Goal: Task Accomplishment & Management: Complete application form

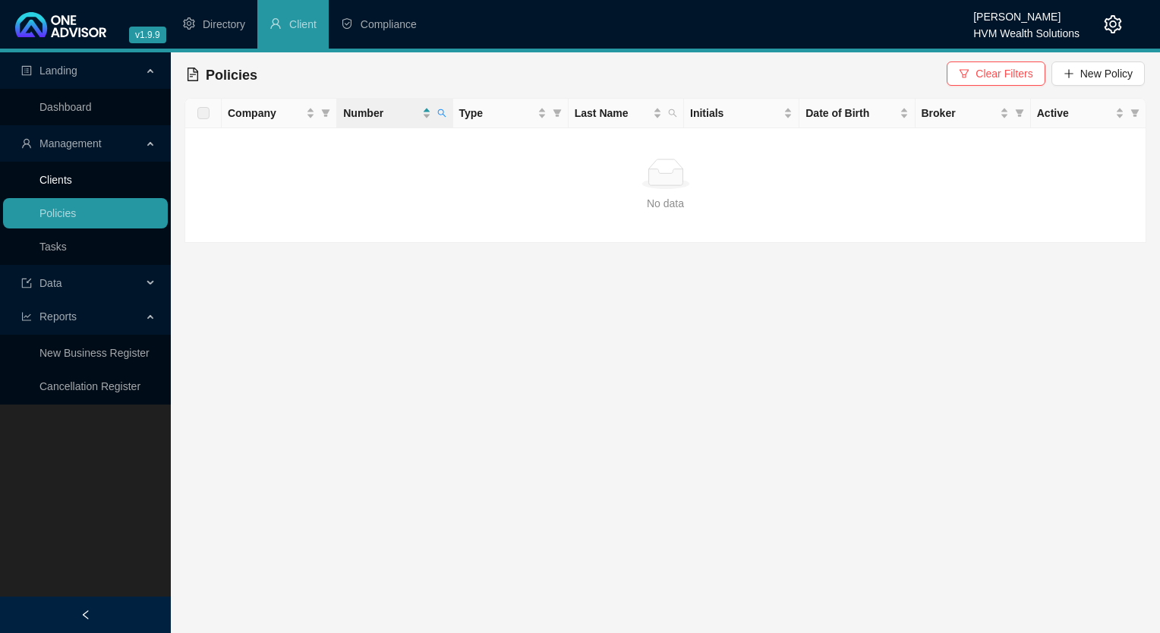
click at [72, 181] on link "Clients" at bounding box center [55, 180] width 33 height 12
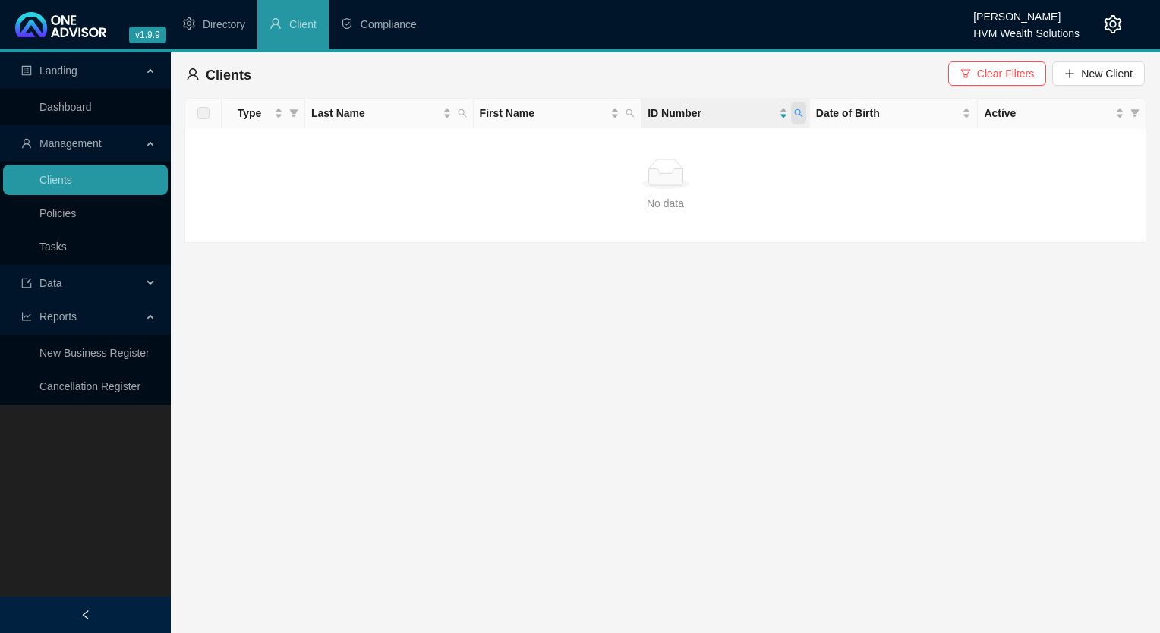
click at [798, 108] on span at bounding box center [798, 113] width 15 height 23
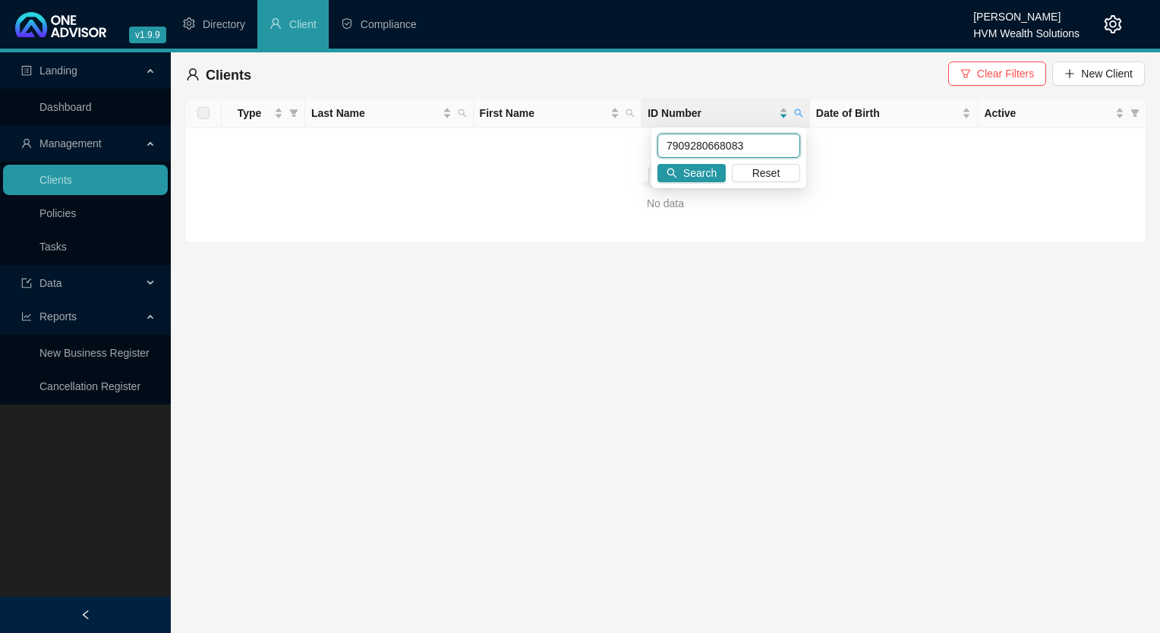
paste input "408010901088"
type input "7408010901088"
click at [669, 181] on button "Search" at bounding box center [691, 173] width 68 height 18
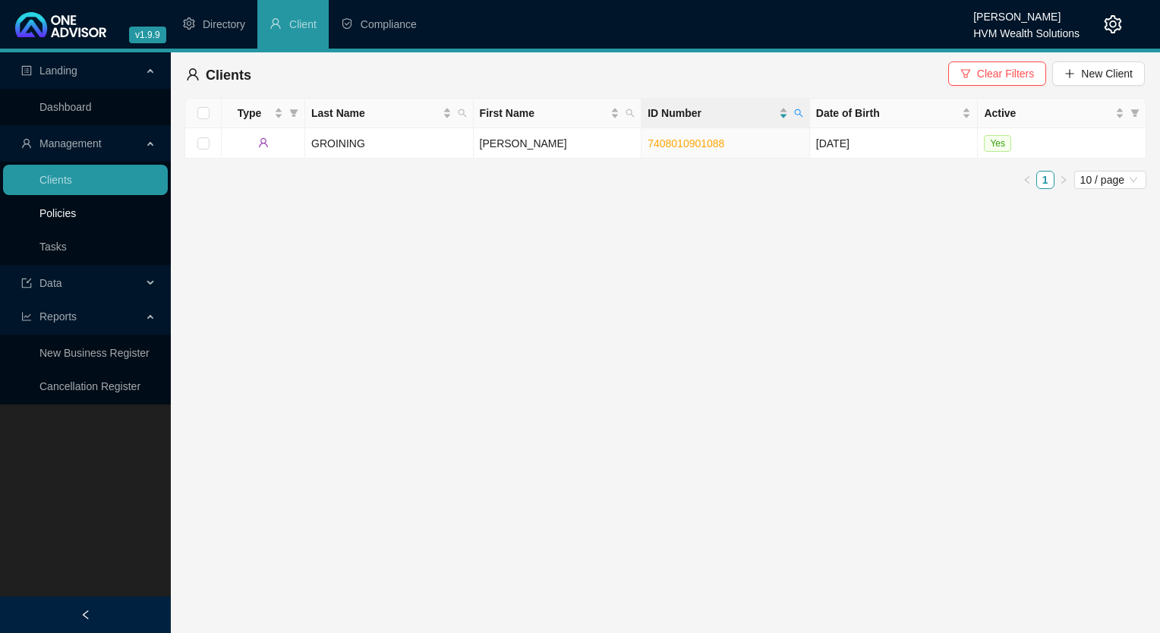
click at [60, 213] on link "Policies" at bounding box center [57, 213] width 36 height 12
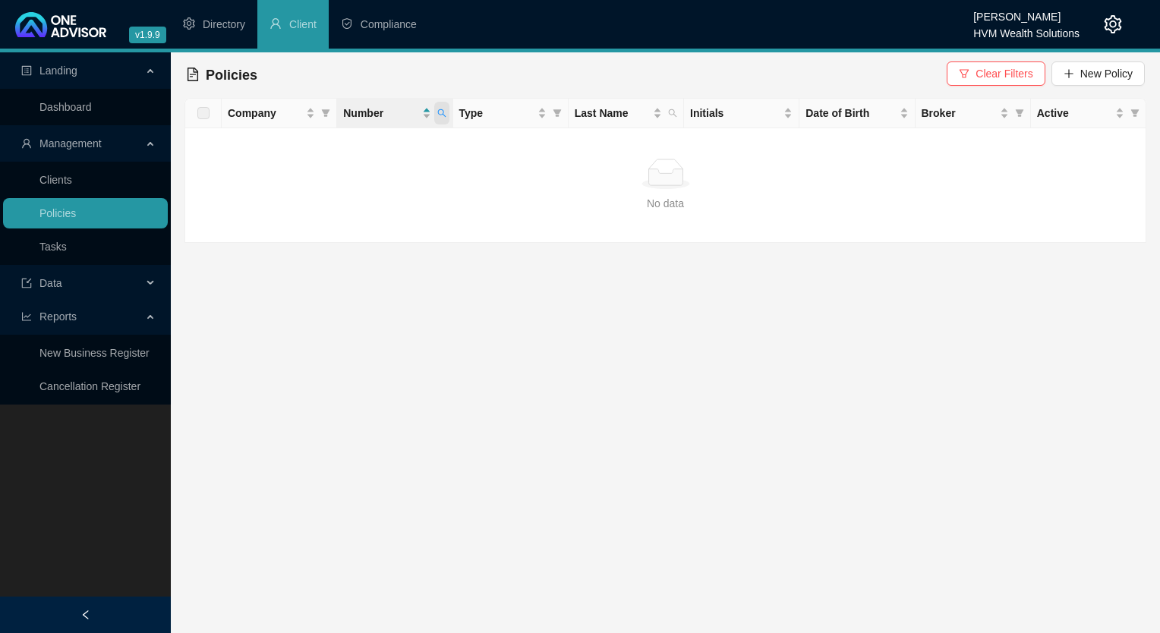
click at [446, 119] on span at bounding box center [441, 113] width 15 height 23
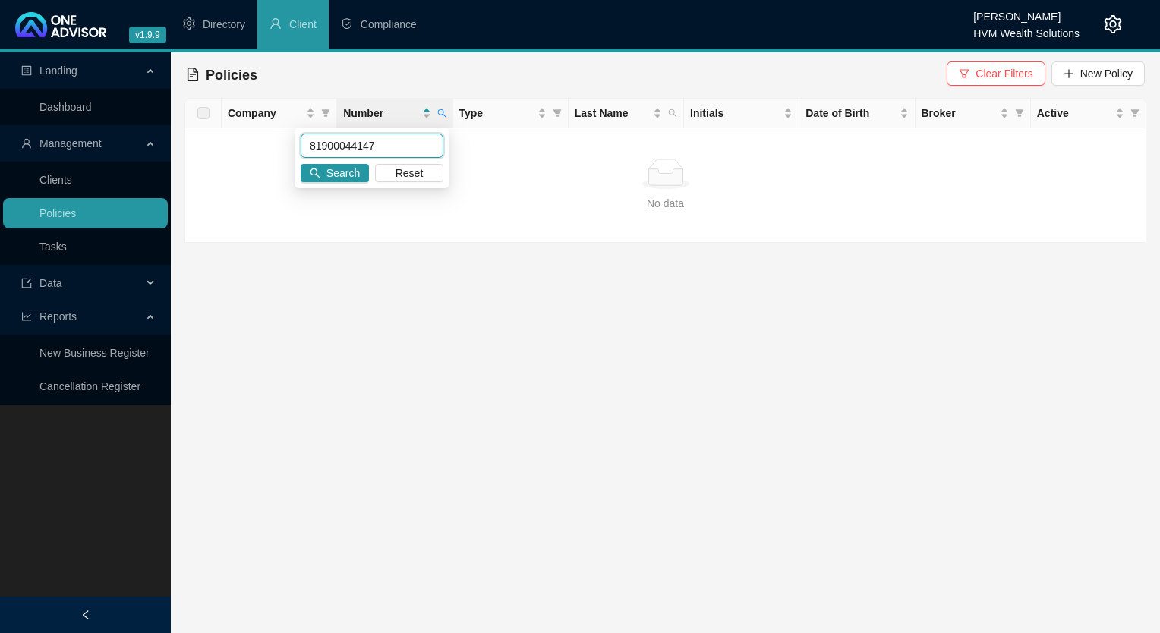
paste input "47500953050"
click at [333, 146] on input "47500953050" at bounding box center [372, 146] width 143 height 24
type input "47500953050"
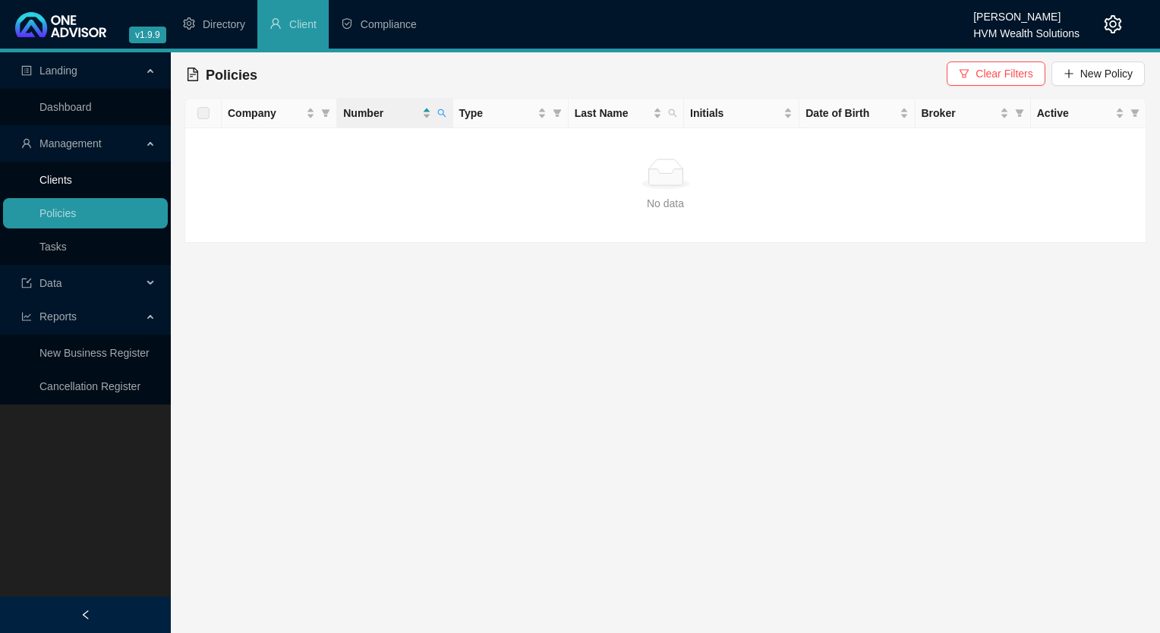
click at [69, 179] on link "Clients" at bounding box center [55, 180] width 33 height 12
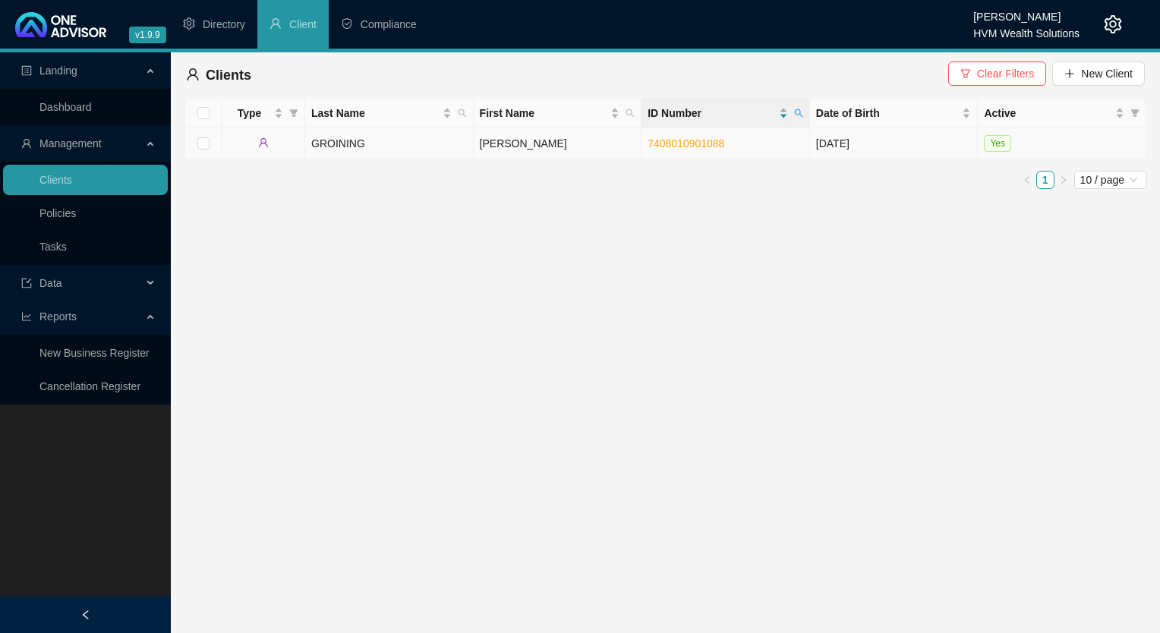
click at [600, 140] on td "[PERSON_NAME]" at bounding box center [558, 143] width 168 height 30
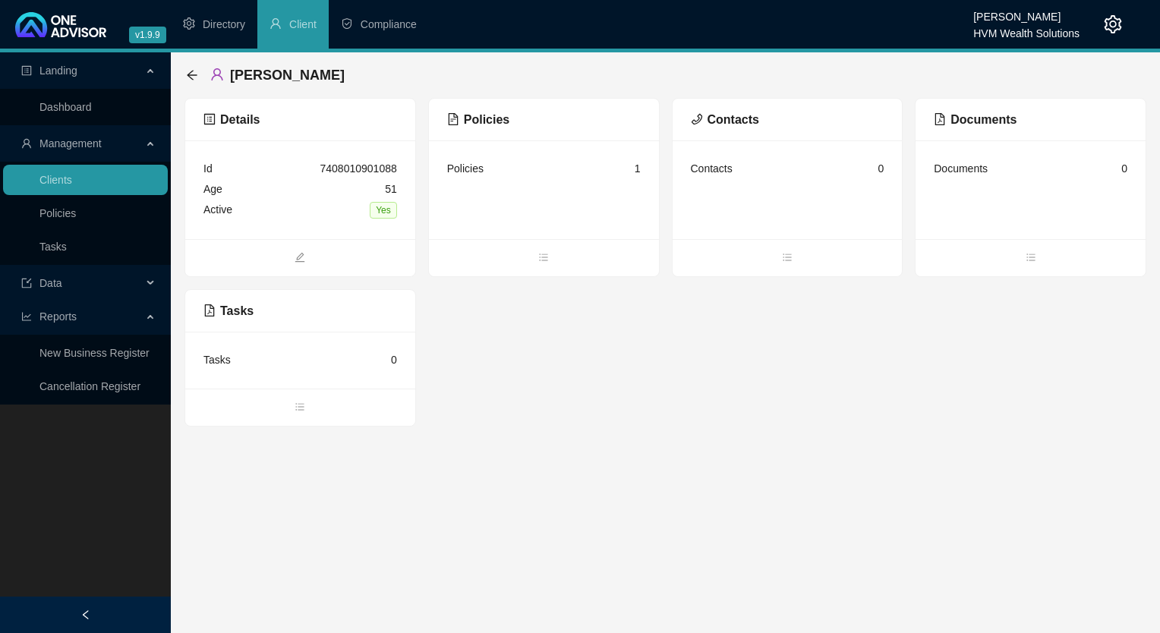
click at [475, 167] on div "Policies" at bounding box center [465, 168] width 36 height 17
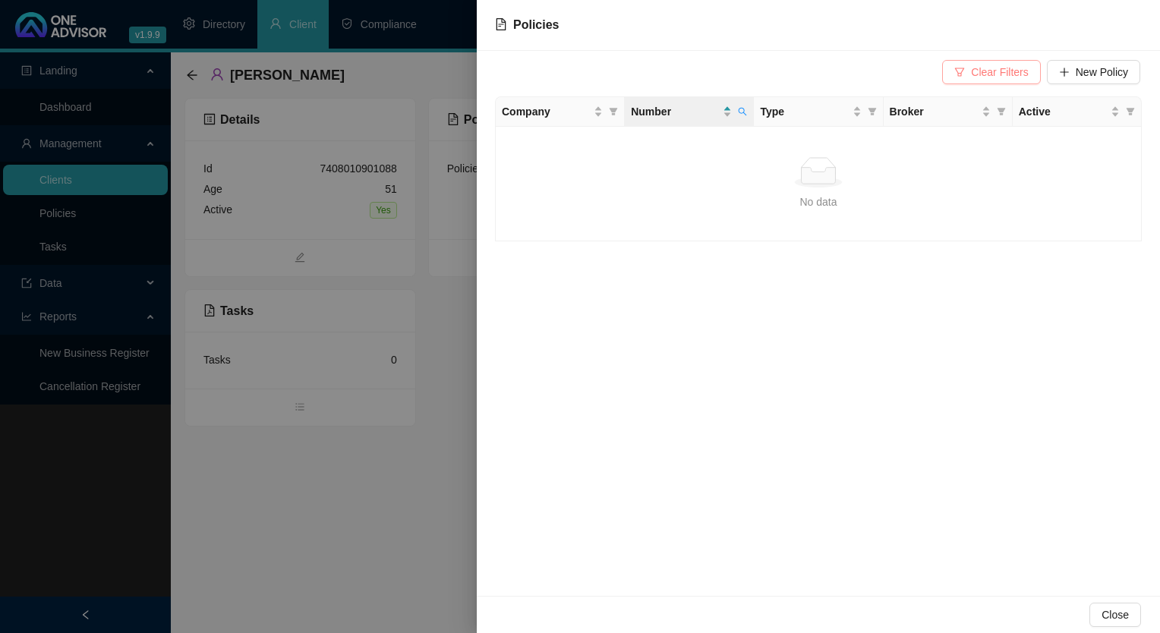
click at [979, 74] on span "Clear Filters" at bounding box center [999, 72] width 57 height 17
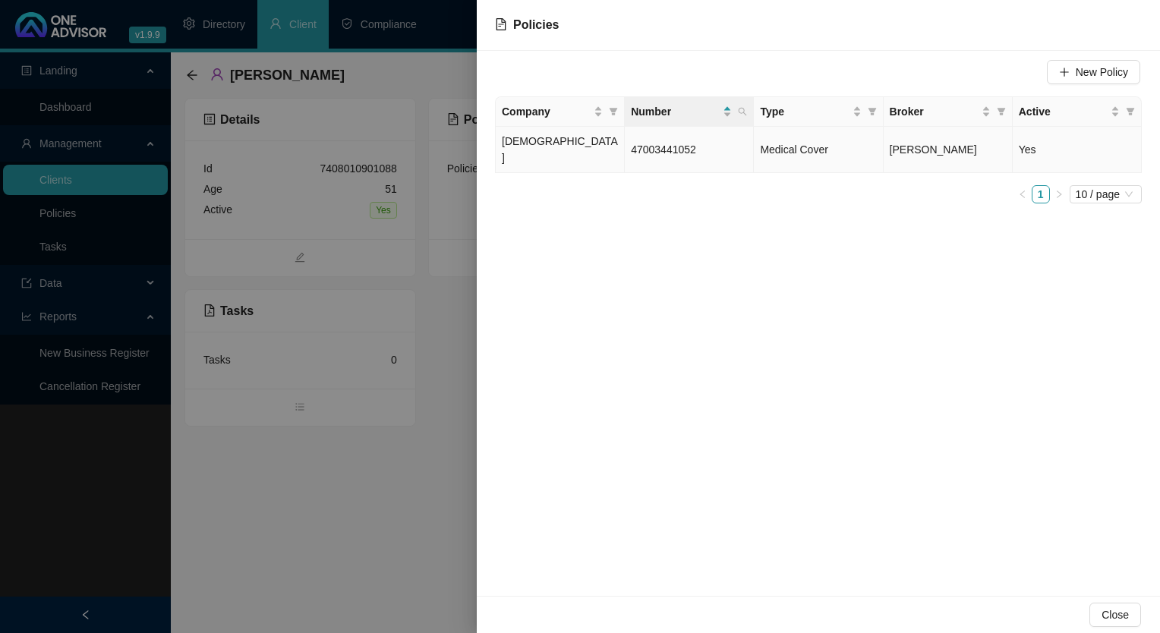
click at [728, 138] on td "47003441052" at bounding box center [689, 150] width 129 height 46
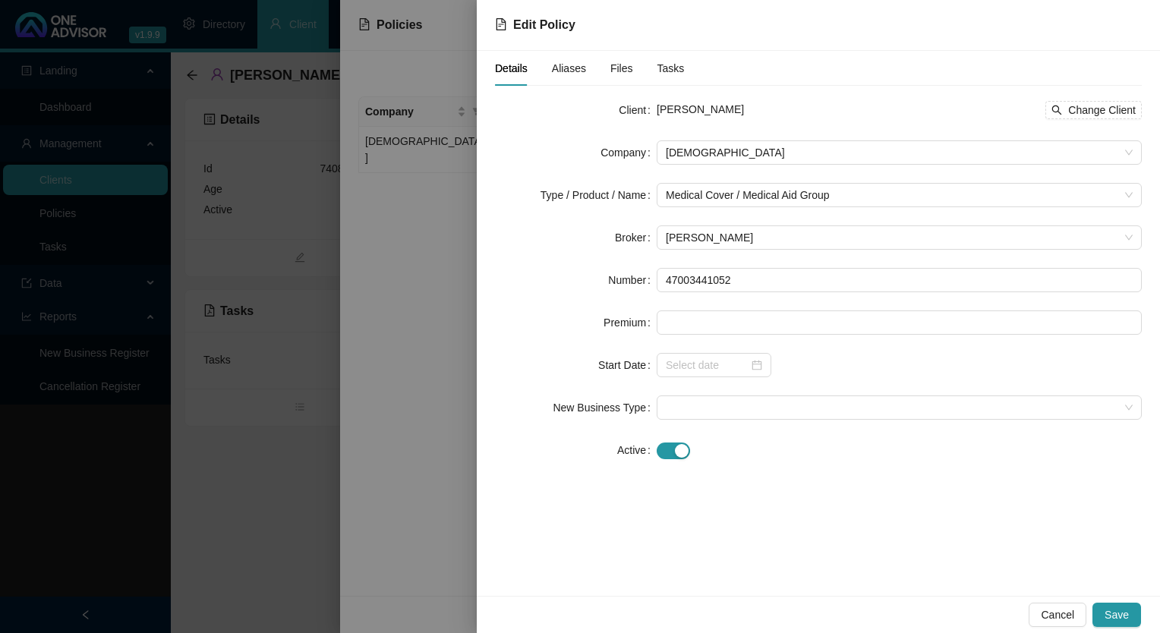
click at [549, 71] on div "Details Aliases Files Tasks" at bounding box center [589, 68] width 189 height 35
click at [562, 77] on div "Aliases" at bounding box center [569, 68] width 34 height 35
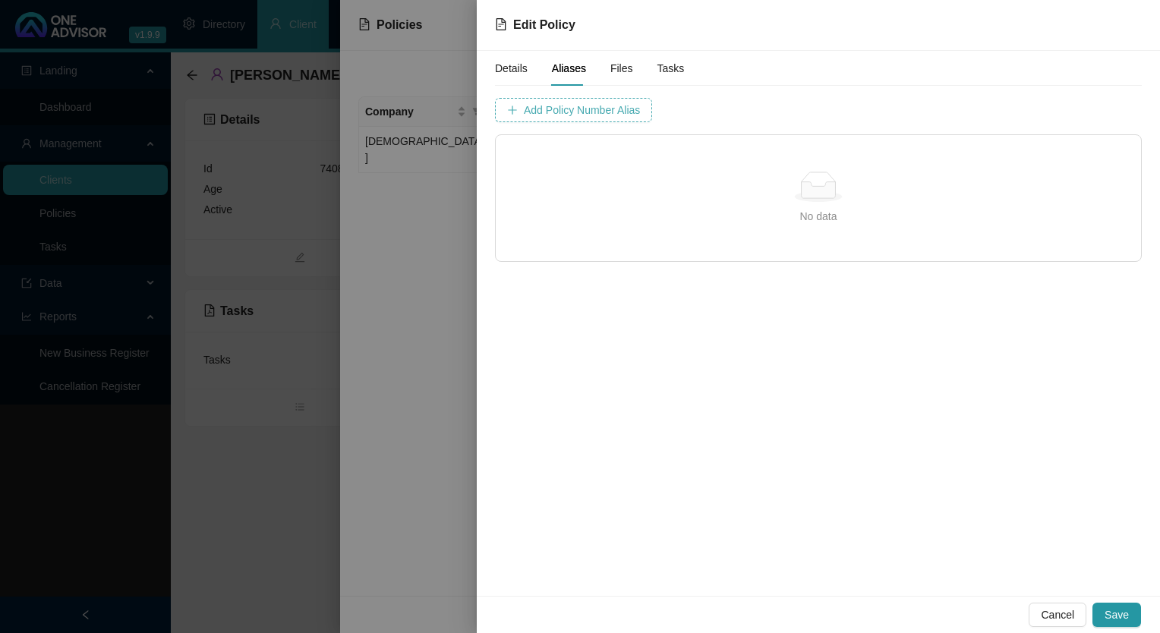
click at [554, 117] on span "Add Policy Number Alias" at bounding box center [582, 110] width 116 height 17
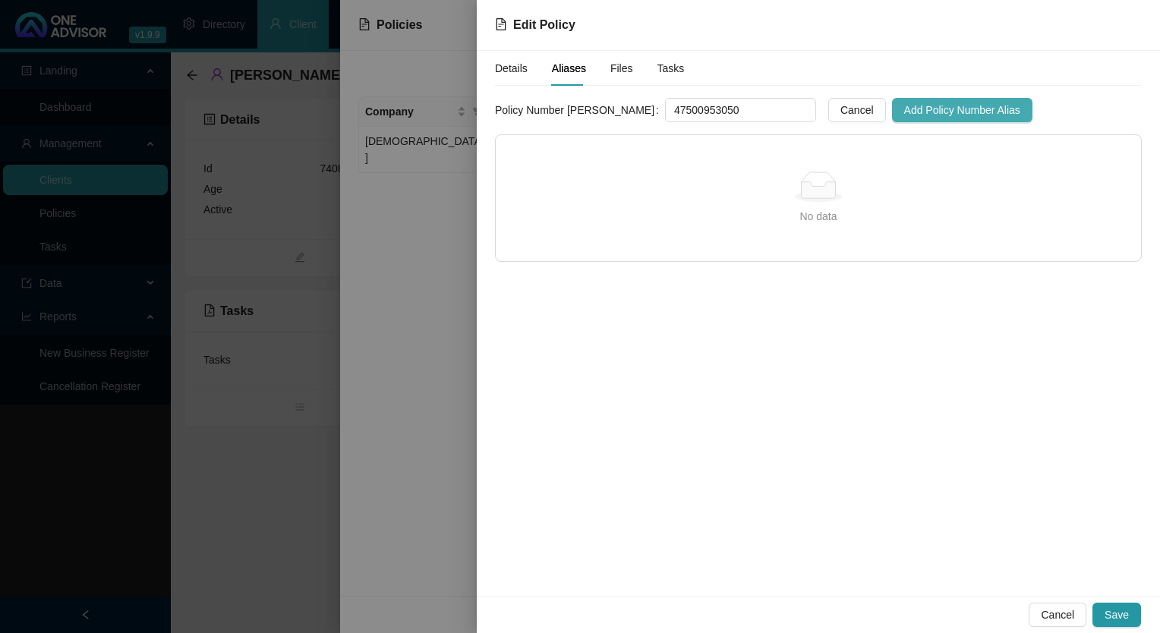
type input "47500953050"
click at [904, 112] on span "Add Policy Number Alias" at bounding box center [962, 110] width 116 height 17
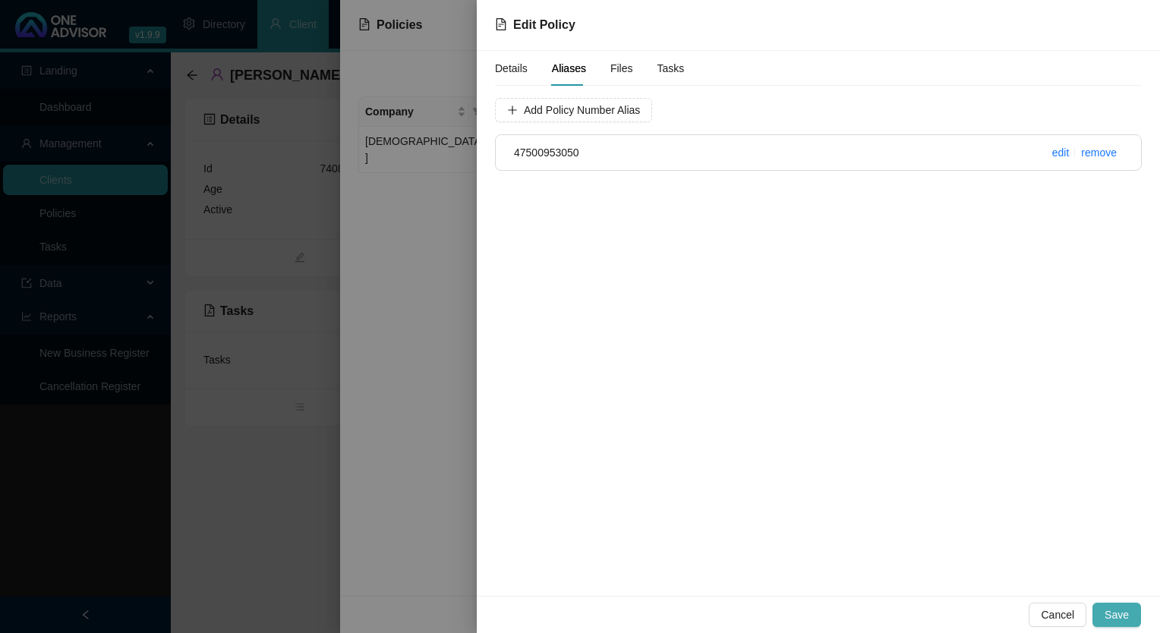
click at [1118, 619] on span "Save" at bounding box center [1116, 614] width 24 height 17
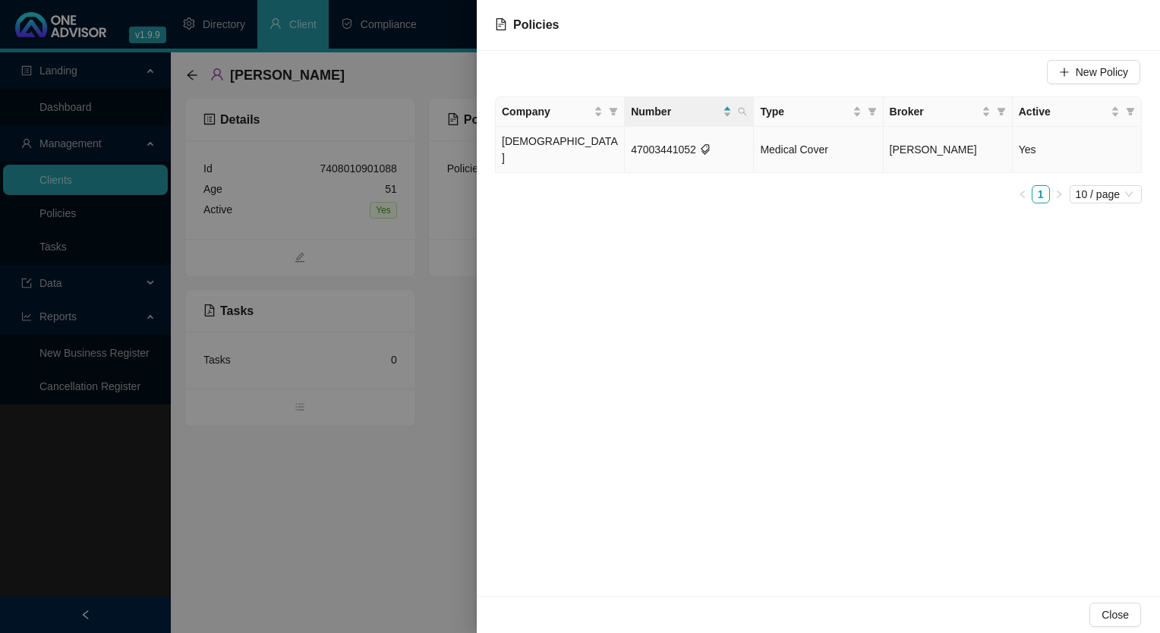
click at [660, 141] on td "47003441052" at bounding box center [689, 150] width 129 height 46
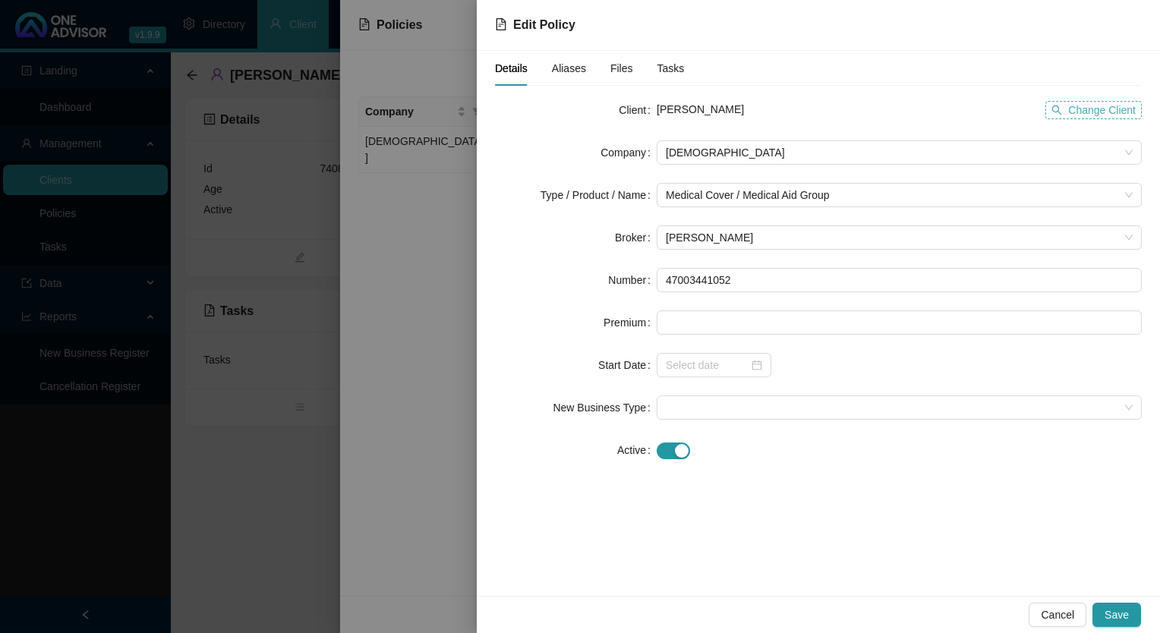
click at [1095, 111] on span "Change Client" at bounding box center [1102, 110] width 68 height 17
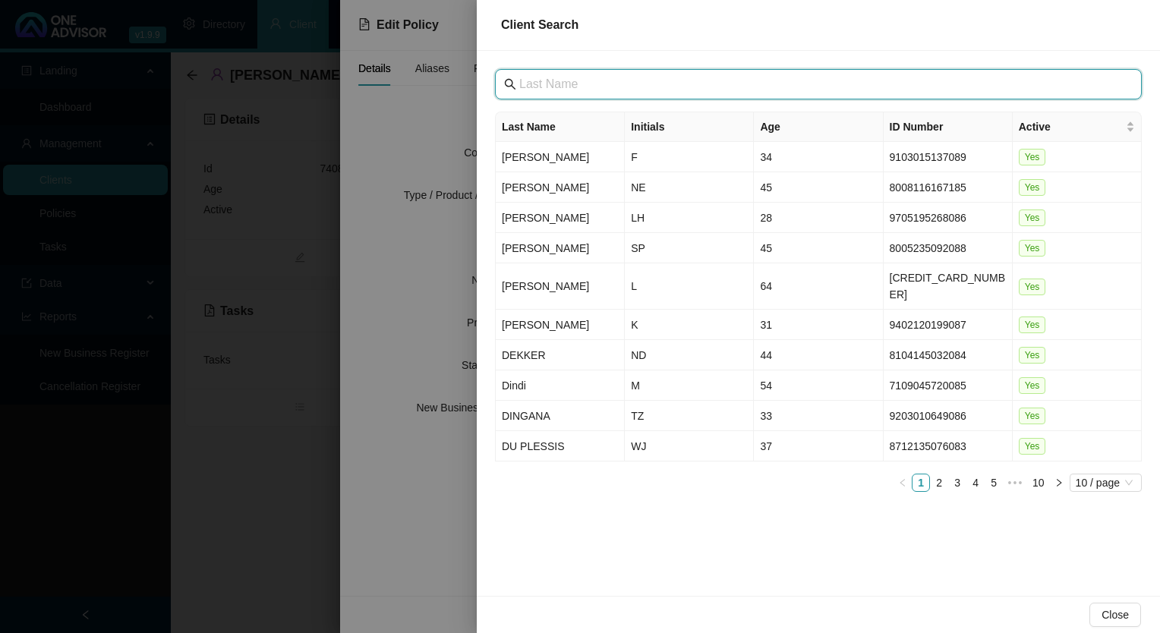
click at [728, 88] on input "text" at bounding box center [819, 84] width 601 height 18
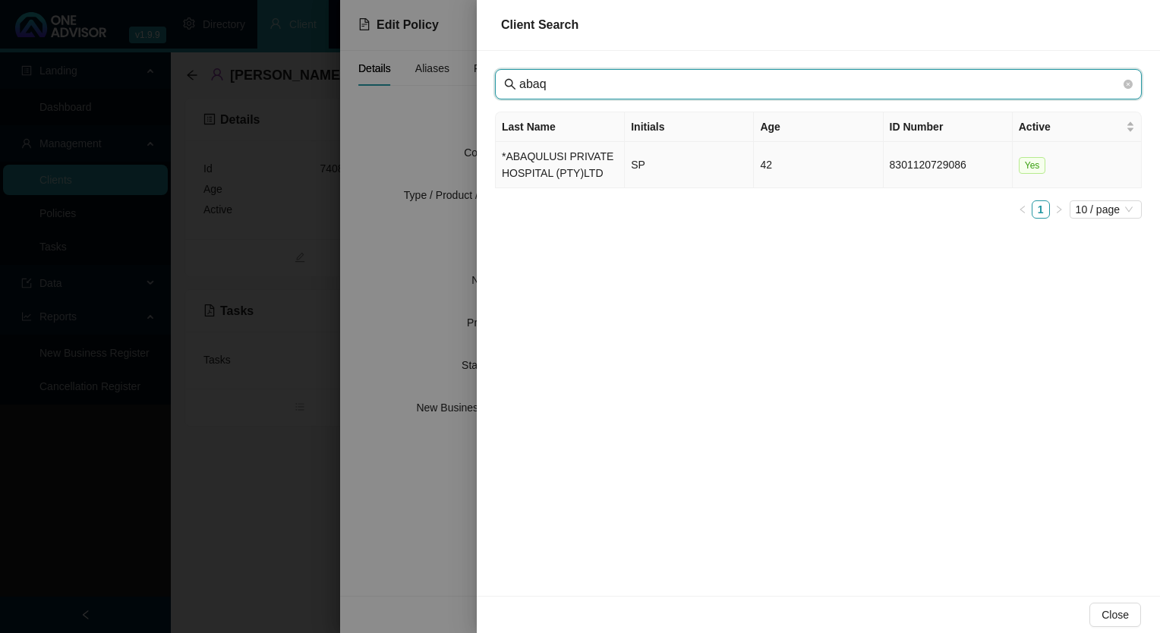
type input "abaq"
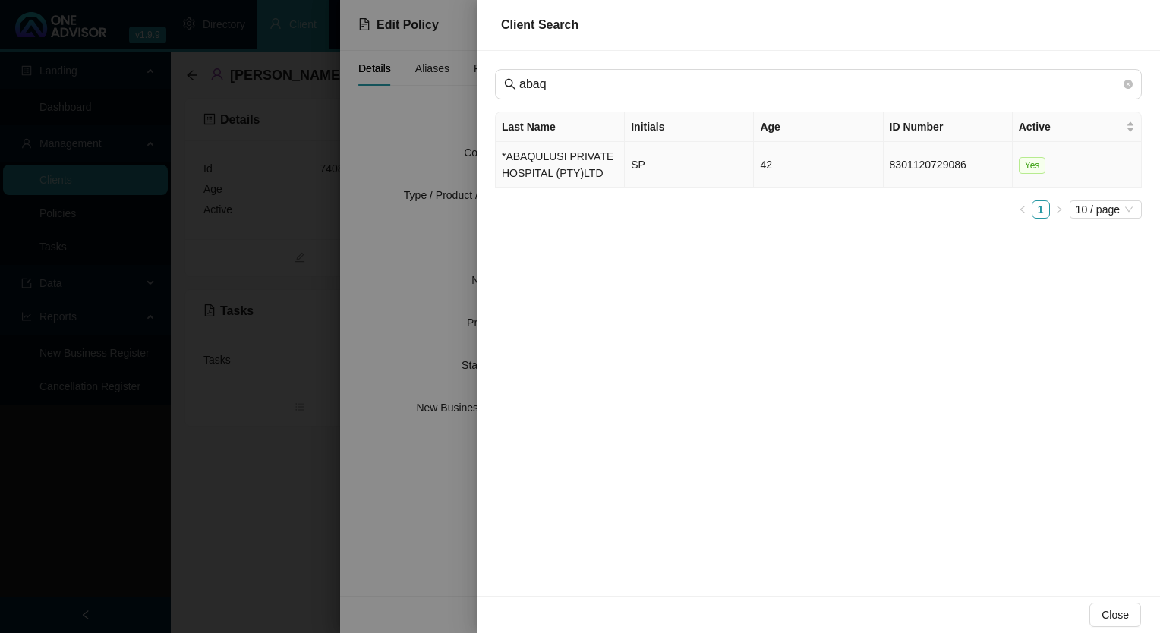
click at [556, 168] on td "*ABAQULUSI PRIVATE HOSPITAL (PTY)LTD" at bounding box center [560, 165] width 129 height 46
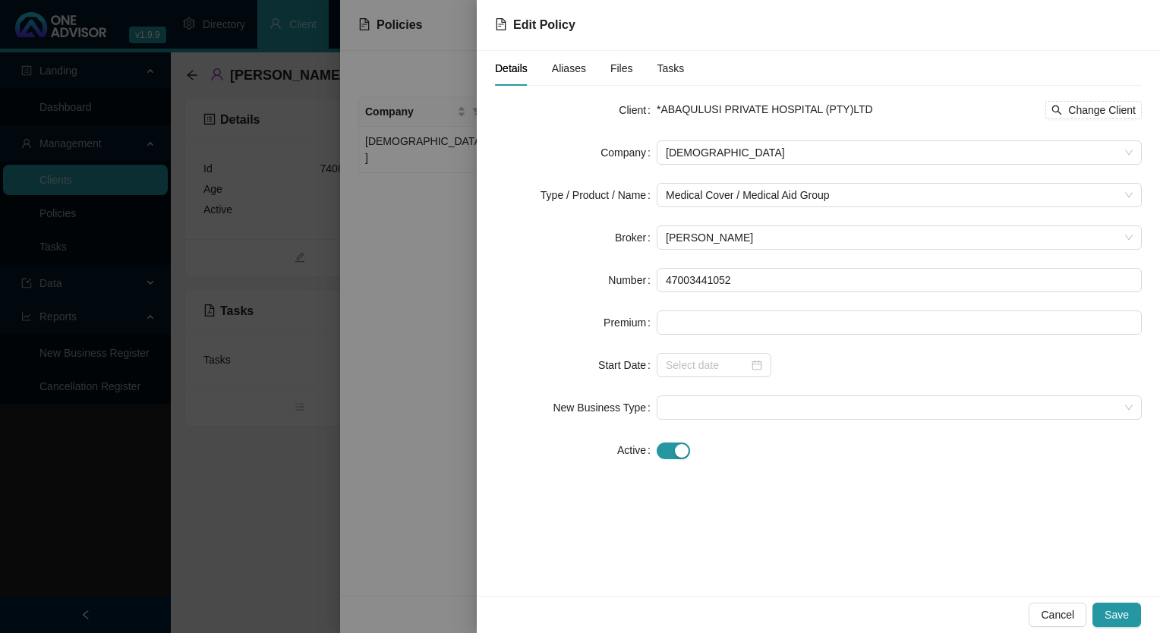
click at [713, 336] on form "Client *ABAQULUSI PRIVATE HOSPITAL (PTY)LTD Change Client Company Bonitas Type …" at bounding box center [818, 280] width 647 height 364
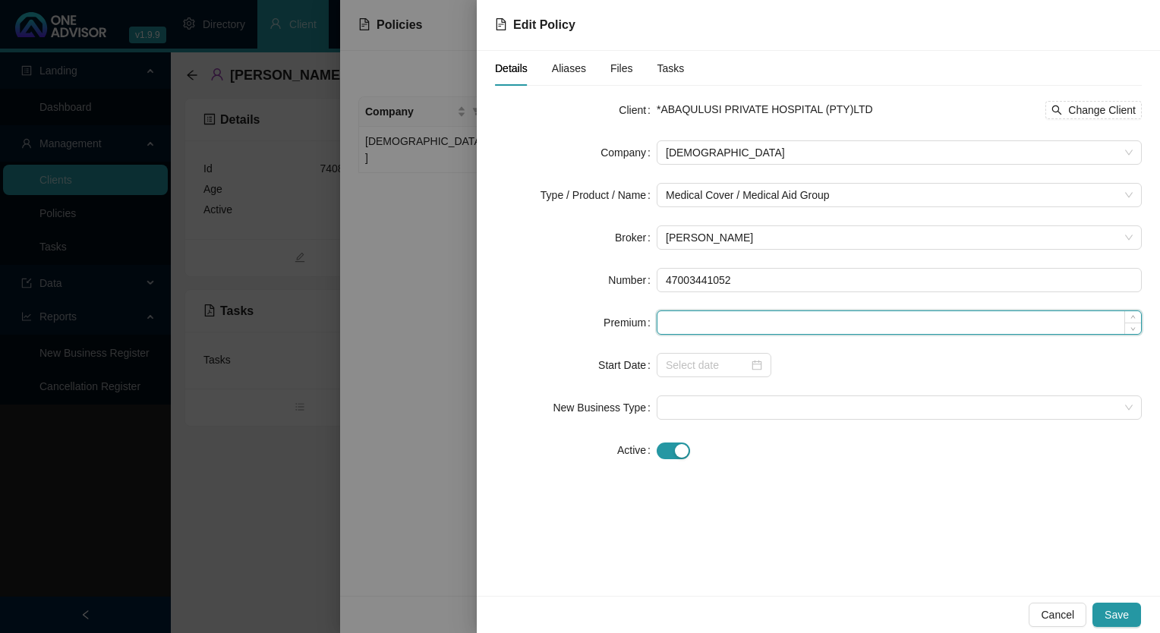
paste input "2524"
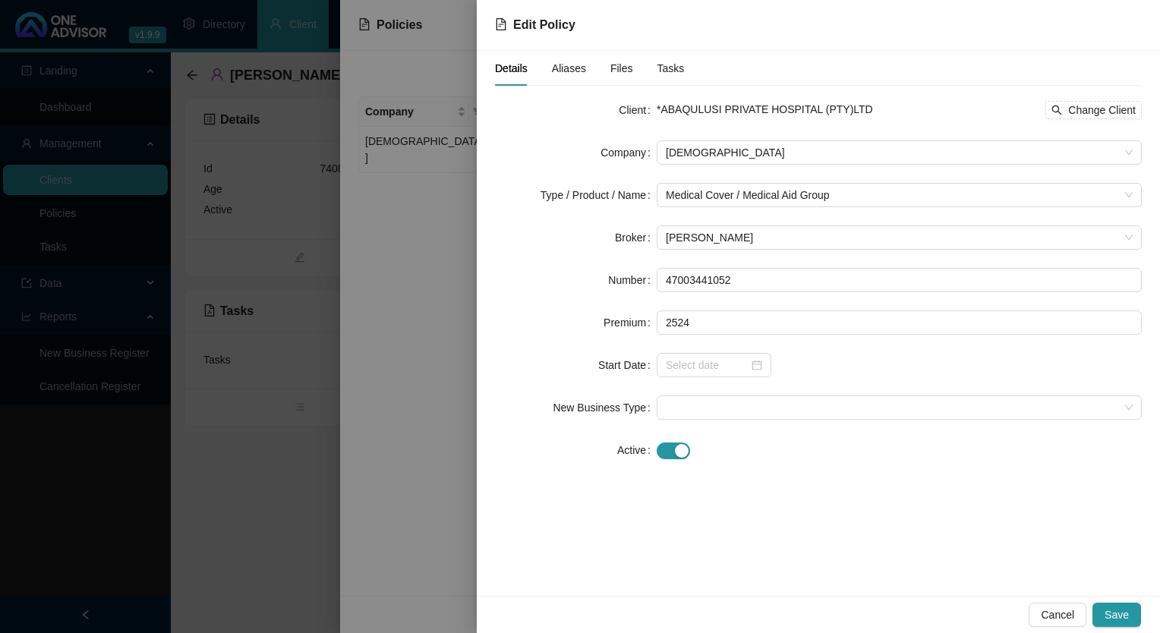
type input "2524.00"
click at [738, 455] on div at bounding box center [898, 449] width 485 height 17
click at [1114, 618] on span "Save" at bounding box center [1116, 614] width 24 height 17
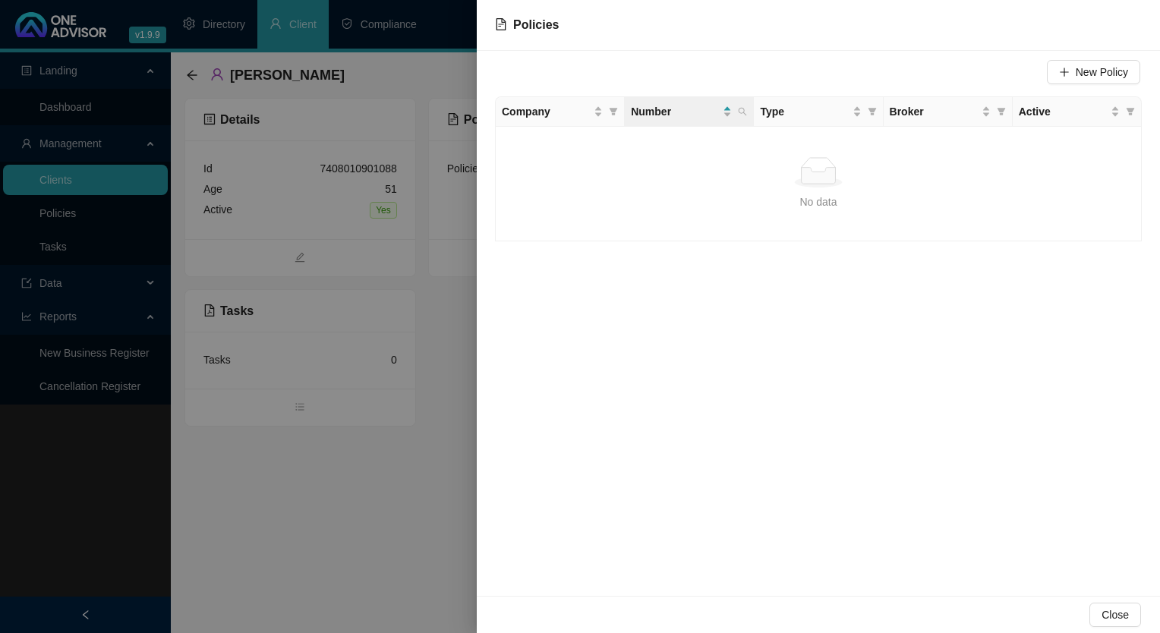
click at [55, 217] on div at bounding box center [580, 316] width 1160 height 633
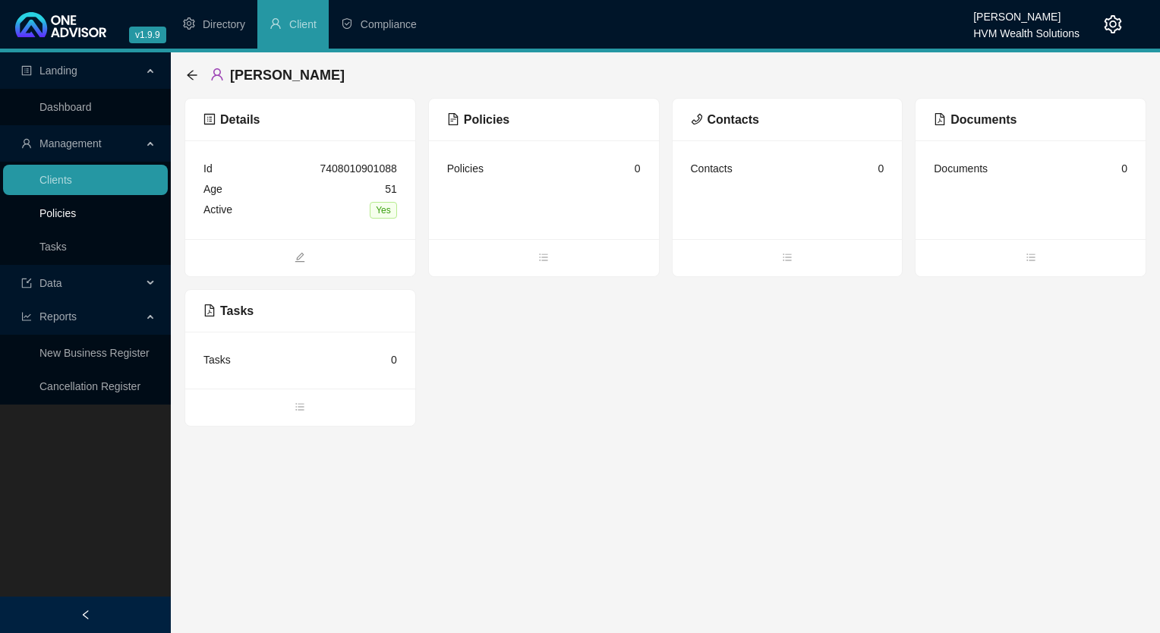
click at [55, 217] on link "Policies" at bounding box center [57, 213] width 36 height 12
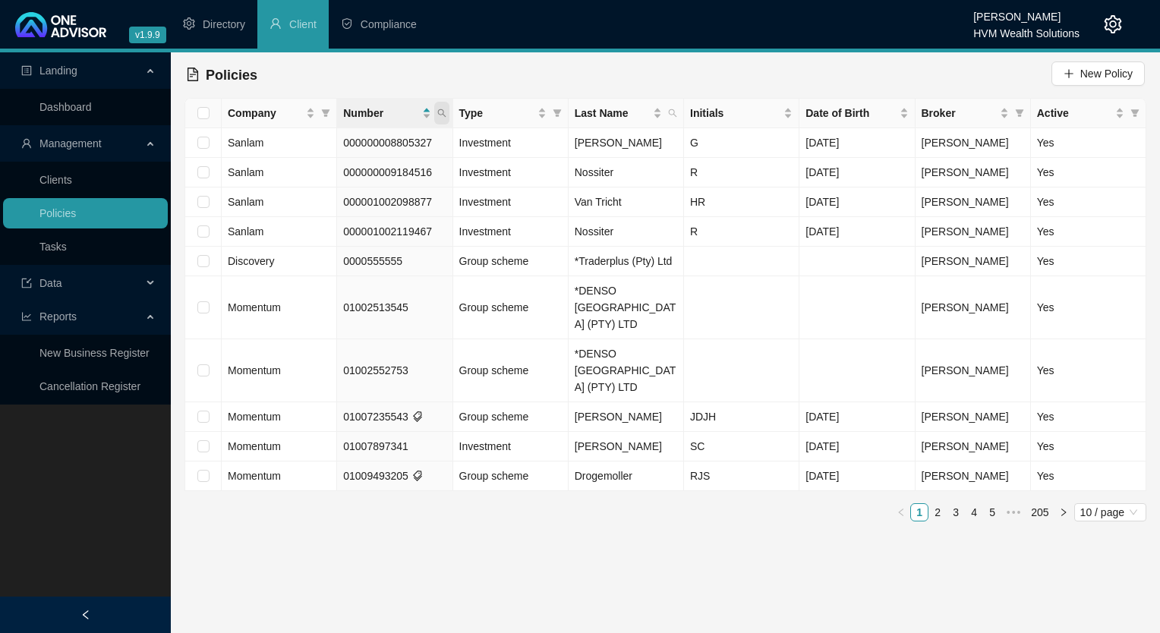
click at [442, 109] on icon "search" at bounding box center [441, 113] width 8 height 8
drag, startPoint x: 350, startPoint y: 148, endPoint x: 282, endPoint y: 145, distance: 67.6
click at [282, 145] on body "v1.9.9 [PERSON_NAME] HVM Wealth Solutions Directory Client Compliance Landing D…" at bounding box center [580, 316] width 1160 height 633
paste input "47500953050"
type input "47500953050"
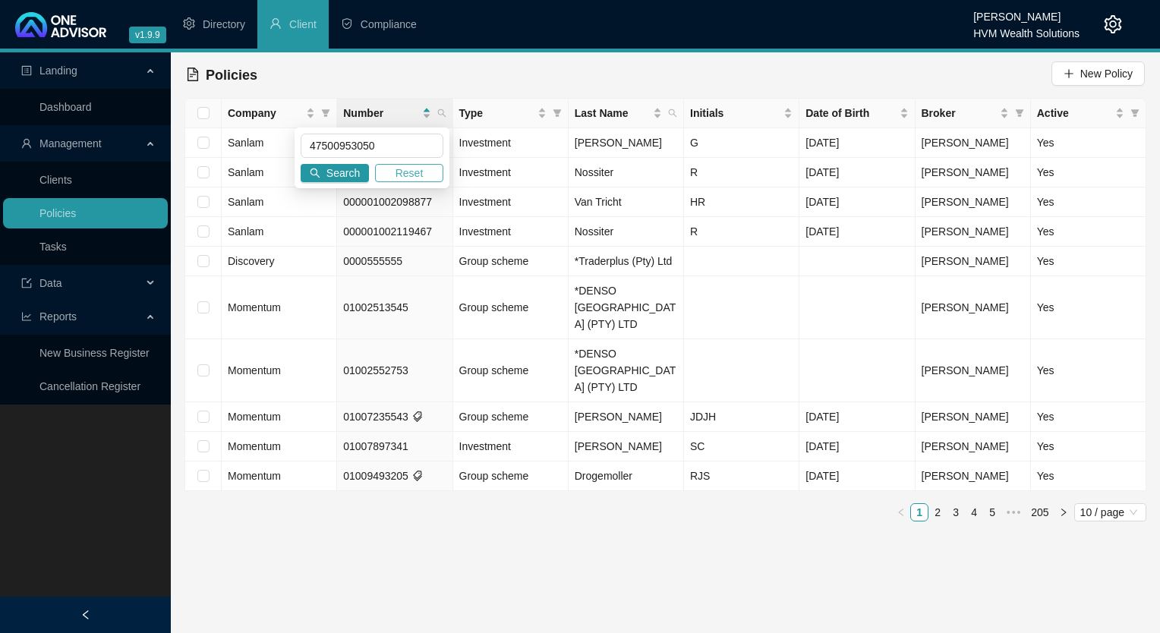
click at [415, 175] on span "Reset" at bounding box center [409, 173] width 28 height 17
click at [330, 149] on input "text" at bounding box center [372, 146] width 143 height 24
paste input "47500953050"
type input "47500953050"
click at [328, 175] on span "Search" at bounding box center [342, 173] width 33 height 17
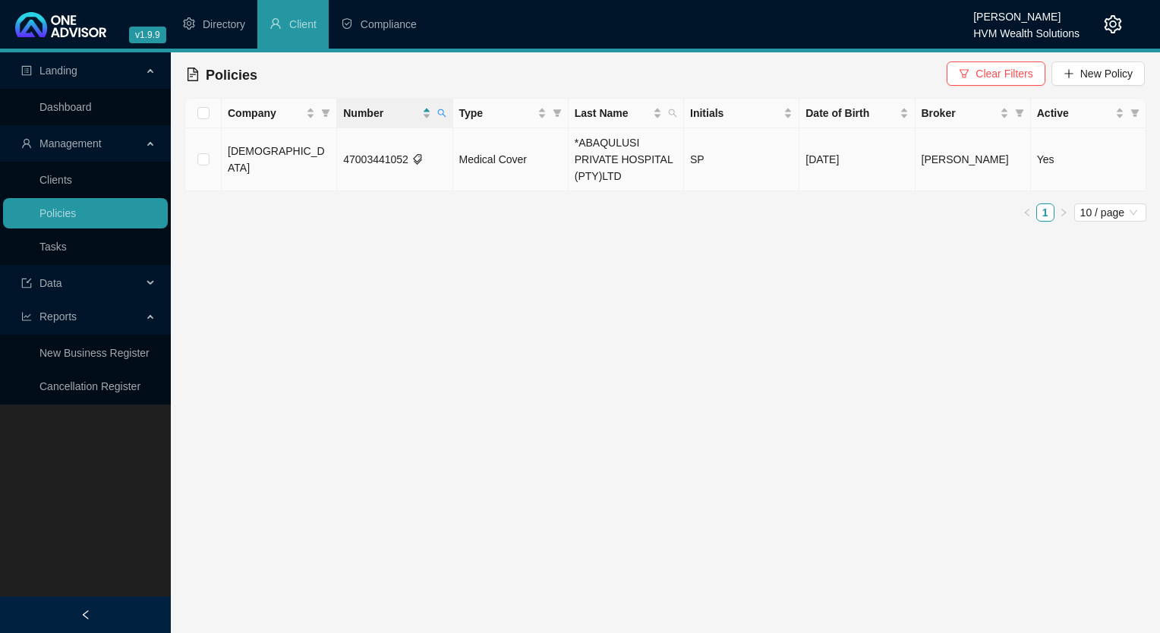
click at [392, 155] on td "47003441052" at bounding box center [394, 159] width 115 height 63
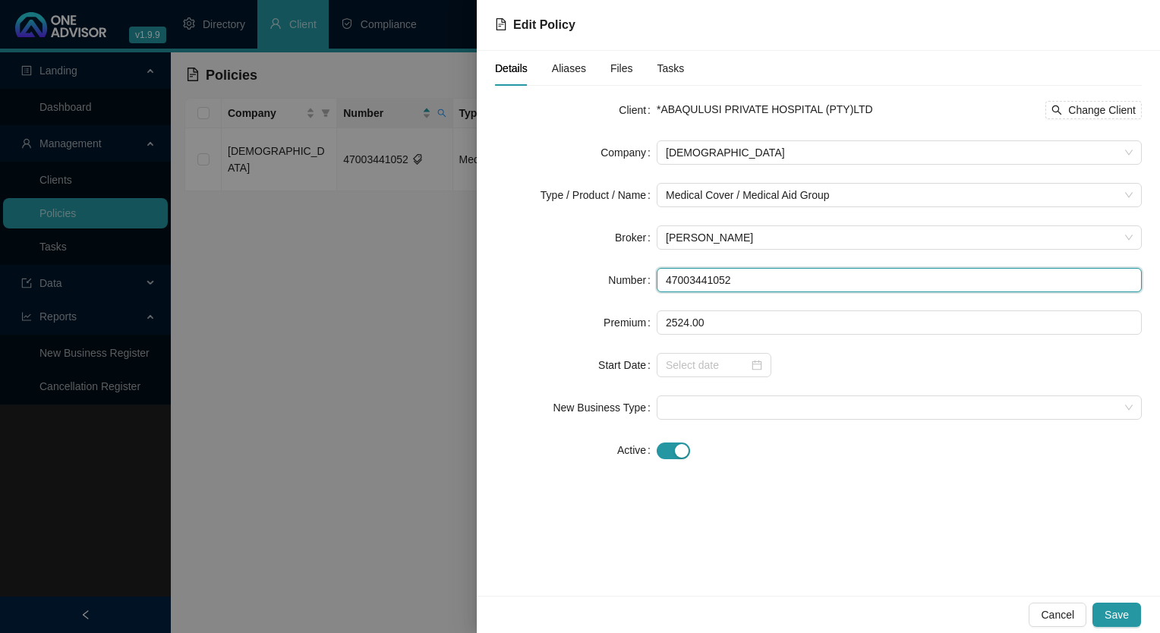
drag, startPoint x: 754, startPoint y: 281, endPoint x: 659, endPoint y: 281, distance: 94.9
click at [659, 281] on input "47003441052" at bounding box center [898, 280] width 485 height 24
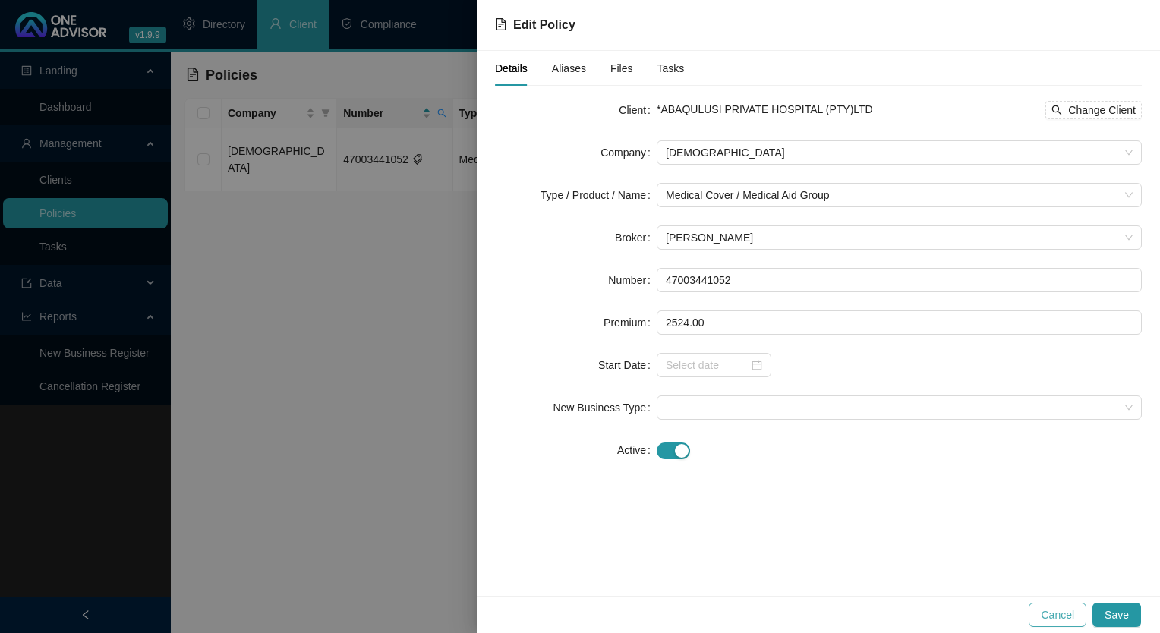
click at [1060, 615] on span "Cancel" at bounding box center [1056, 614] width 33 height 17
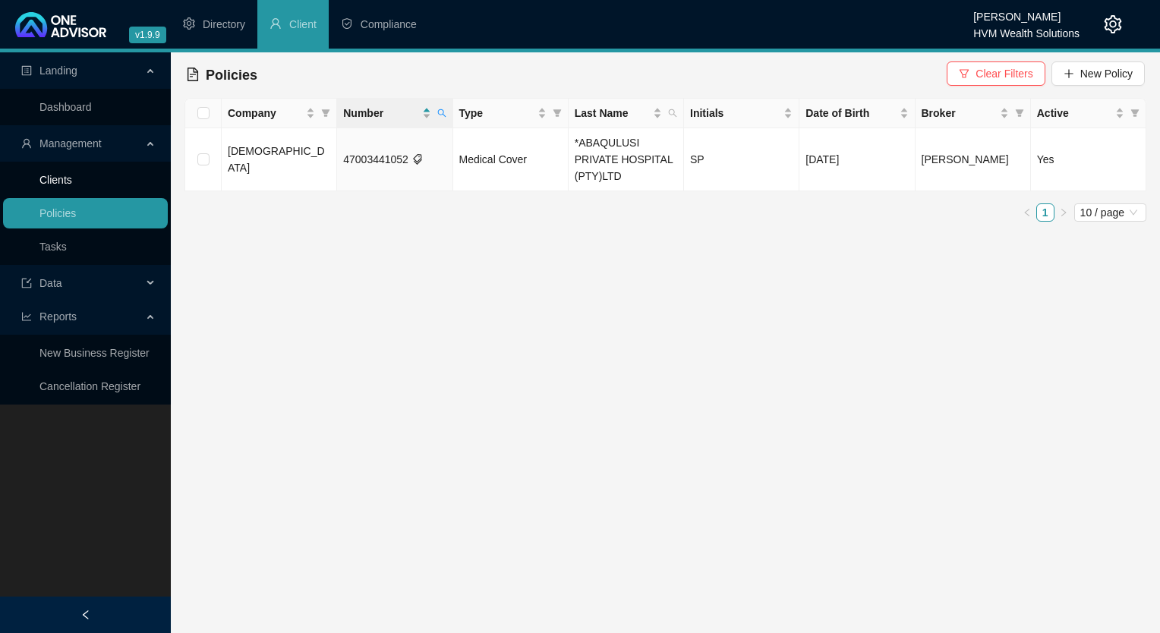
click at [72, 183] on link "Clients" at bounding box center [55, 180] width 33 height 12
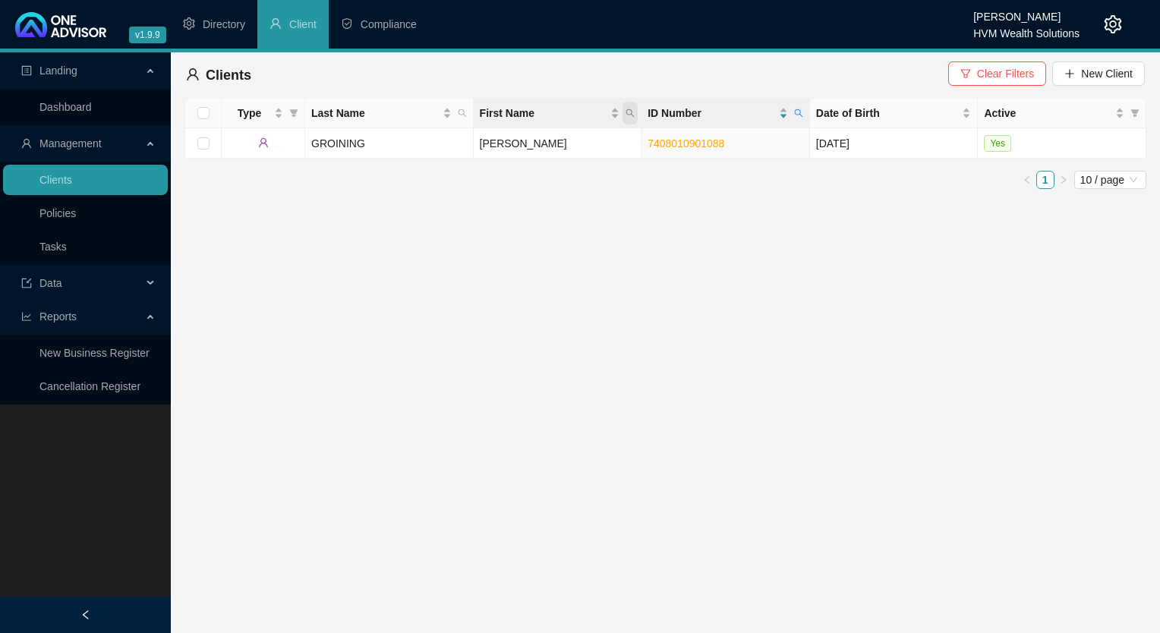
click at [625, 114] on icon "search" at bounding box center [629, 113] width 9 height 9
drag, startPoint x: 556, startPoint y: 142, endPoint x: 802, endPoint y: 112, distance: 248.5
click at [802, 112] on icon "search" at bounding box center [798, 113] width 9 height 9
type input "9904290857089"
click at [706, 175] on span "Search" at bounding box center [699, 173] width 33 height 17
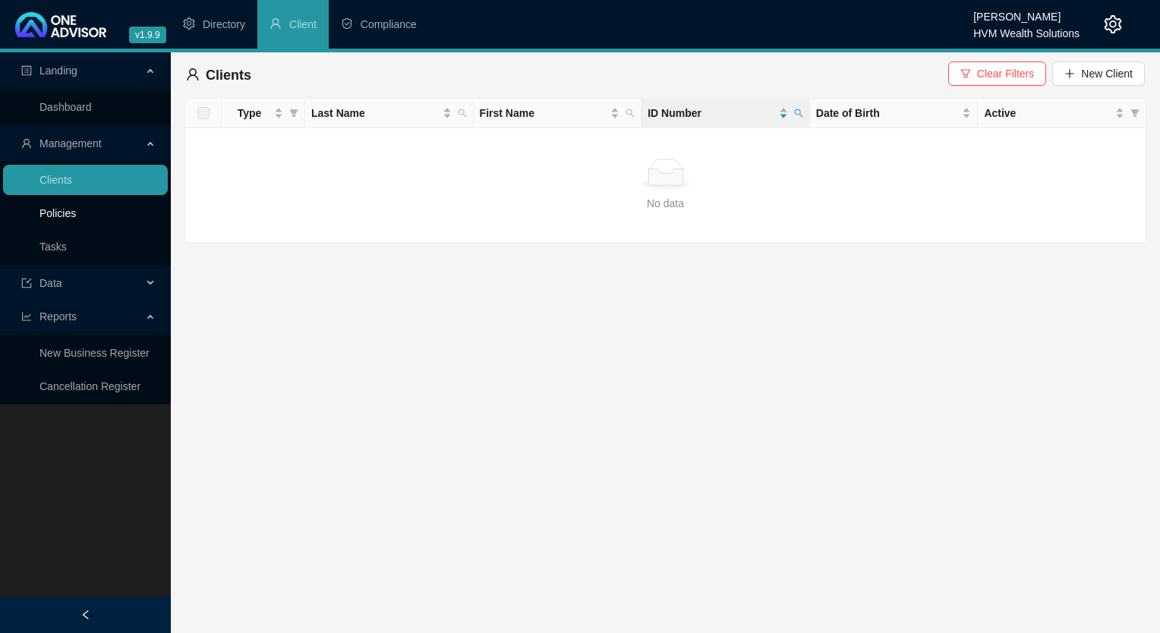
click at [52, 214] on link "Policies" at bounding box center [57, 213] width 36 height 12
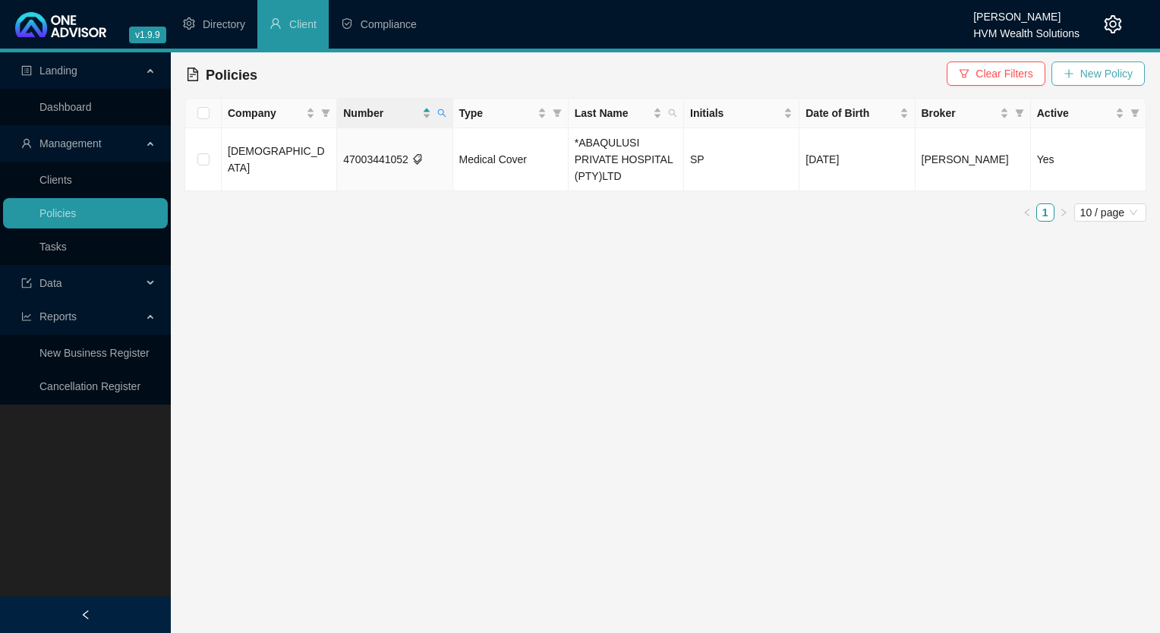
click at [1084, 74] on span "New Policy" at bounding box center [1106, 73] width 52 height 17
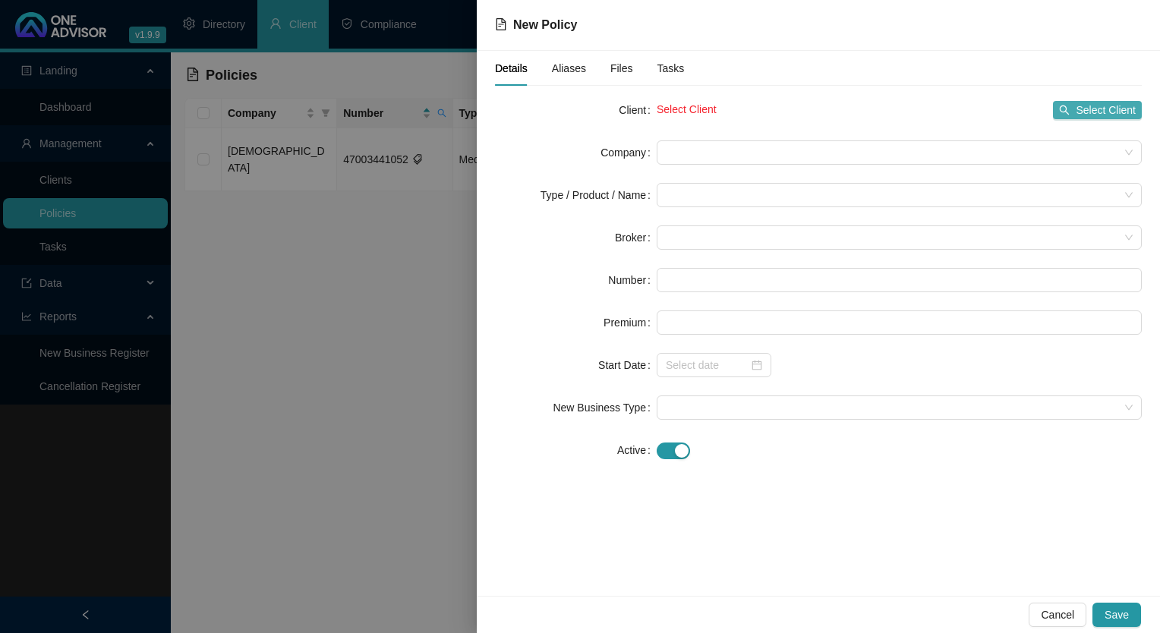
click at [1112, 108] on span "Select Client" at bounding box center [1105, 110] width 60 height 17
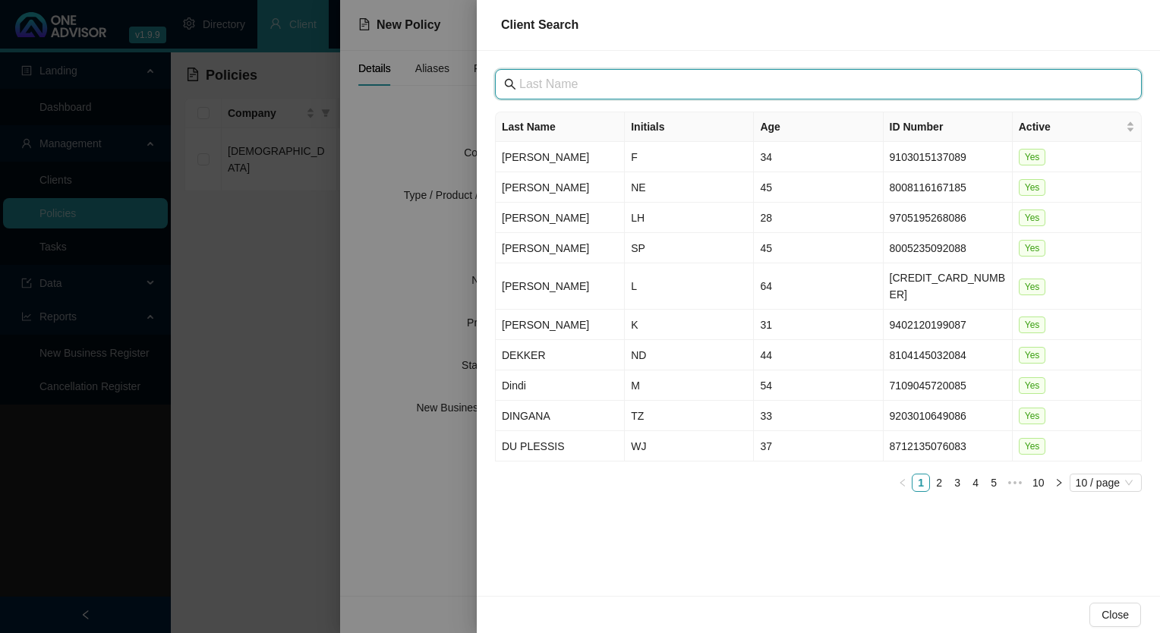
paste input "Abaqulusi Private Hospital"
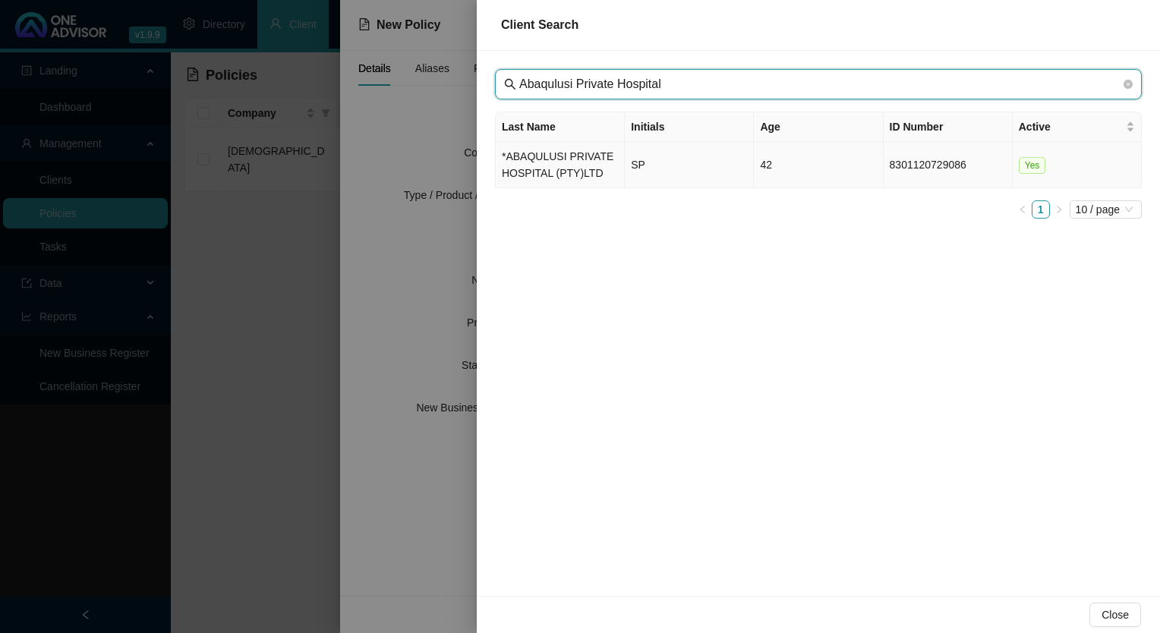
type input "Abaqulusi Private Hospital"
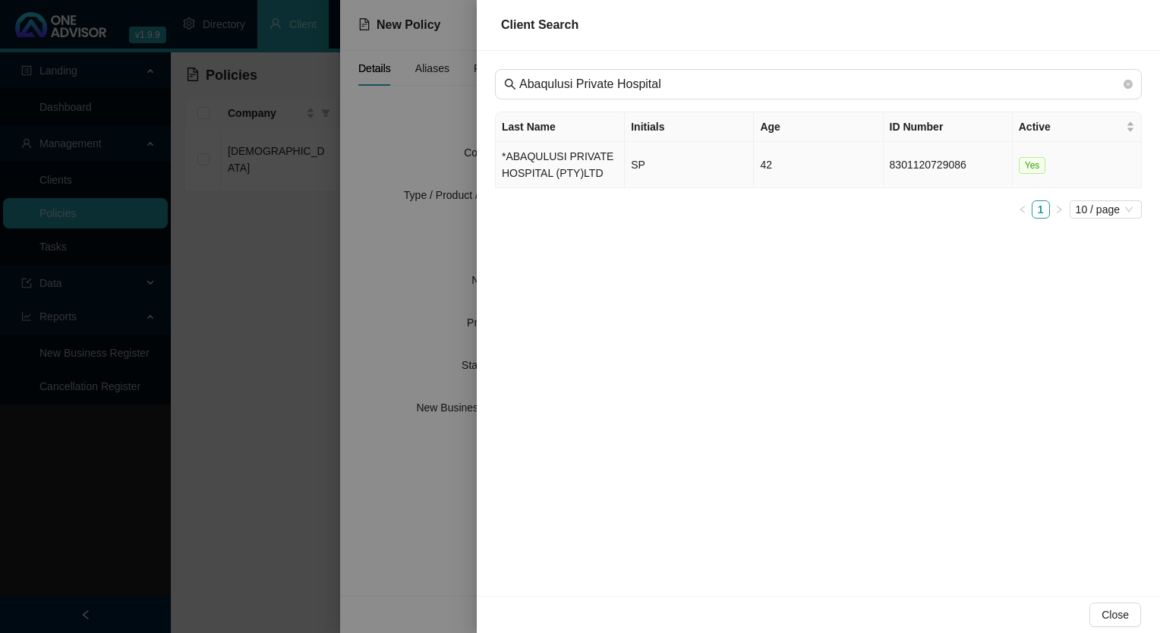
click at [499, 159] on td "*ABAQULUSI PRIVATE HOSPITAL (PTY)LTD" at bounding box center [560, 165] width 129 height 46
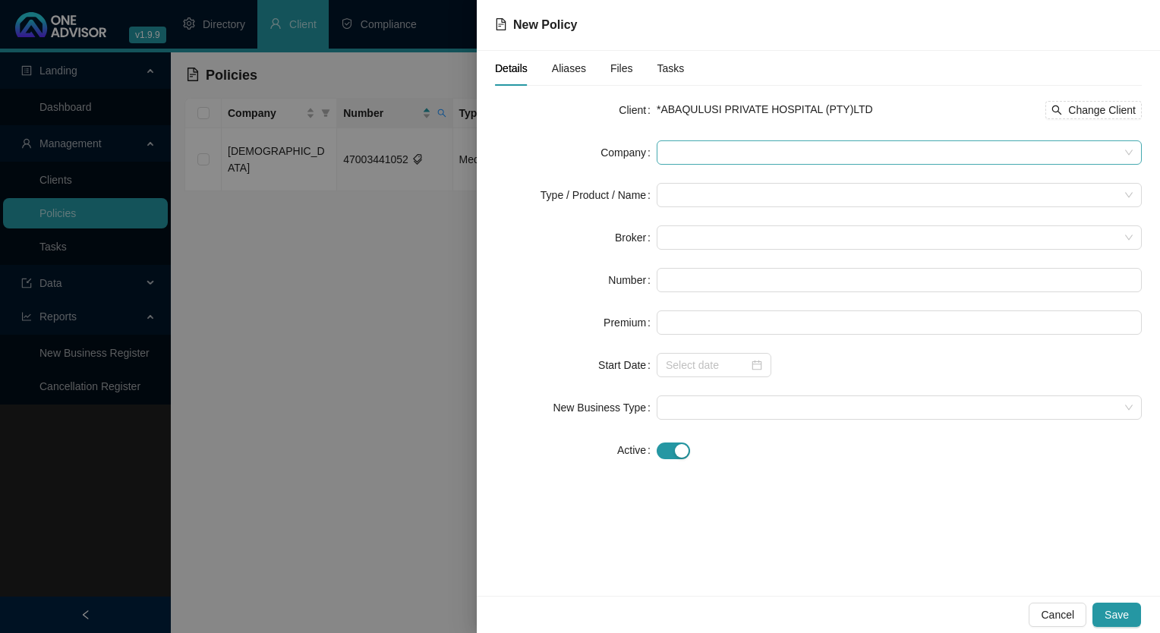
click at [682, 151] on span at bounding box center [899, 152] width 467 height 23
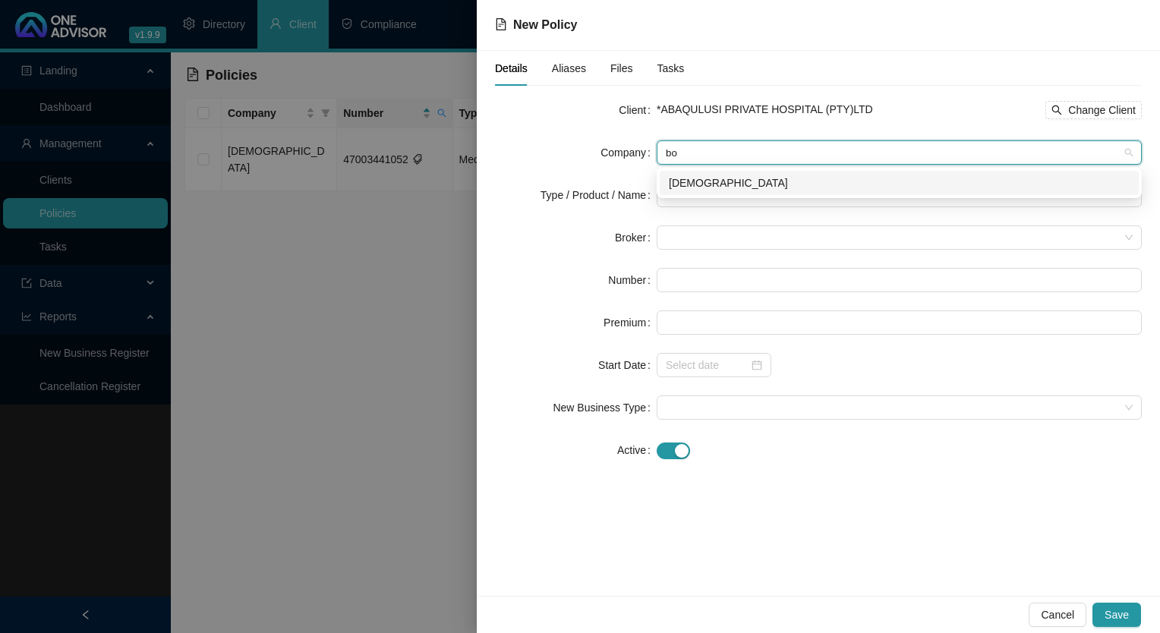
type input "bon"
click at [707, 181] on div "[DEMOGRAPHIC_DATA]" at bounding box center [899, 183] width 461 height 17
click at [695, 192] on input "search" at bounding box center [892, 195] width 453 height 23
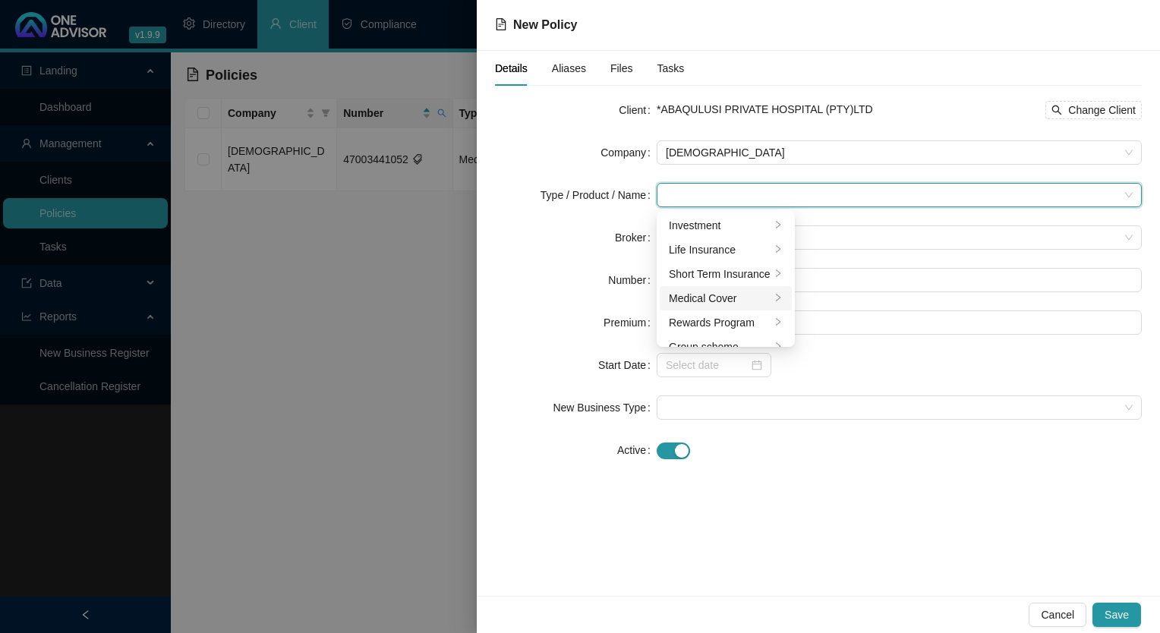
click at [699, 293] on div "Medical Cover" at bounding box center [720, 298] width 102 height 17
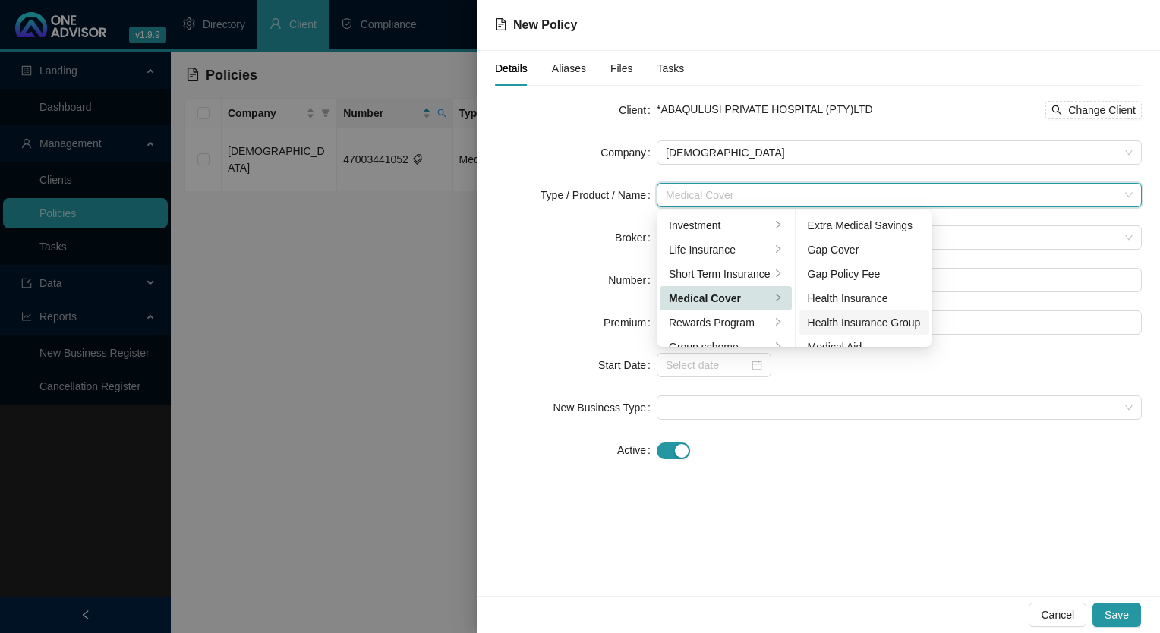
scroll to position [76, 0]
click at [876, 291] on div "Medical Aid Group" at bounding box center [863, 295] width 113 height 17
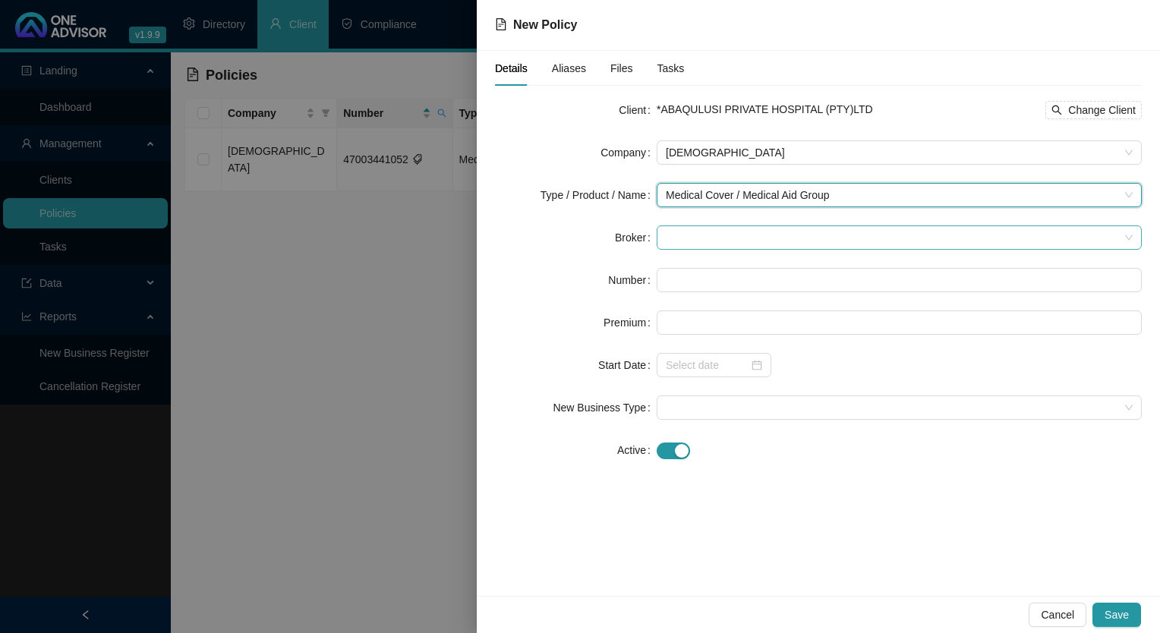
click at [707, 241] on span at bounding box center [899, 237] width 467 height 23
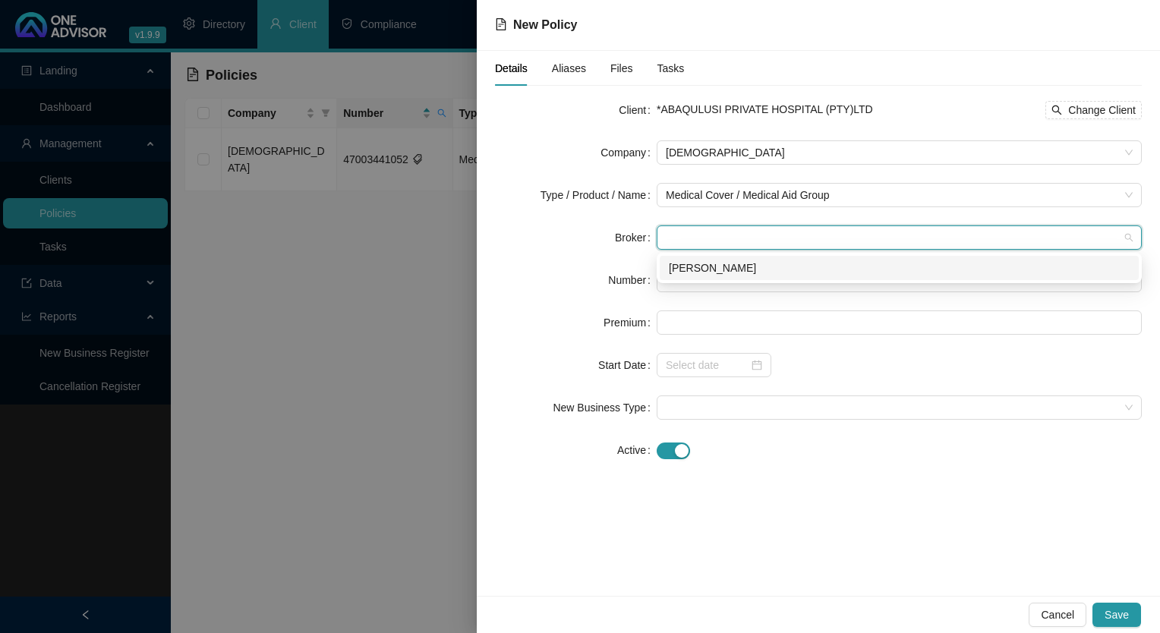
click at [707, 263] on div "[PERSON_NAME]" at bounding box center [899, 268] width 461 height 17
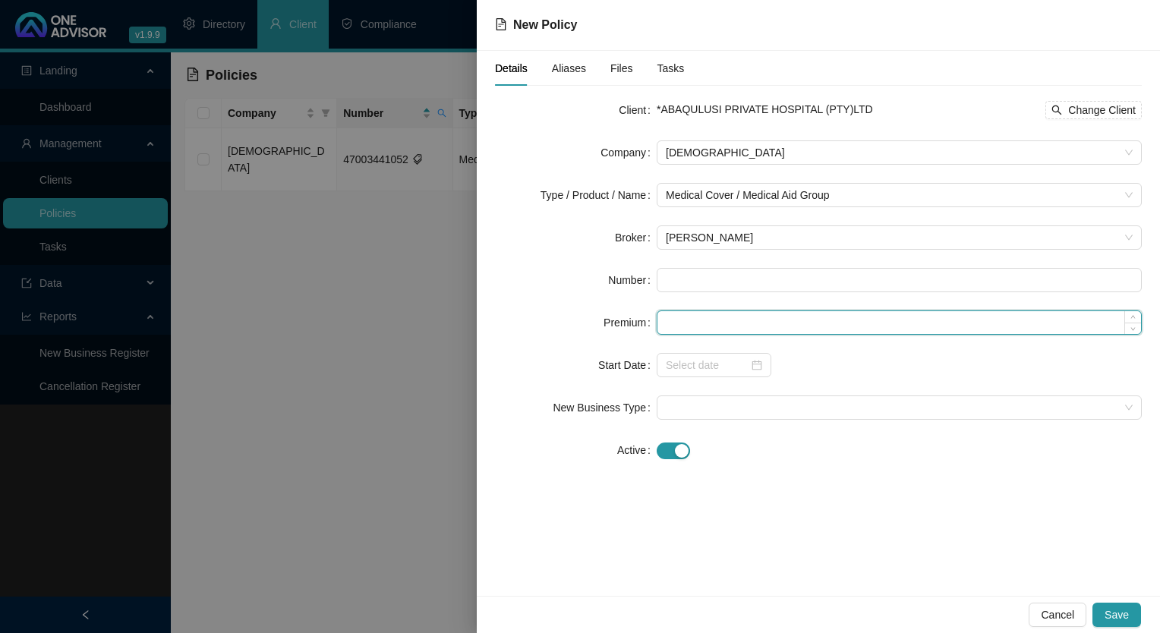
click at [726, 320] on input at bounding box center [898, 322] width 483 height 23
paste input "2524"
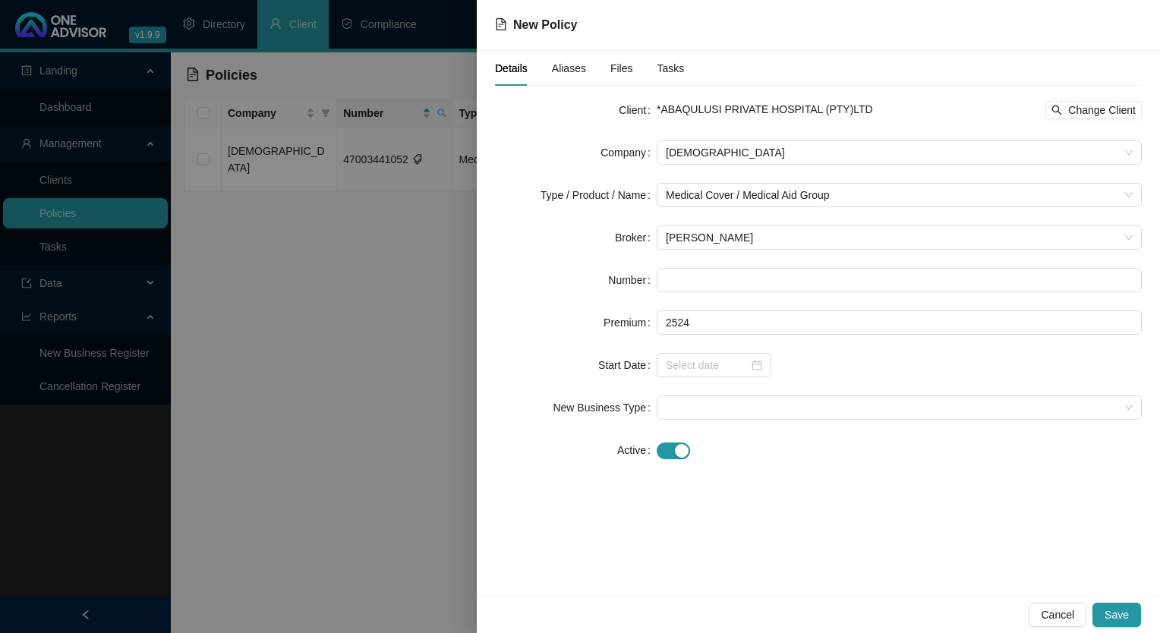
type input "2524.00"
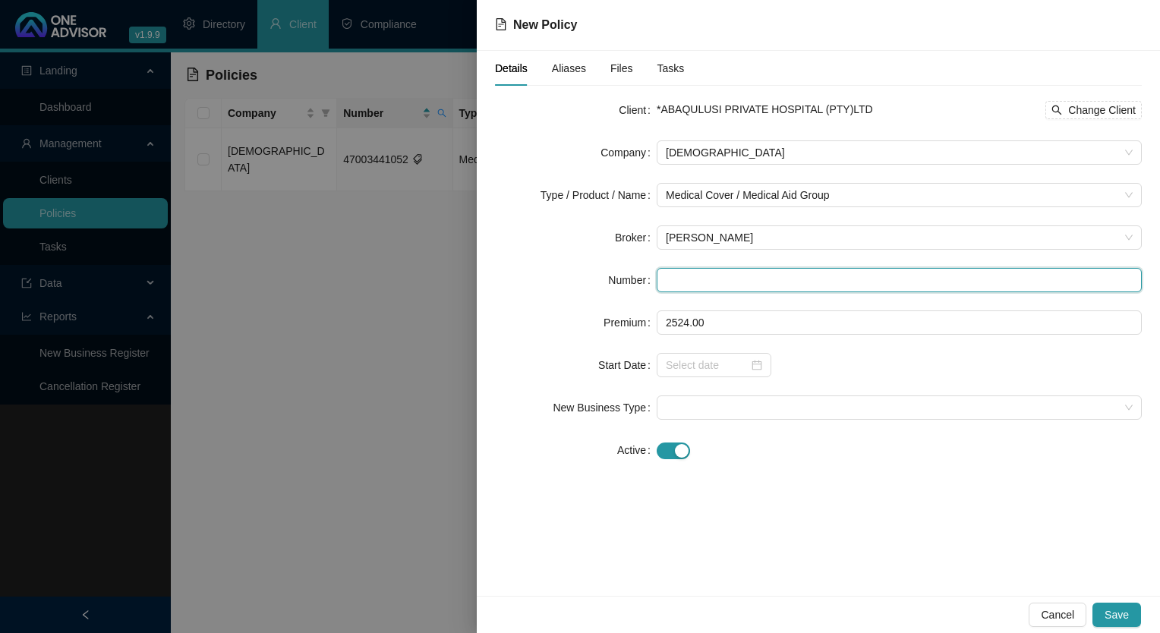
click at [713, 270] on input "text" at bounding box center [898, 280] width 485 height 24
paste input "47500956181"
type input "47500956181"
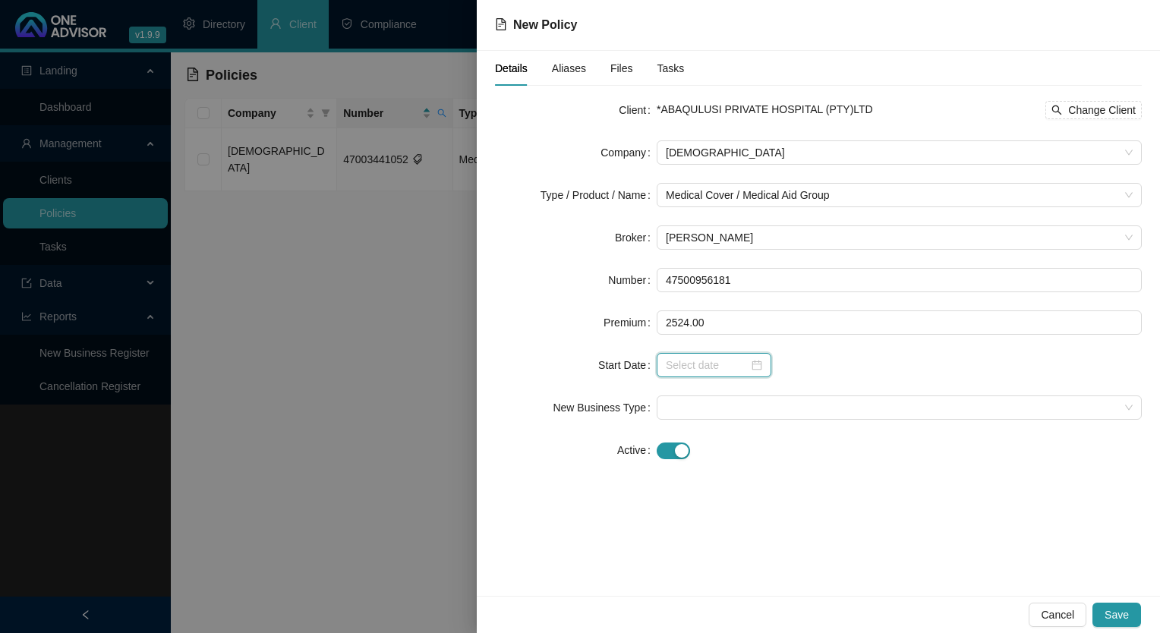
click at [710, 355] on div at bounding box center [713, 365] width 115 height 24
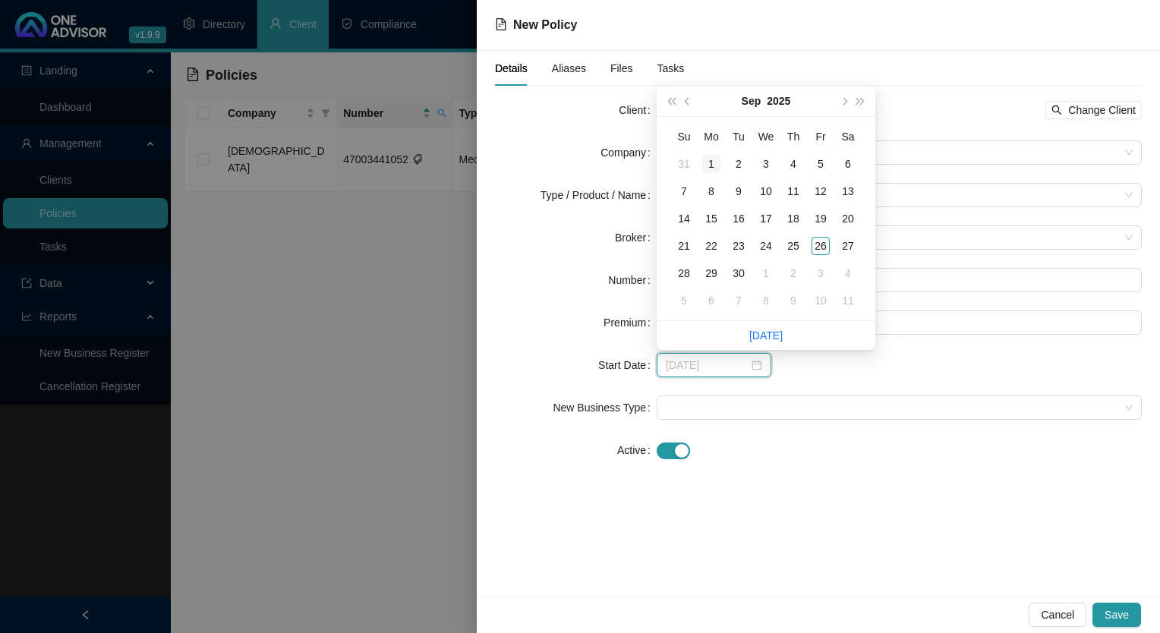
type input "[DATE]"
click at [691, 103] on button "prev-year" at bounding box center [687, 101] width 17 height 30
type input "[DATE]"
click at [816, 159] on div "1" at bounding box center [820, 164] width 18 height 18
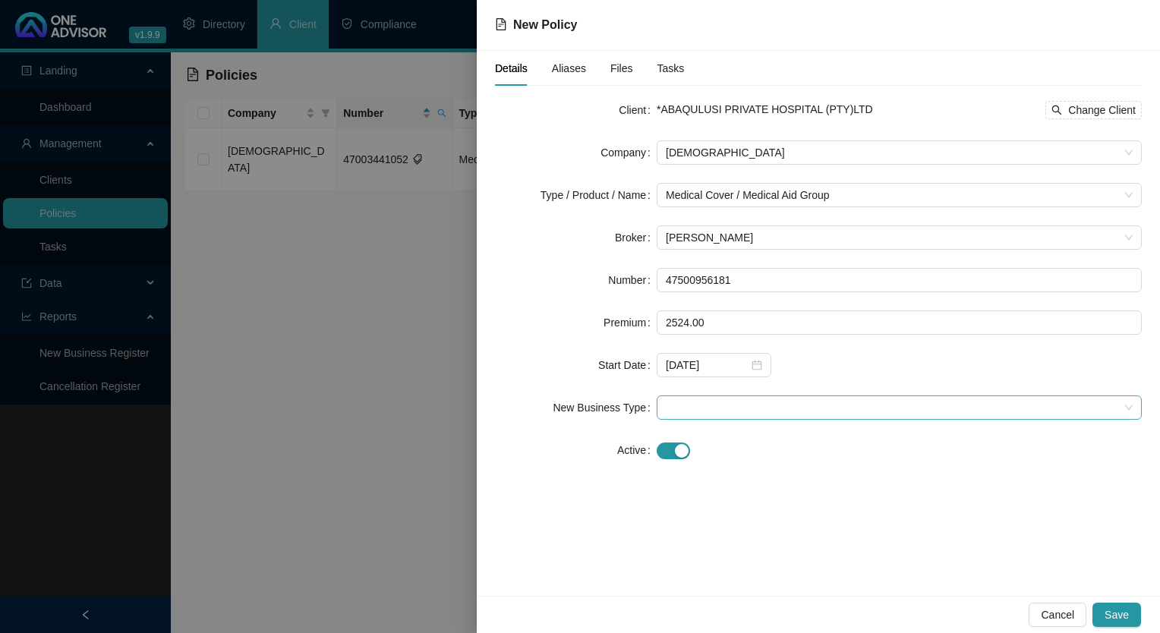
click at [738, 405] on span at bounding box center [899, 407] width 467 height 23
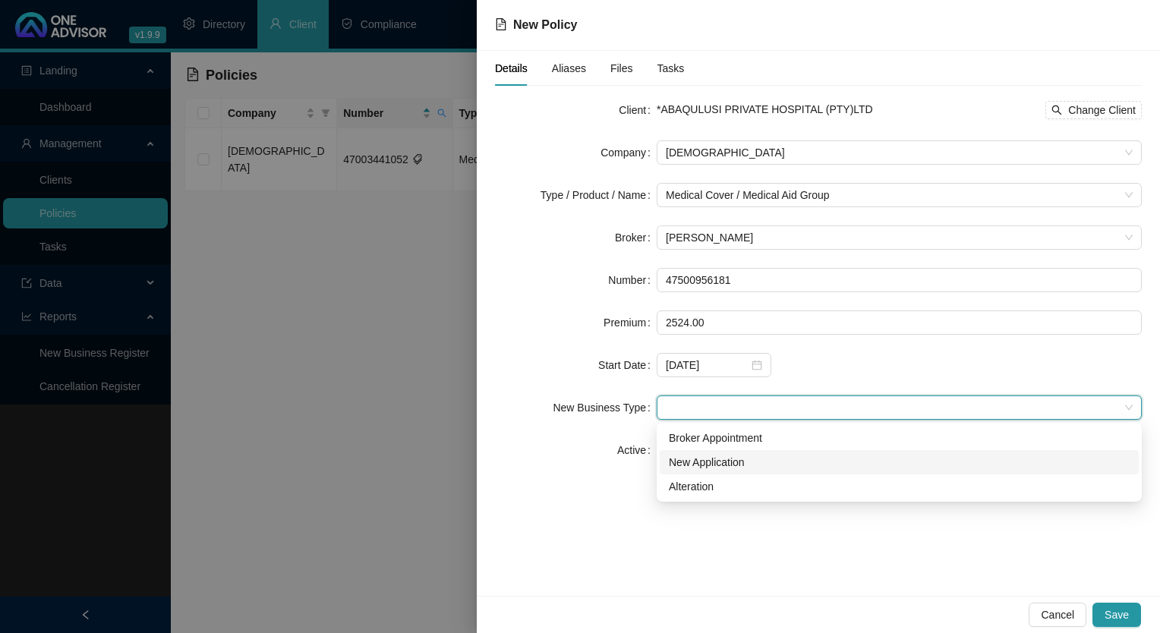
click at [713, 460] on div "New Application" at bounding box center [899, 462] width 461 height 17
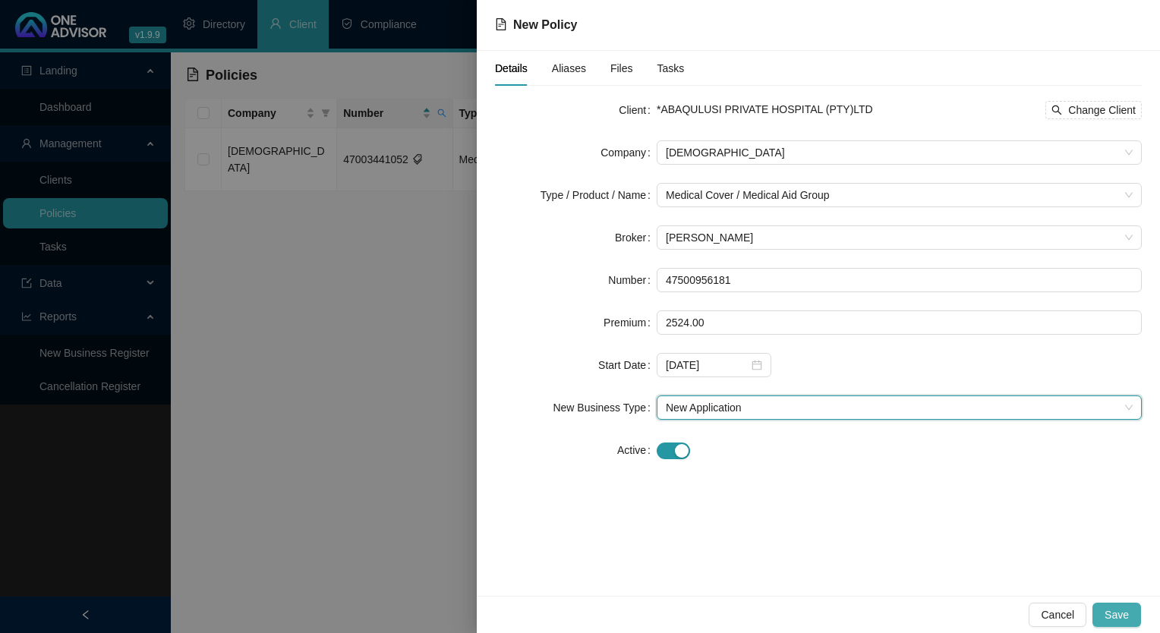
click at [1126, 621] on span "Save" at bounding box center [1116, 614] width 24 height 17
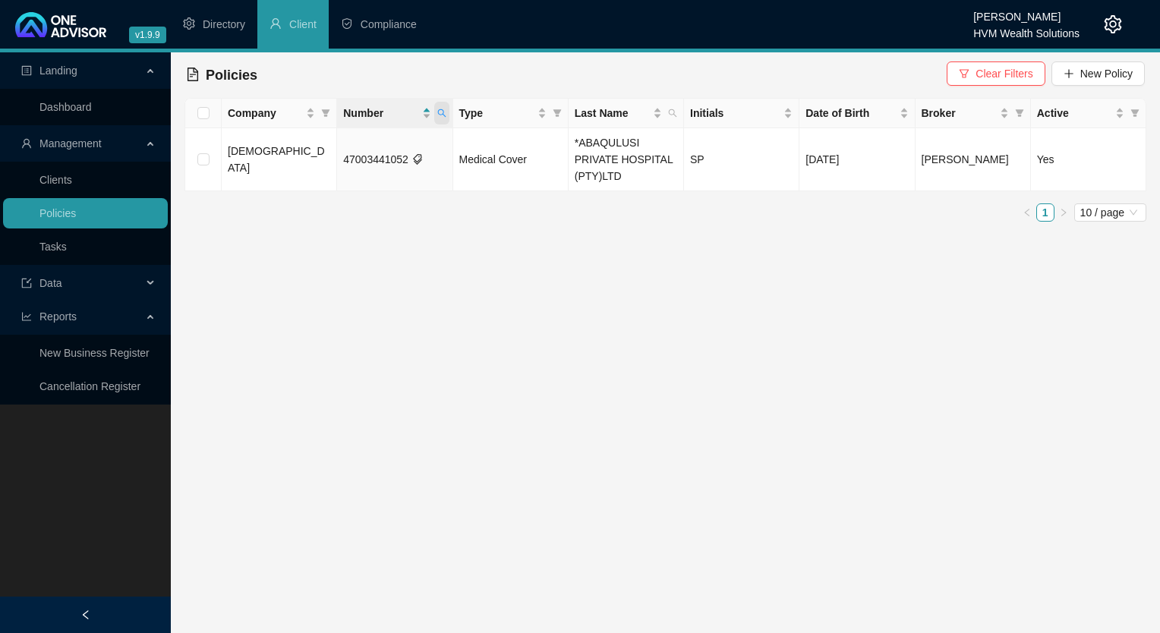
click at [446, 113] on span at bounding box center [441, 113] width 15 height 23
click at [328, 171] on span "Search" at bounding box center [342, 173] width 33 height 17
click at [445, 116] on icon "search" at bounding box center [441, 113] width 8 height 8
drag, startPoint x: 382, startPoint y: 152, endPoint x: 283, endPoint y: 152, distance: 99.4
click at [283, 152] on body "v1.9.9 [PERSON_NAME] HVM Wealth Solutions Directory Client Compliance Landing D…" at bounding box center [580, 316] width 1160 height 633
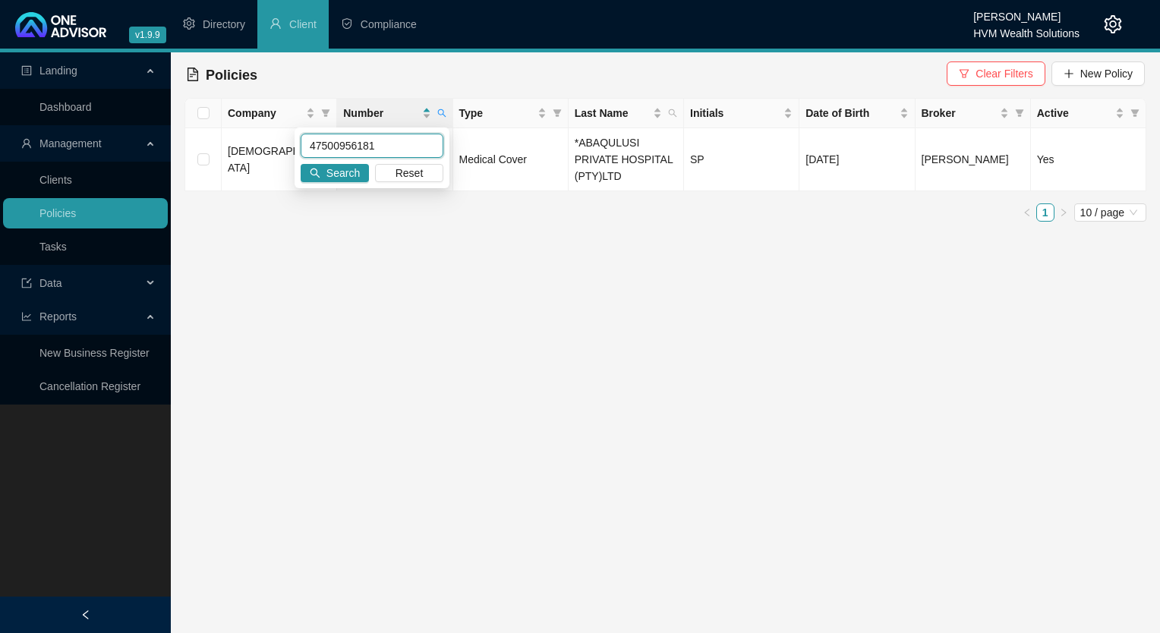
paste input "3050"
click at [332, 179] on span "Search" at bounding box center [342, 173] width 33 height 17
click at [439, 113] on icon "search" at bounding box center [441, 113] width 9 height 9
drag, startPoint x: 382, startPoint y: 143, endPoint x: 307, endPoint y: 146, distance: 74.4
click at [307, 146] on input "47500953050" at bounding box center [372, 146] width 143 height 24
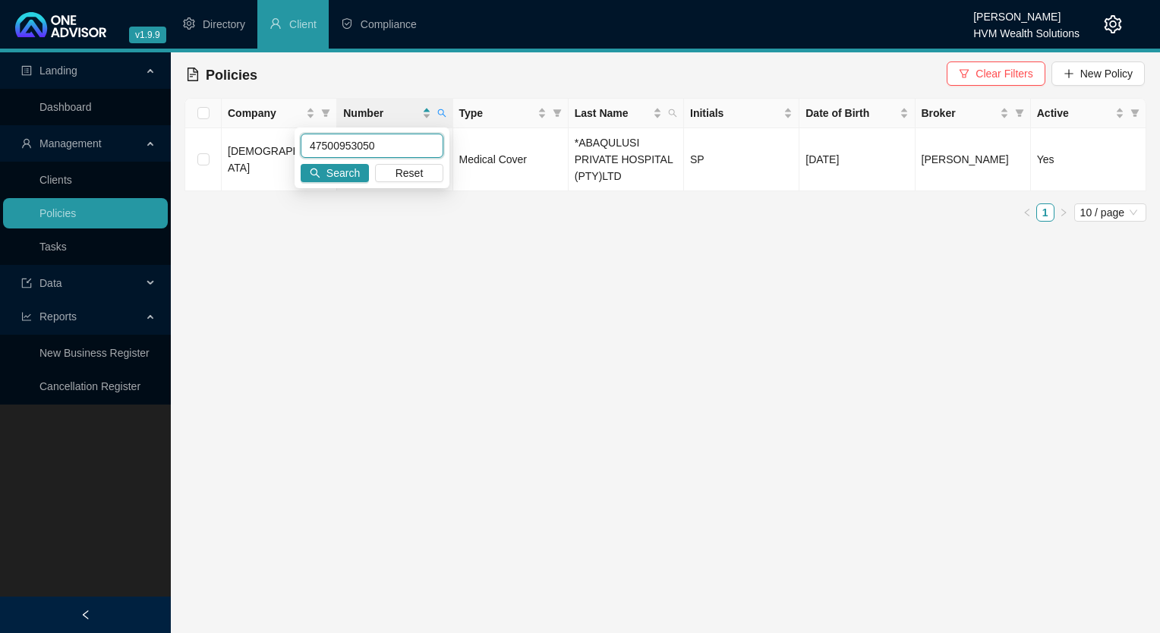
paste input "43"
click at [349, 167] on span "Search" at bounding box center [342, 173] width 33 height 17
click at [445, 118] on span at bounding box center [441, 113] width 15 height 23
drag, startPoint x: 376, startPoint y: 147, endPoint x: 290, endPoint y: 144, distance: 86.6
click at [290, 147] on body "v1.9.9 [PERSON_NAME] HVM Wealth Solutions Directory Client Compliance Landing D…" at bounding box center [580, 316] width 1160 height 633
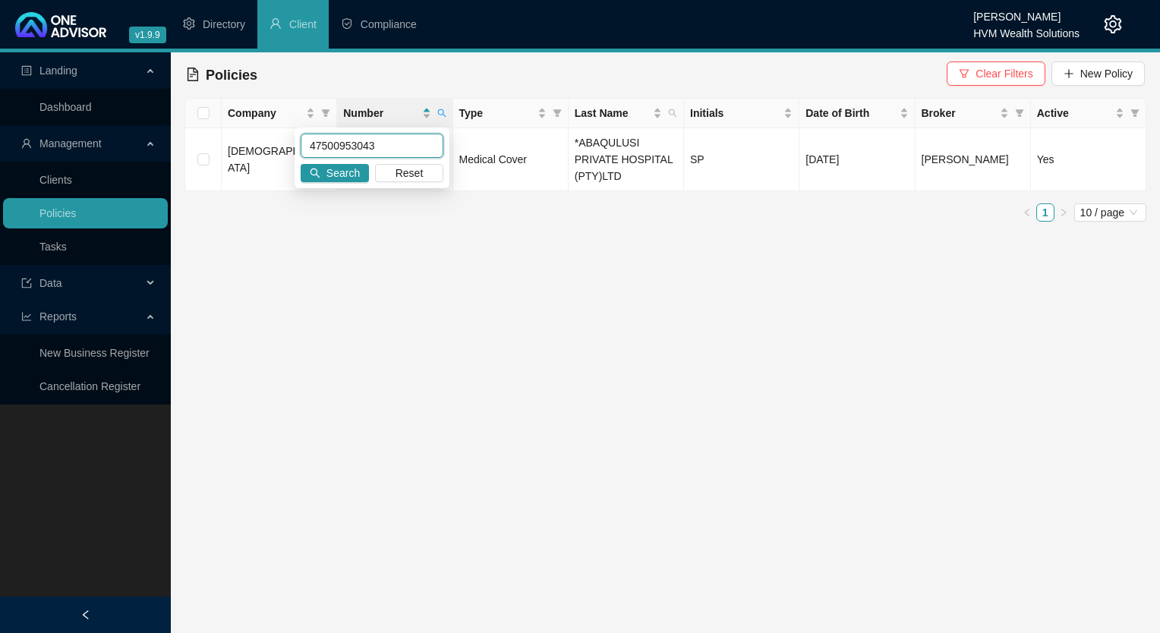
paste input "6900803770"
type input "46900803770"
click at [338, 168] on span "Search" at bounding box center [342, 173] width 33 height 17
click at [72, 181] on link "Clients" at bounding box center [55, 180] width 33 height 12
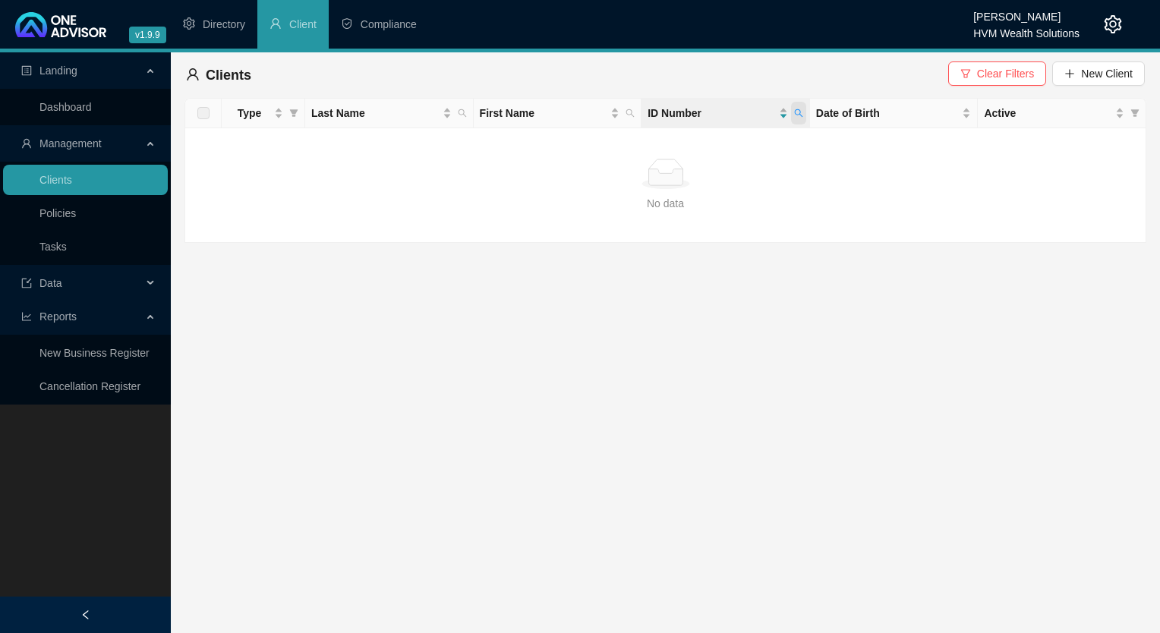
click at [792, 108] on span at bounding box center [798, 113] width 15 height 23
click at [682, 190] on div "No data No data" at bounding box center [665, 185] width 936 height 53
click at [798, 110] on icon "search" at bounding box center [798, 113] width 8 height 8
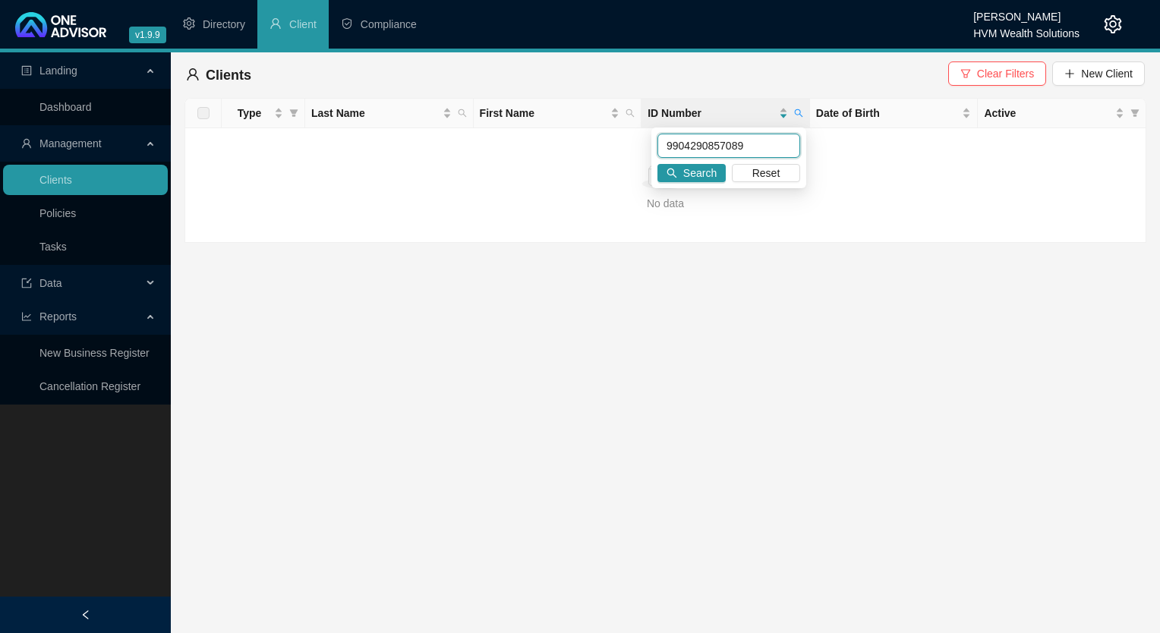
drag, startPoint x: 763, startPoint y: 146, endPoint x: 568, endPoint y: 146, distance: 194.3
click at [568, 146] on body "v1.9.9 [PERSON_NAME] HVM Wealth Solutions Directory Client Compliance Landing D…" at bounding box center [580, 316] width 1160 height 633
paste input "8803150517083"
type input "8803150517083"
click at [685, 168] on span "Search" at bounding box center [699, 173] width 33 height 17
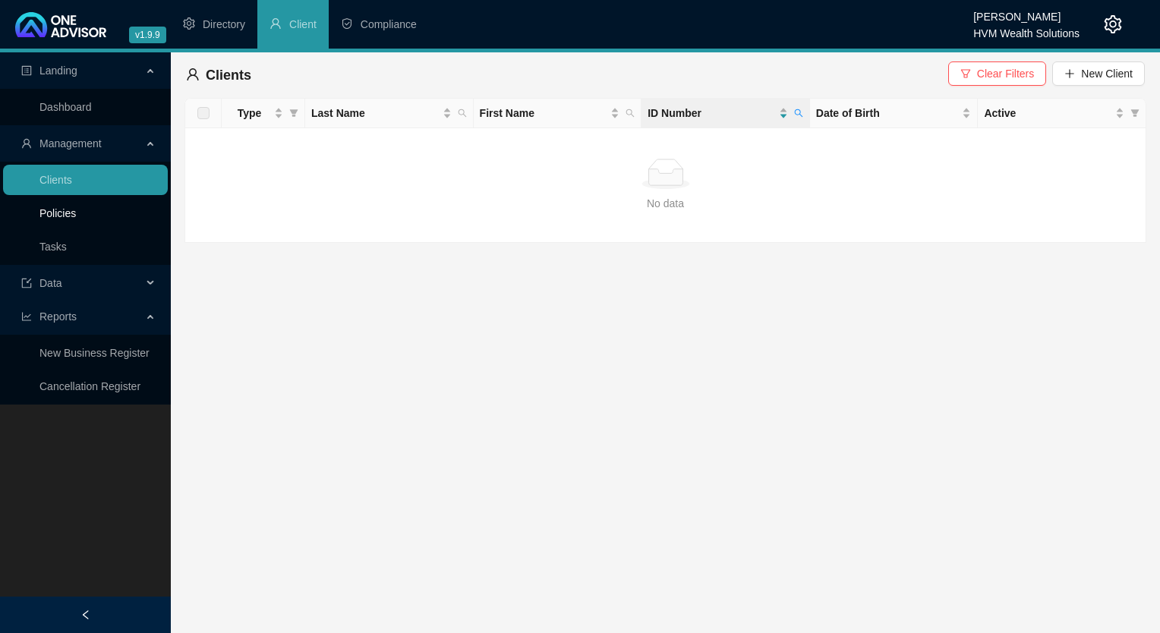
click at [62, 219] on link "Policies" at bounding box center [57, 213] width 36 height 12
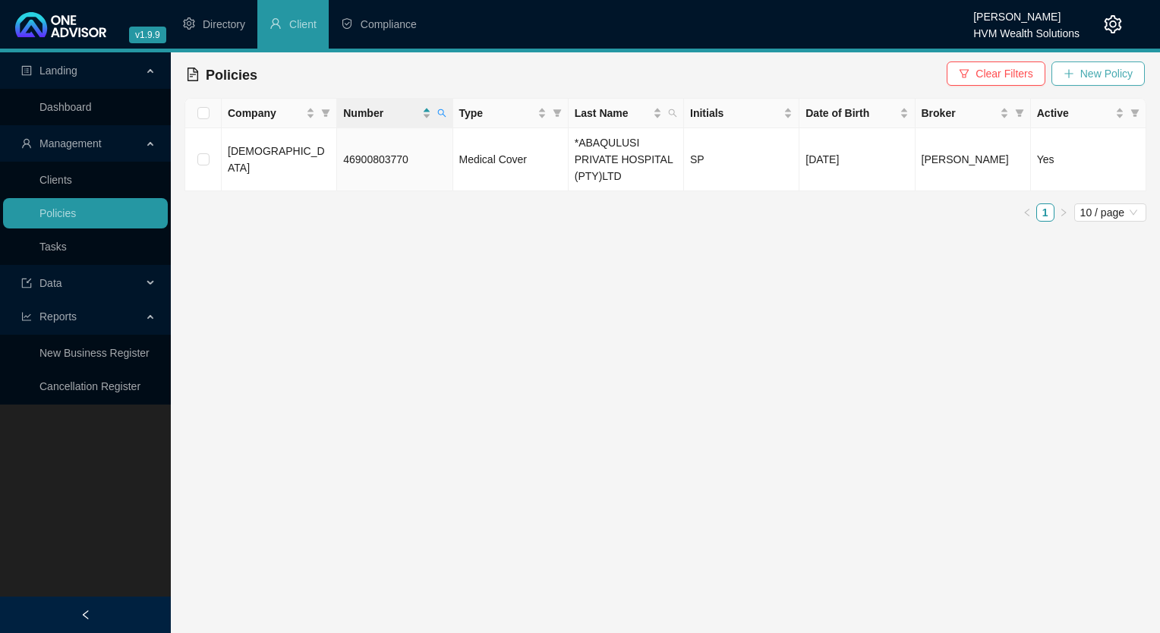
click at [1107, 71] on span "New Policy" at bounding box center [1106, 73] width 52 height 17
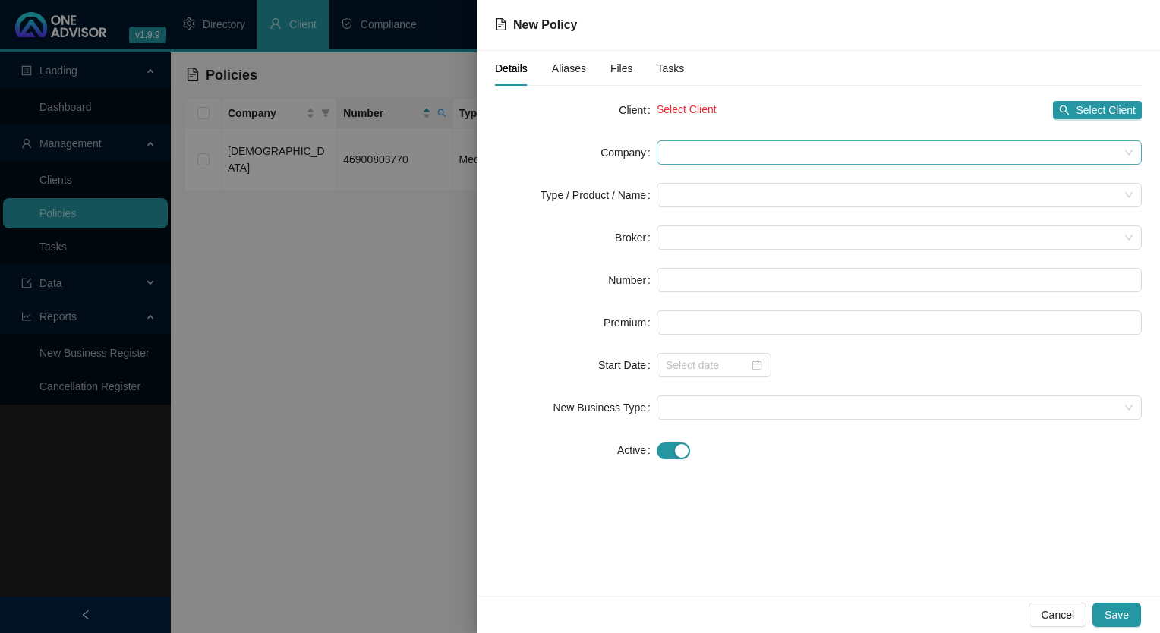
click at [807, 155] on span at bounding box center [899, 152] width 467 height 23
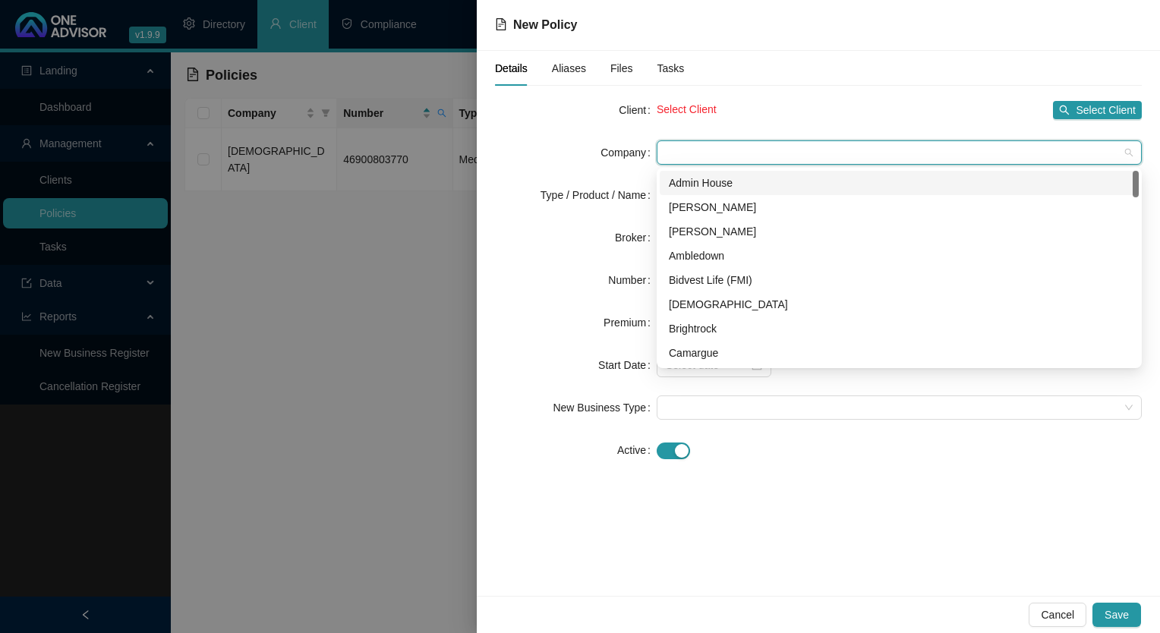
drag, startPoint x: 807, startPoint y: 156, endPoint x: 729, endPoint y: 152, distance: 78.3
click at [729, 152] on span at bounding box center [899, 152] width 467 height 23
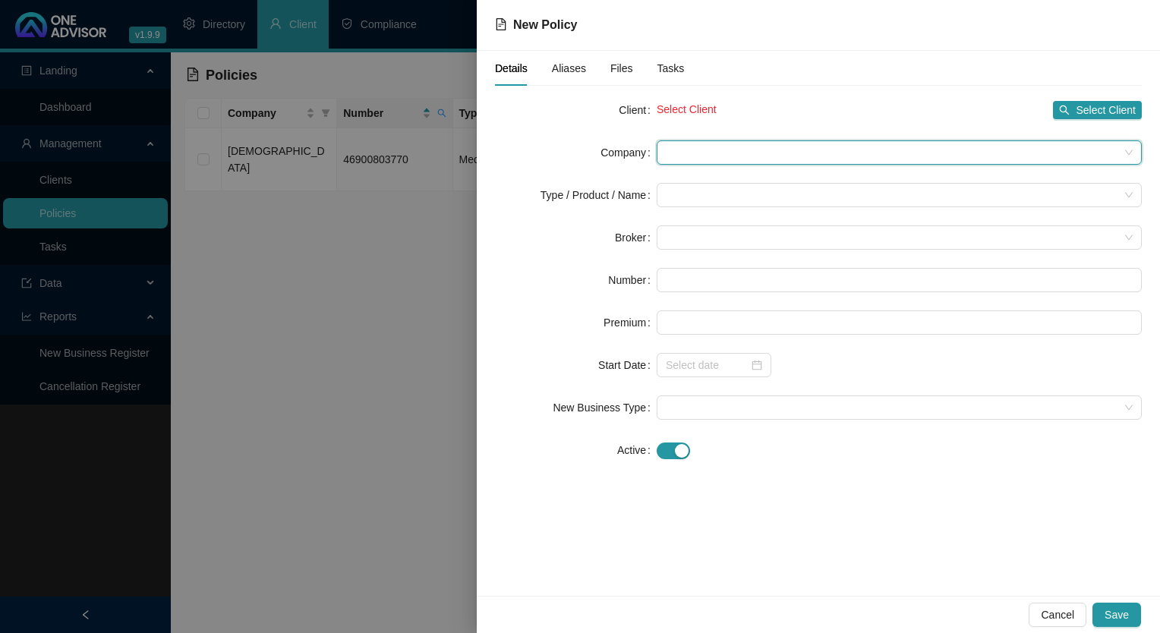
drag, startPoint x: 729, startPoint y: 151, endPoint x: 698, endPoint y: 148, distance: 30.5
click at [698, 148] on span at bounding box center [899, 152] width 467 height 23
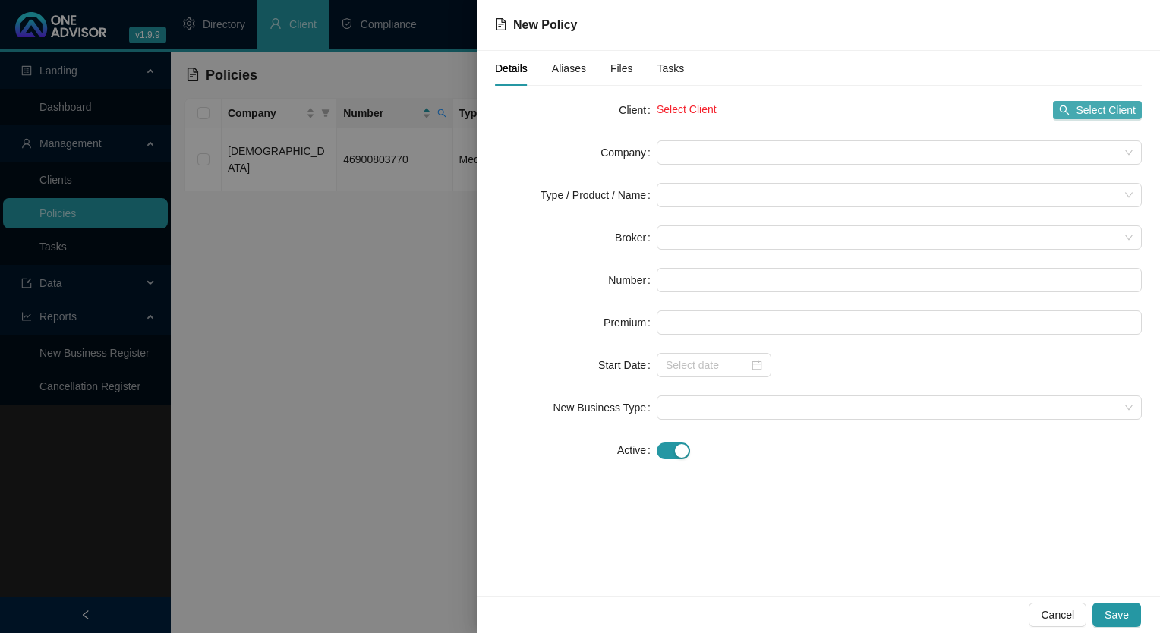
click at [1108, 109] on span "Select Client" at bounding box center [1105, 110] width 60 height 17
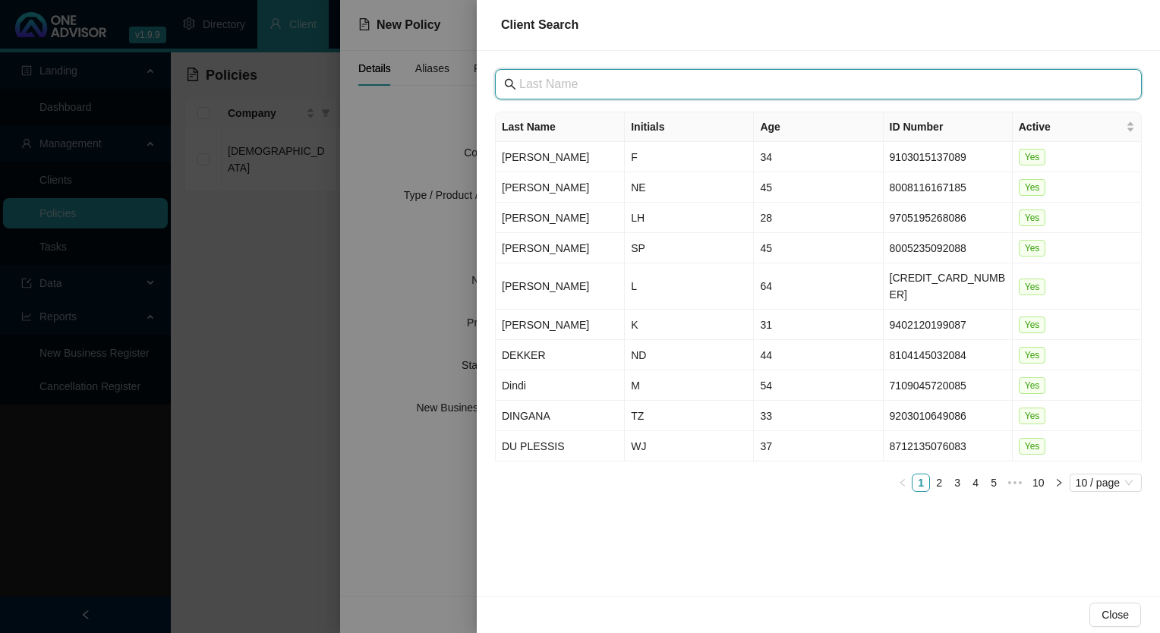
paste input "[GEOGRAPHIC_DATA]"
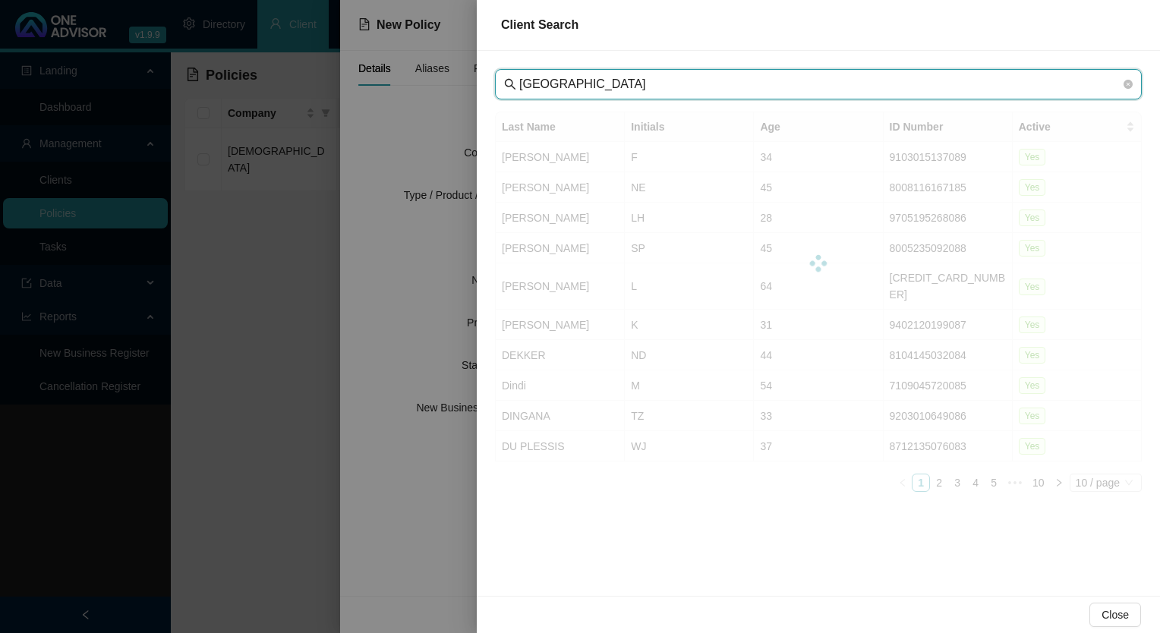
click at [537, 83] on input "[GEOGRAPHIC_DATA]" at bounding box center [819, 84] width 601 height 18
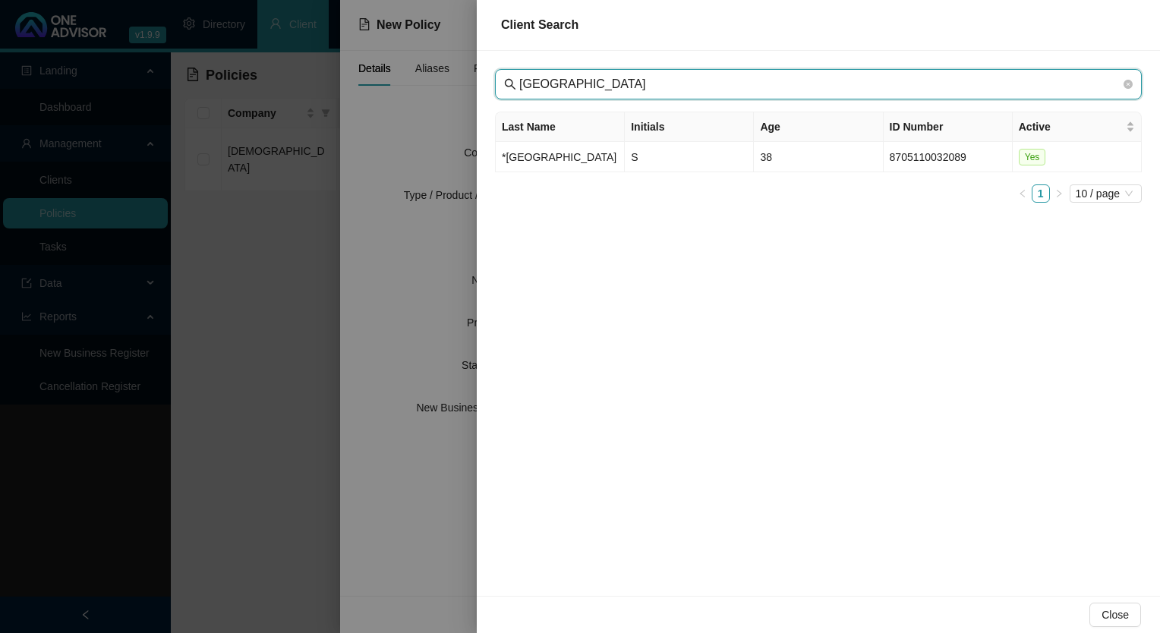
type input "[GEOGRAPHIC_DATA]"
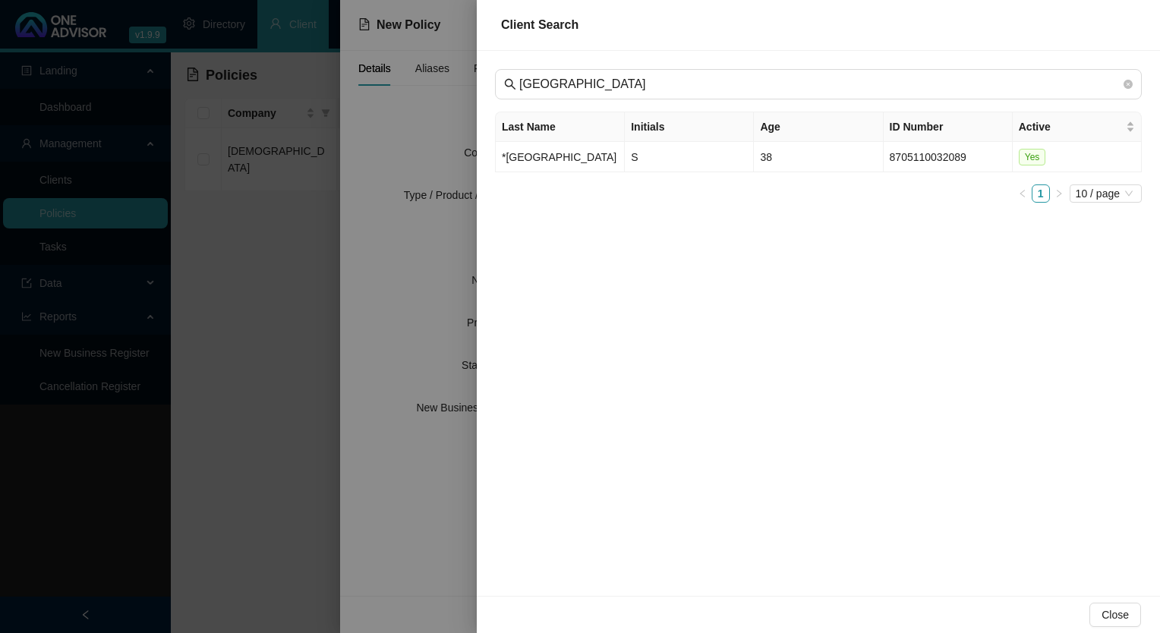
click at [537, 169] on td "*[GEOGRAPHIC_DATA]" at bounding box center [560, 157] width 129 height 30
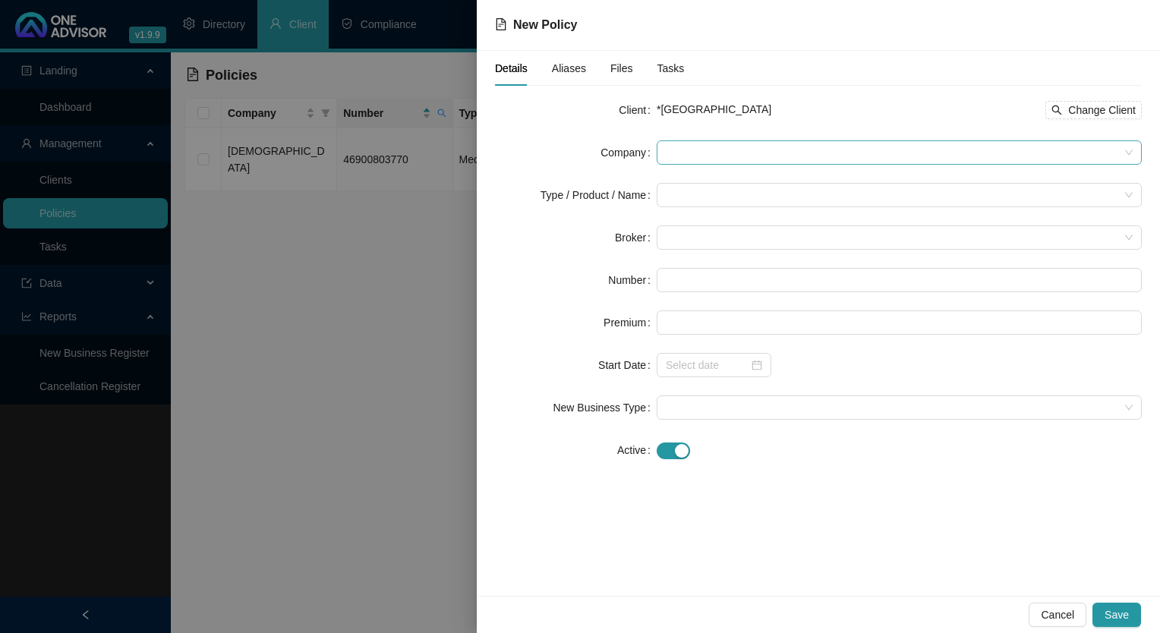
click at [690, 144] on span at bounding box center [899, 152] width 467 height 23
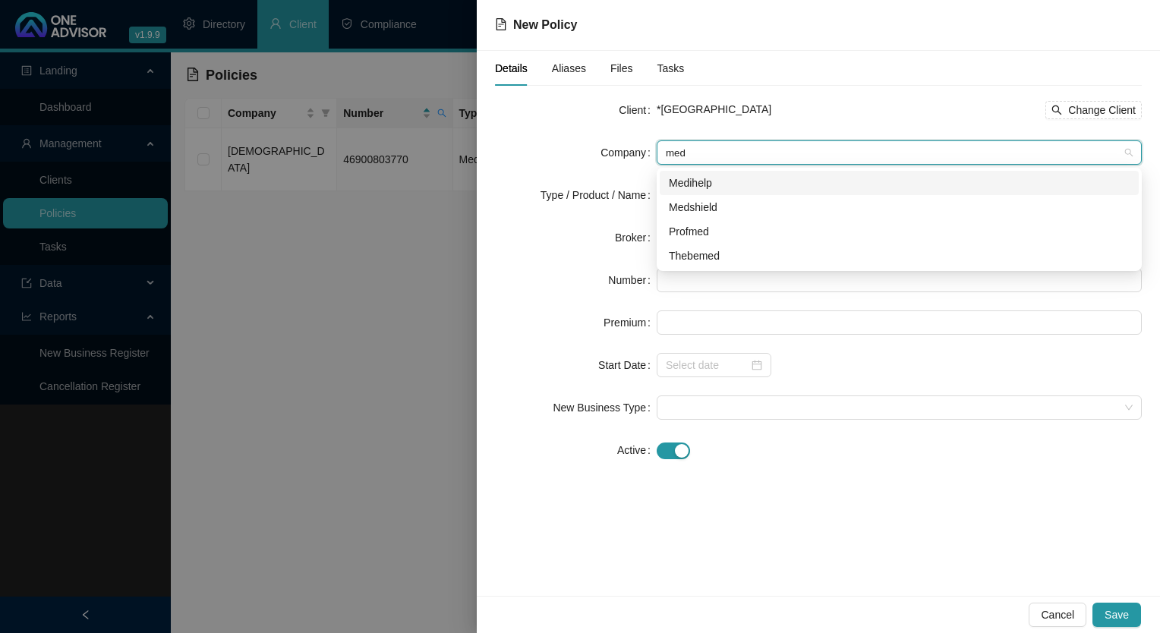
type input "meds"
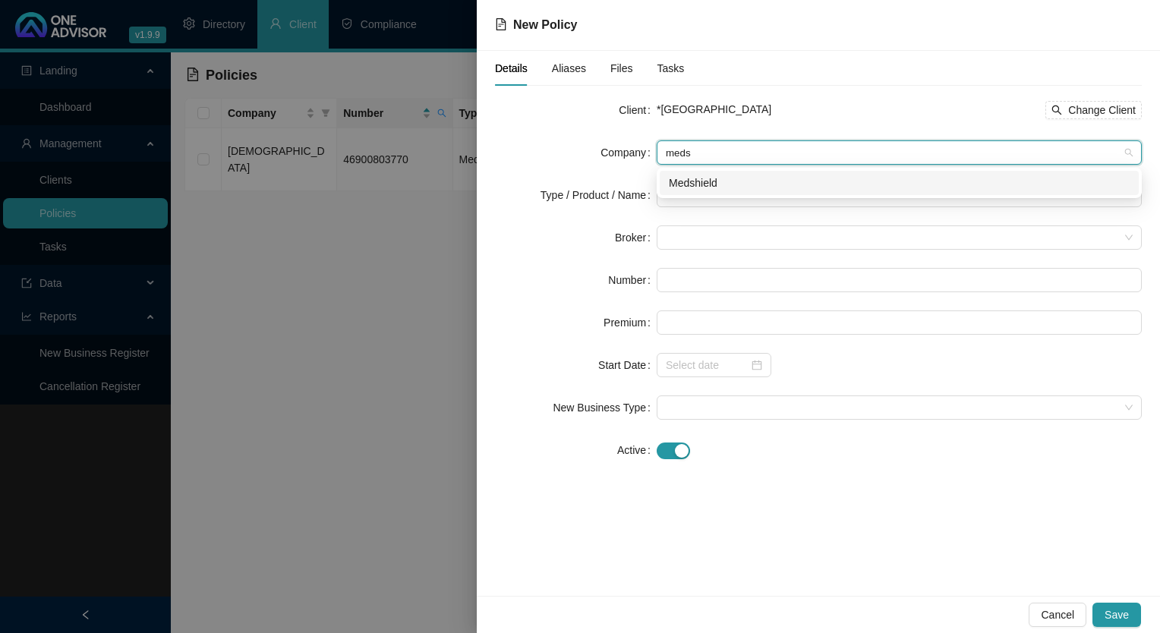
click at [716, 191] on div "Medshield" at bounding box center [899, 183] width 479 height 24
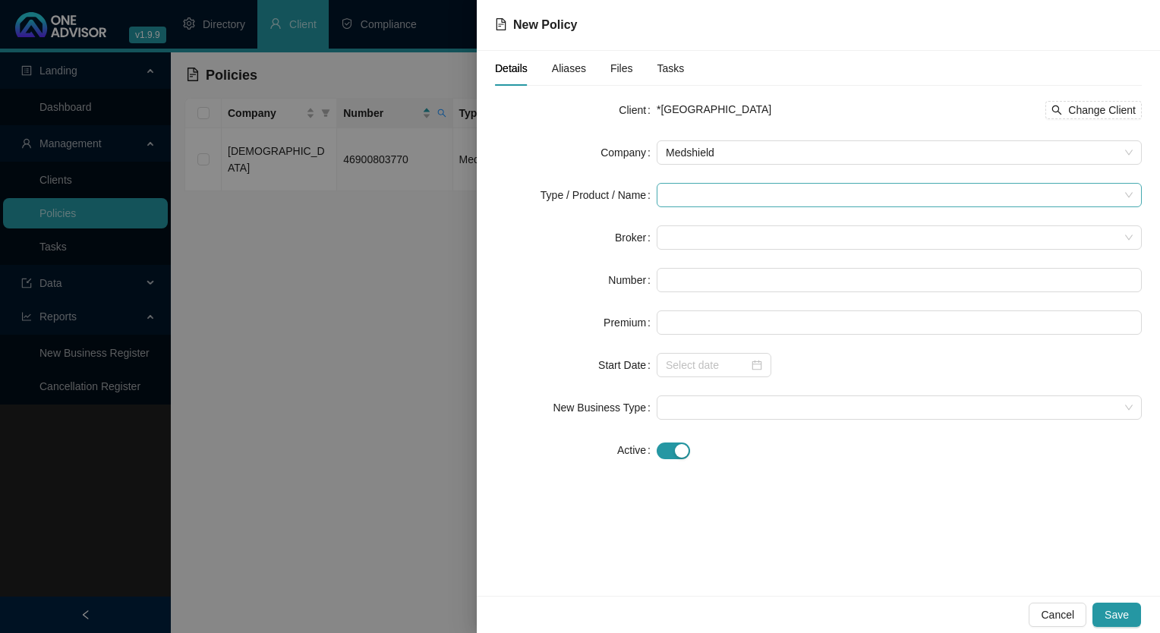
click at [707, 181] on form "Client *[GEOGRAPHIC_DATA] PRIVATE HOSPITAL Change Client Company Medshield Type…" at bounding box center [818, 280] width 647 height 364
click at [709, 200] on input "search" at bounding box center [892, 195] width 453 height 23
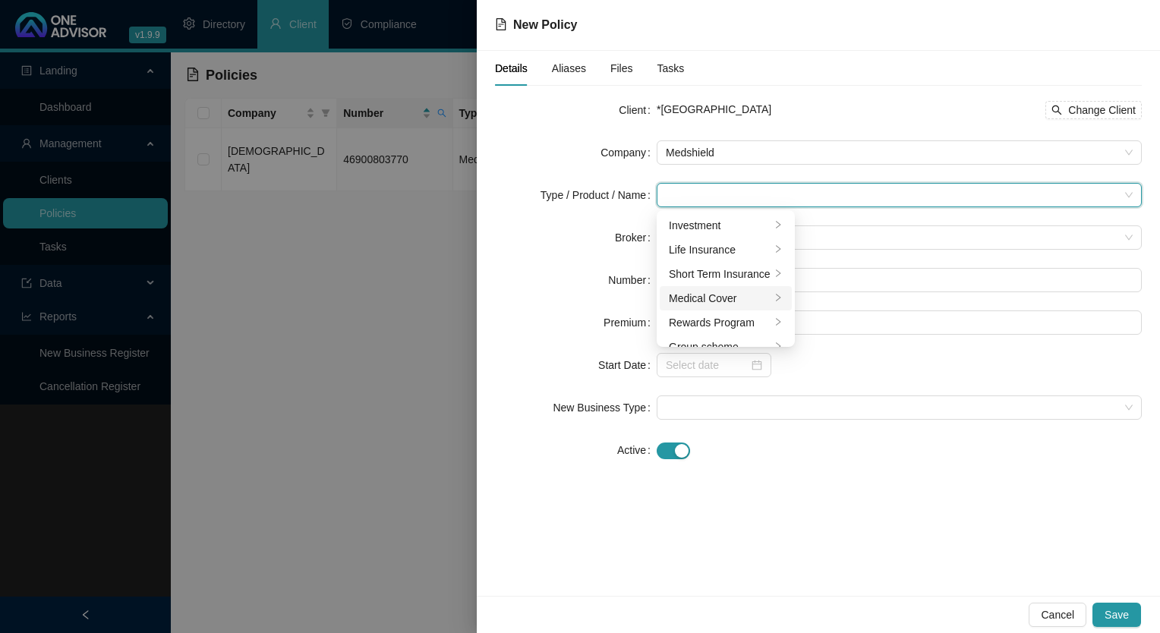
click at [701, 295] on div "Medical Cover" at bounding box center [720, 298] width 102 height 17
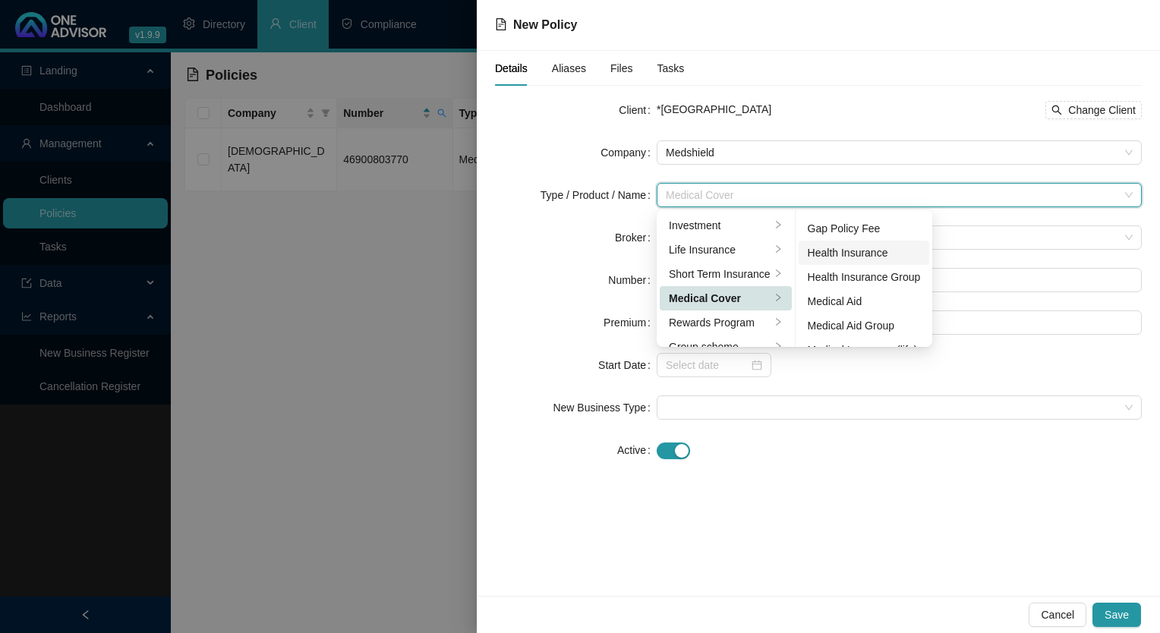
scroll to position [88, 0]
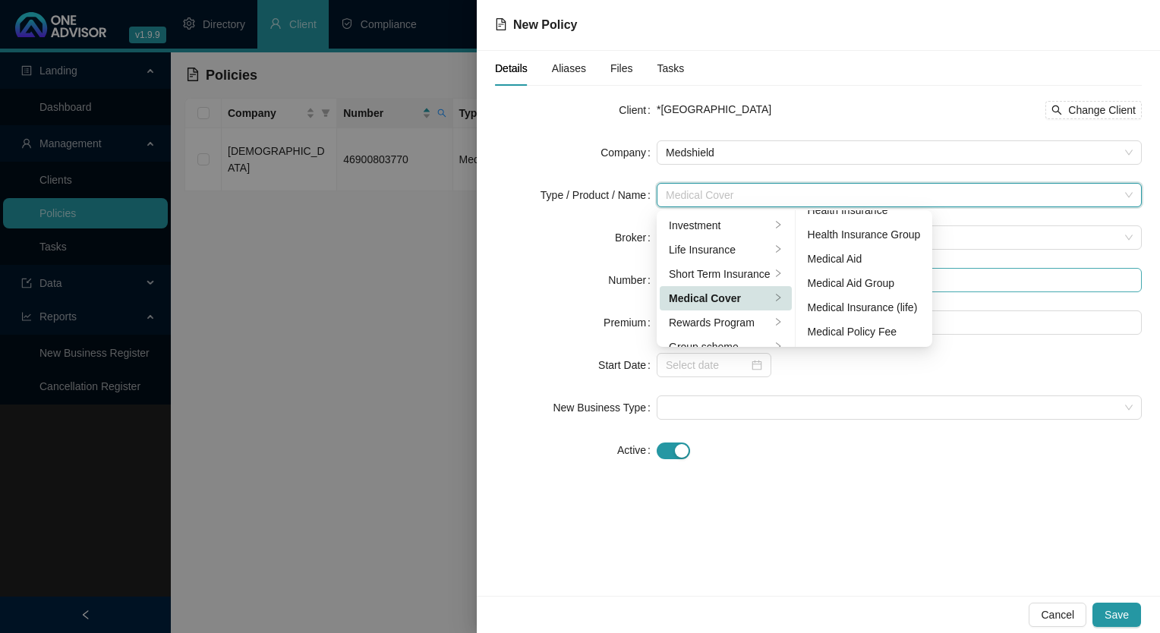
click at [855, 285] on div "Medical Aid Group" at bounding box center [863, 283] width 113 height 17
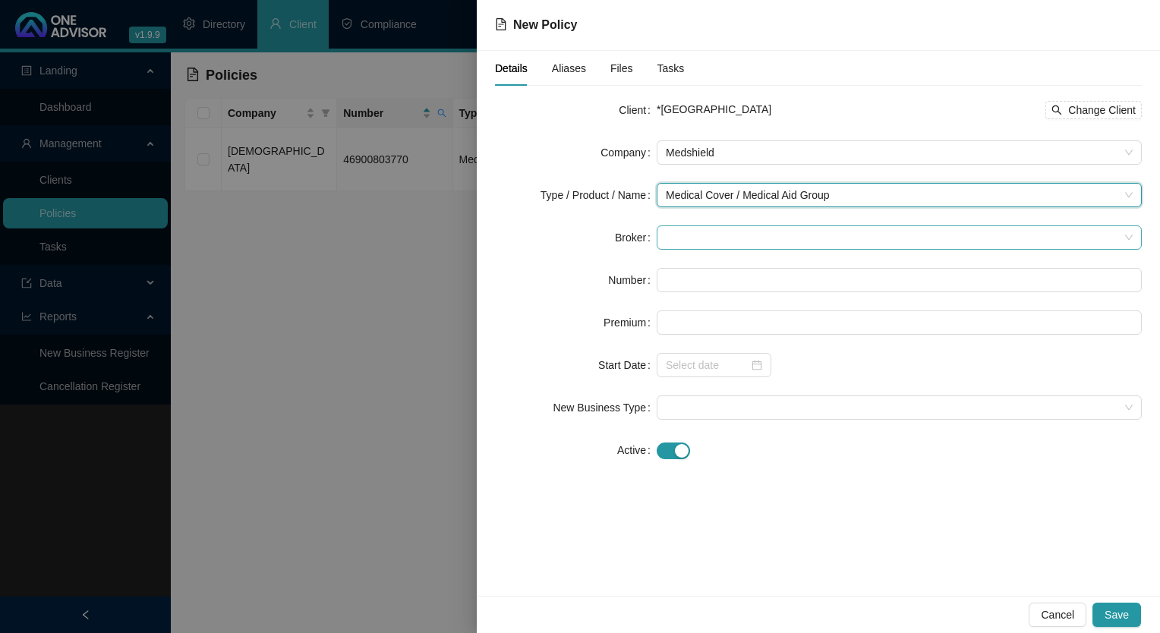
click at [700, 236] on span at bounding box center [899, 237] width 467 height 23
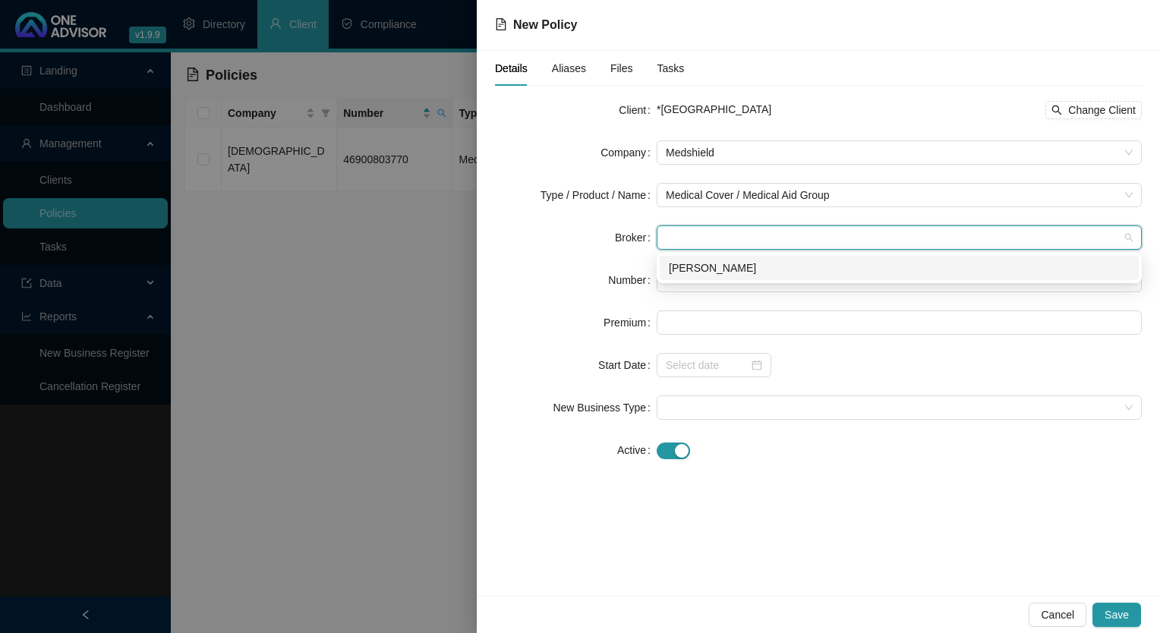
click at [713, 269] on div "[PERSON_NAME]" at bounding box center [899, 268] width 461 height 17
click at [703, 290] on input "text" at bounding box center [898, 280] width 485 height 24
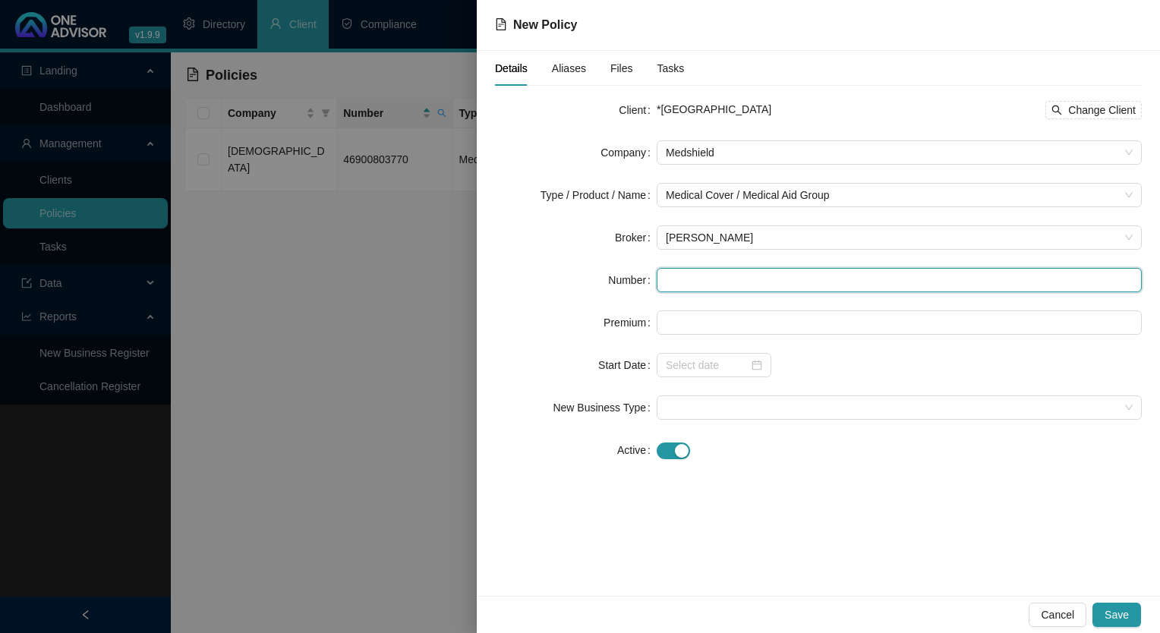
click at [732, 281] on input "text" at bounding box center [898, 280] width 485 height 24
paste input "55900703380"
type input "55900703380"
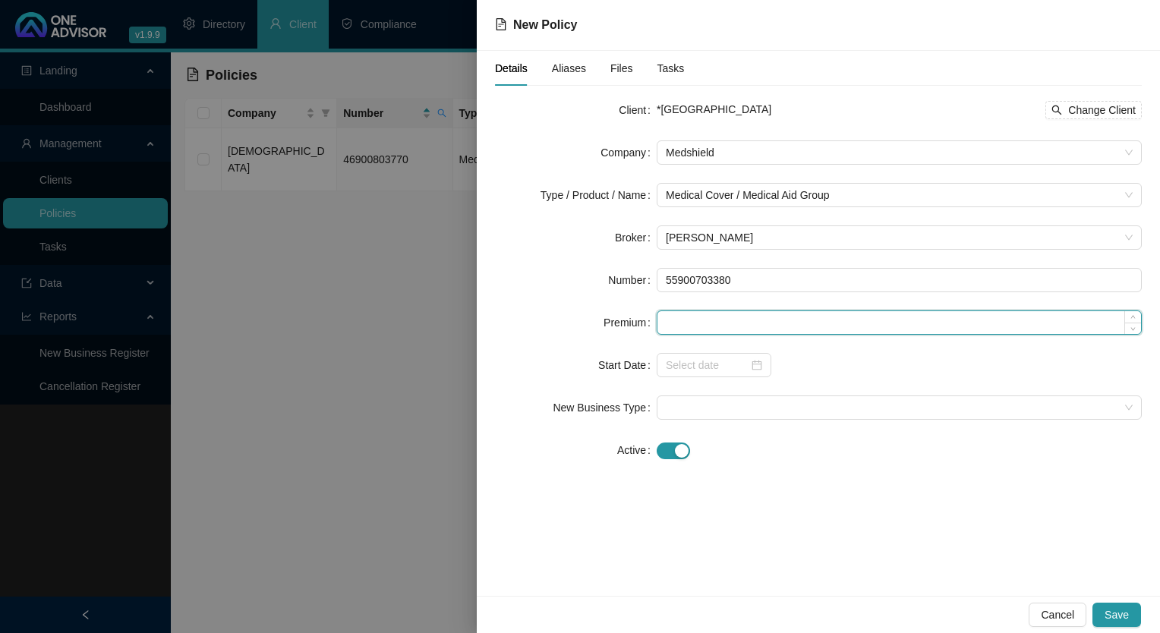
click at [717, 323] on input at bounding box center [898, 322] width 483 height 23
click at [712, 326] on input at bounding box center [898, 322] width 483 height 23
paste input "R3042"
click at [740, 404] on span at bounding box center [899, 407] width 467 height 23
type input "R3042"
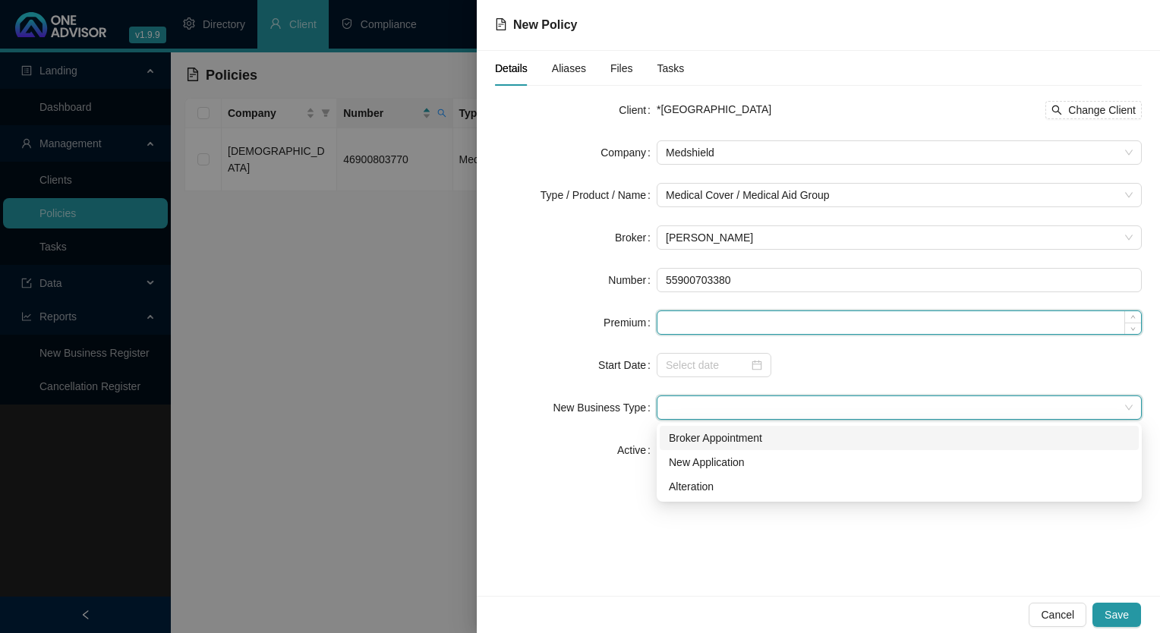
click at [743, 320] on input at bounding box center [898, 322] width 483 height 23
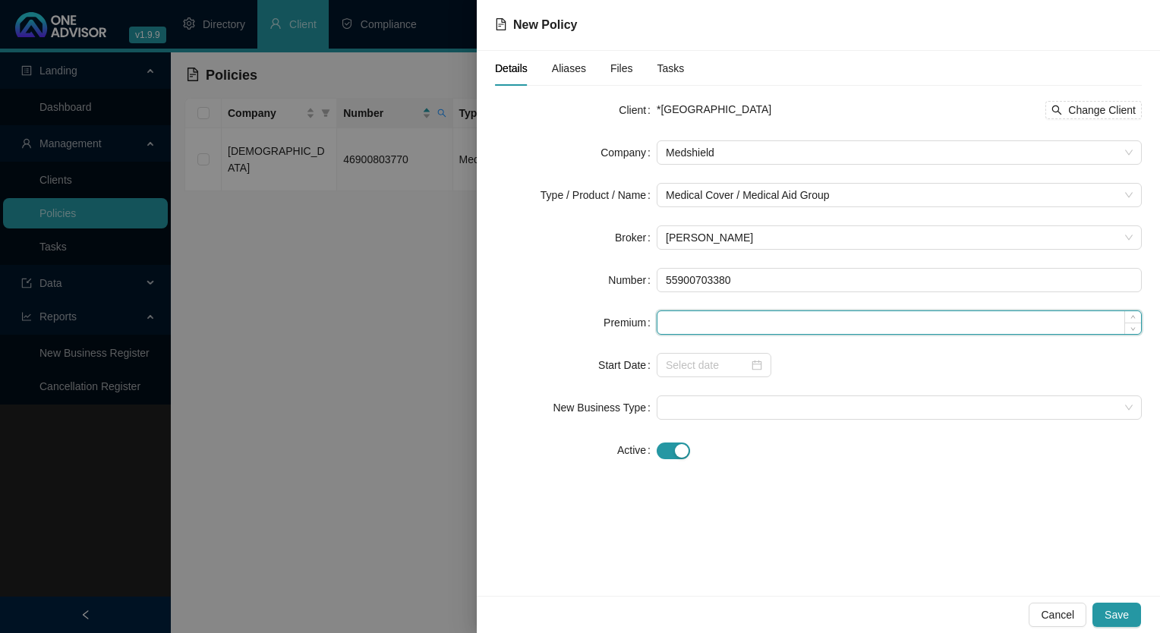
drag, startPoint x: 743, startPoint y: 320, endPoint x: 727, endPoint y: 318, distance: 16.1
click at [728, 318] on input at bounding box center [898, 322] width 483 height 23
paste input "R3042"
click at [672, 316] on input "R3042" at bounding box center [898, 322] width 483 height 23
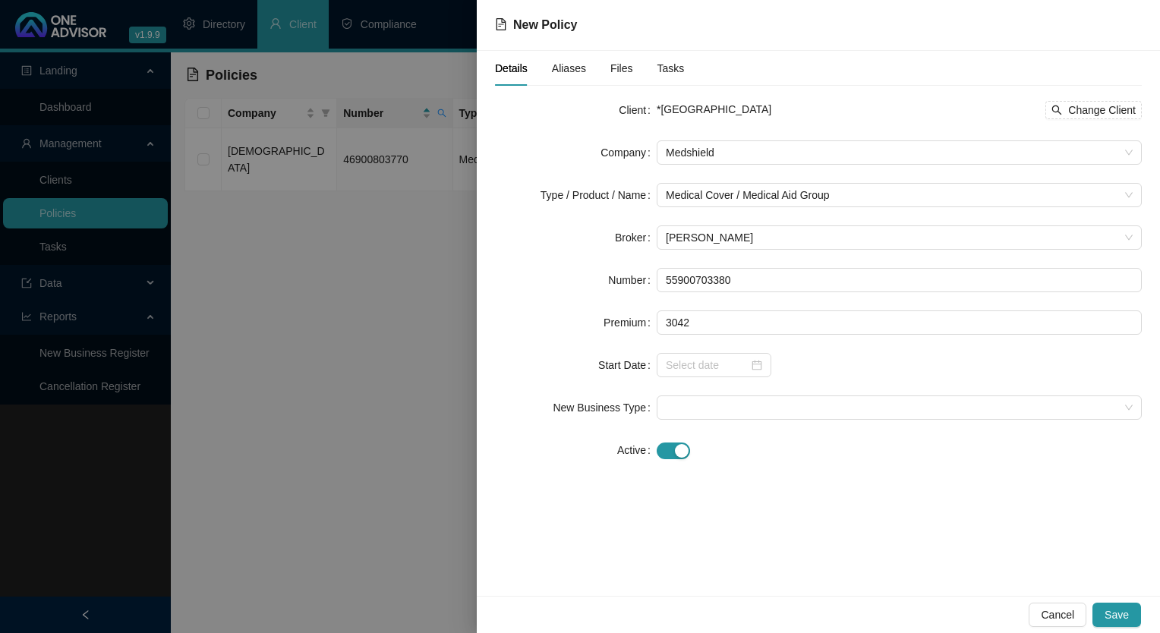
type input "3042.00"
click at [821, 496] on div "Details Aliases Files Tasks Client *EDEN GARDENS PRIVATE HOSPITAL Change Client…" at bounding box center [818, 323] width 683 height 545
click at [677, 357] on input at bounding box center [707, 365] width 83 height 17
click at [738, 365] on input at bounding box center [707, 365] width 83 height 17
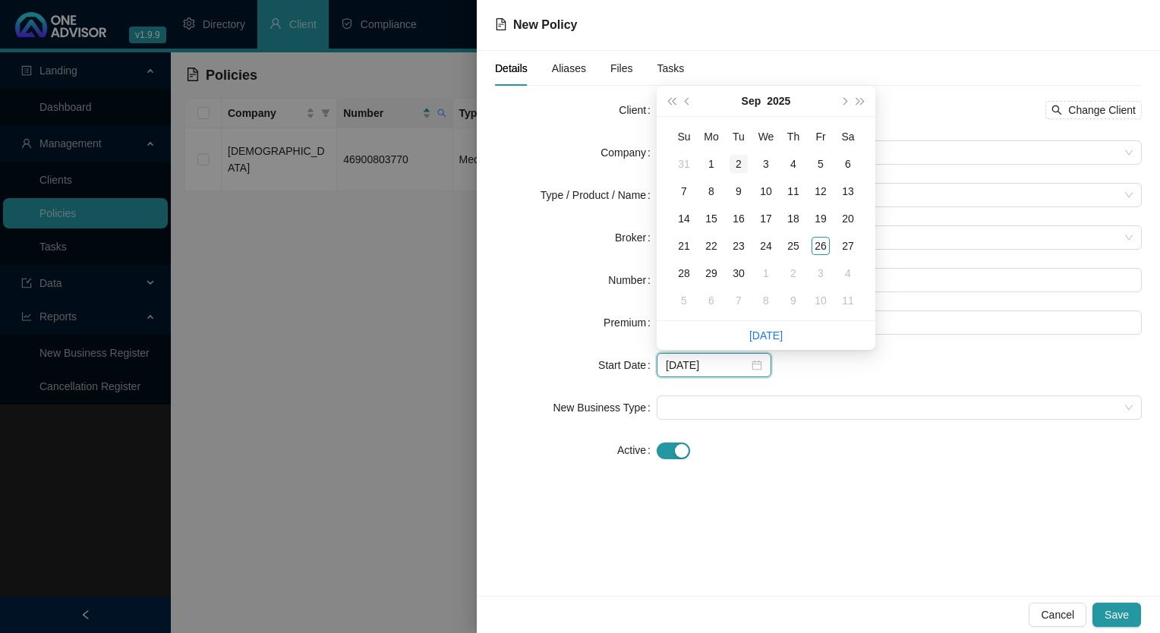
type input "[DATE]"
click at [691, 101] on span "prev-year" at bounding box center [689, 101] width 8 height 8
type input "[DATE]"
click at [819, 162] on div "1" at bounding box center [820, 164] width 18 height 18
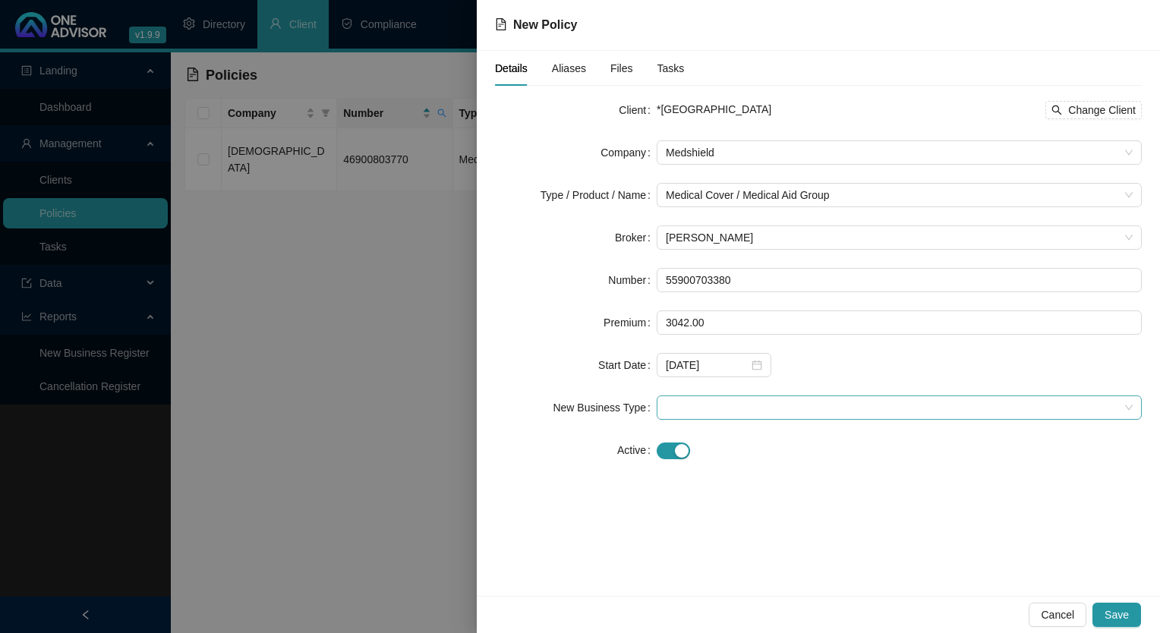
click at [785, 414] on span at bounding box center [899, 407] width 467 height 23
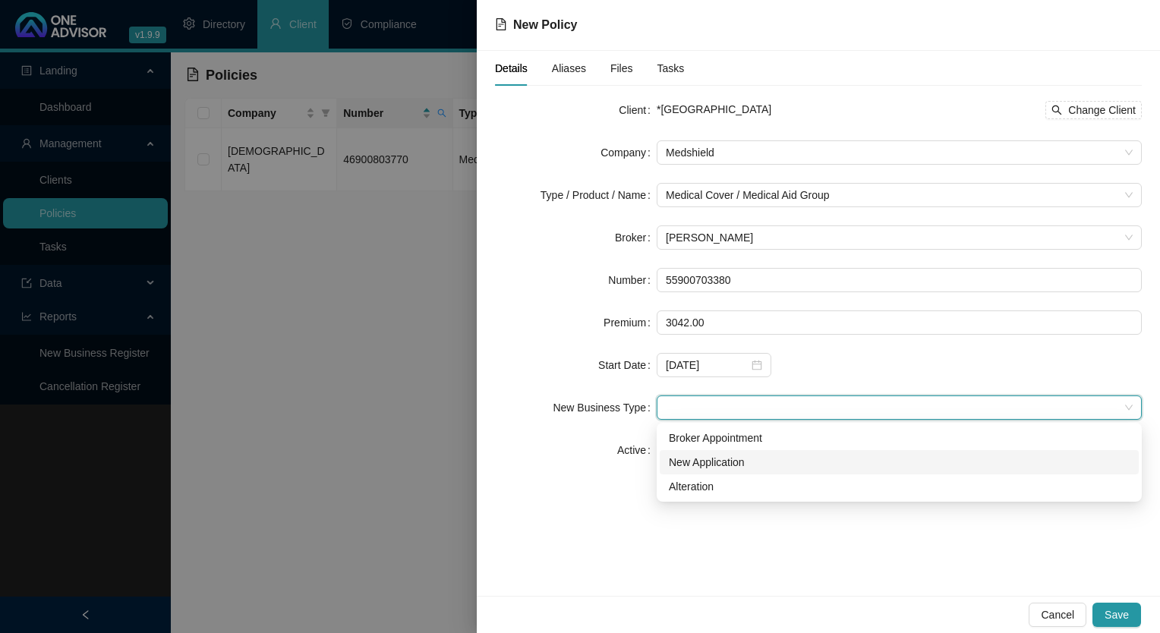
click at [714, 460] on div "New Application" at bounding box center [899, 462] width 461 height 17
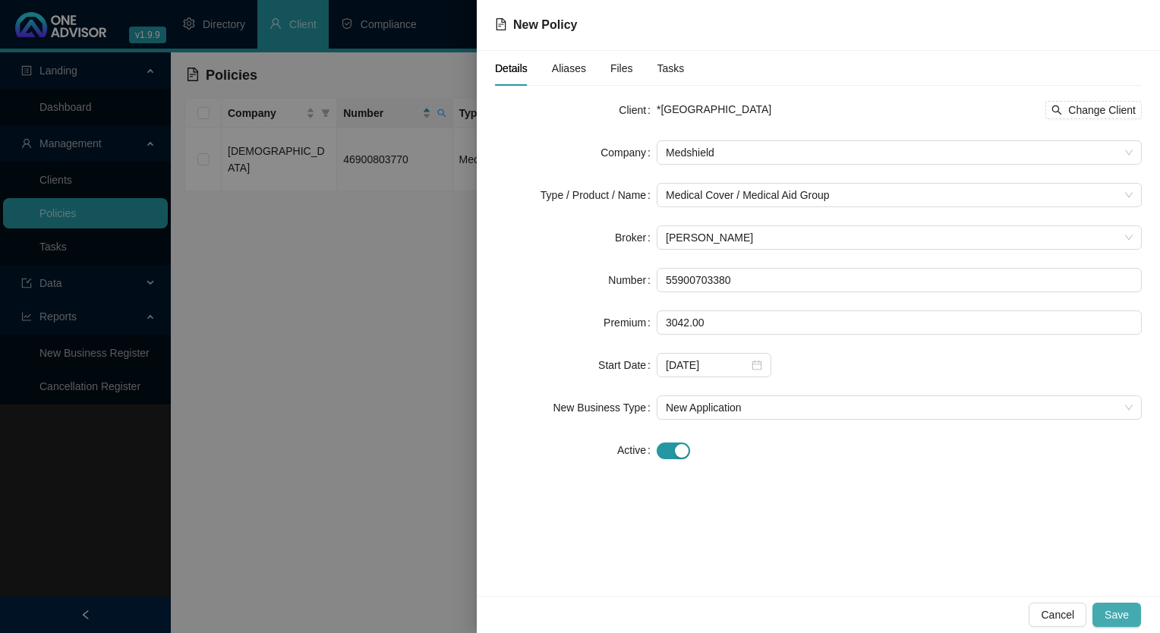
click at [1120, 614] on span "Save" at bounding box center [1116, 614] width 24 height 17
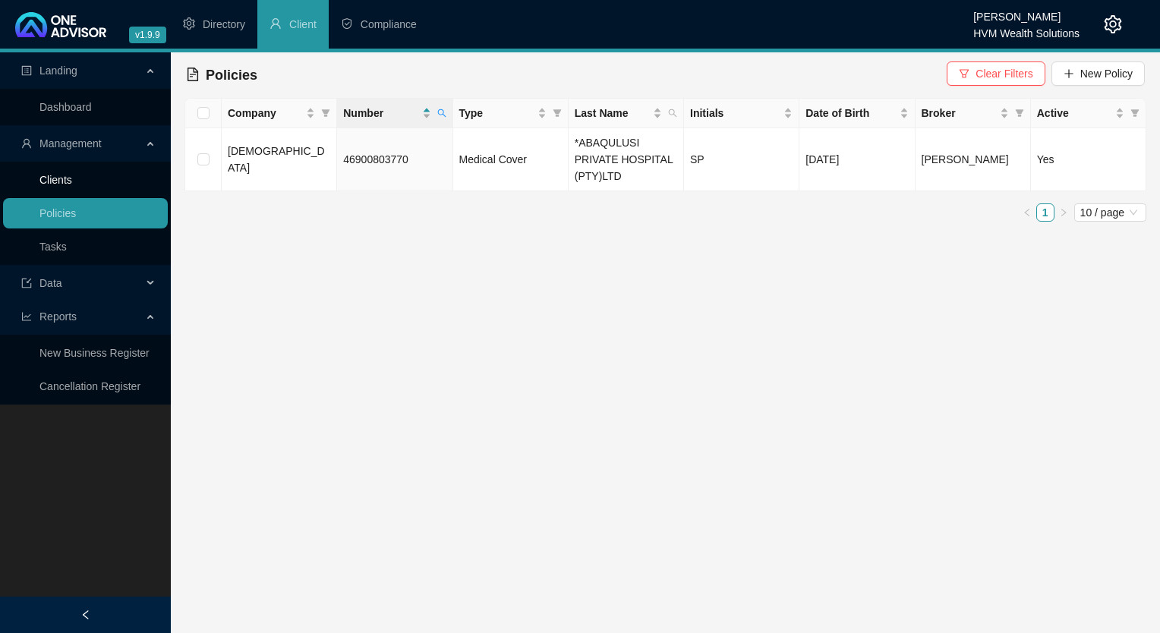
click at [57, 175] on link "Clients" at bounding box center [55, 180] width 33 height 12
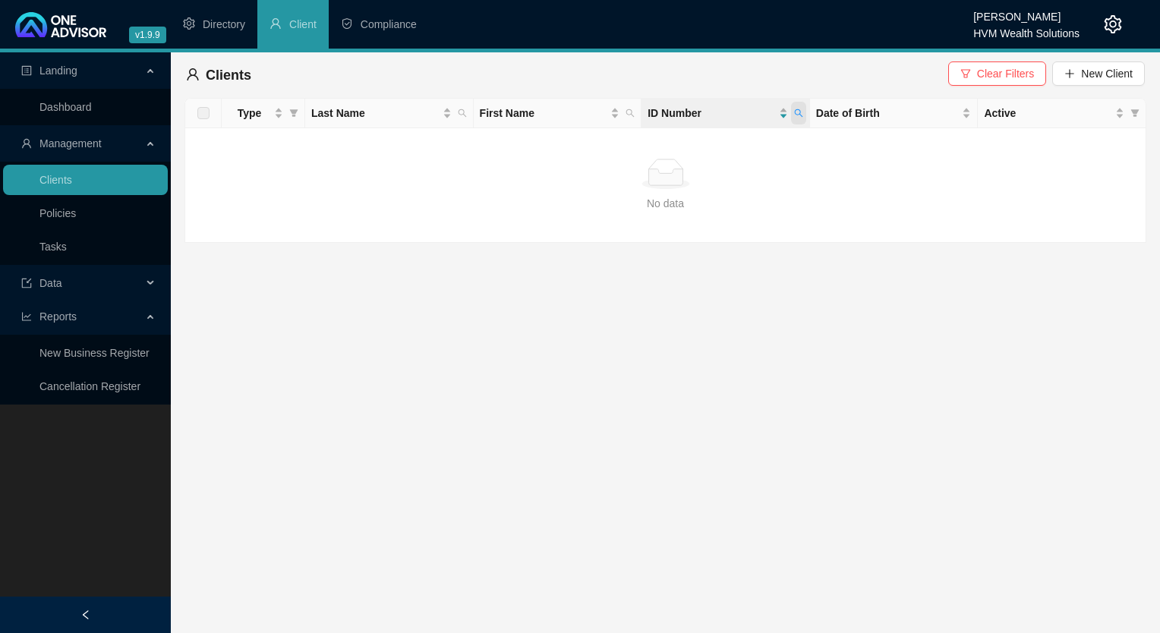
click at [795, 111] on icon "search" at bounding box center [798, 113] width 8 height 8
type input "8410160732080"
click at [691, 172] on span "Search" at bounding box center [699, 173] width 33 height 17
click at [74, 212] on link "Policies" at bounding box center [57, 213] width 36 height 12
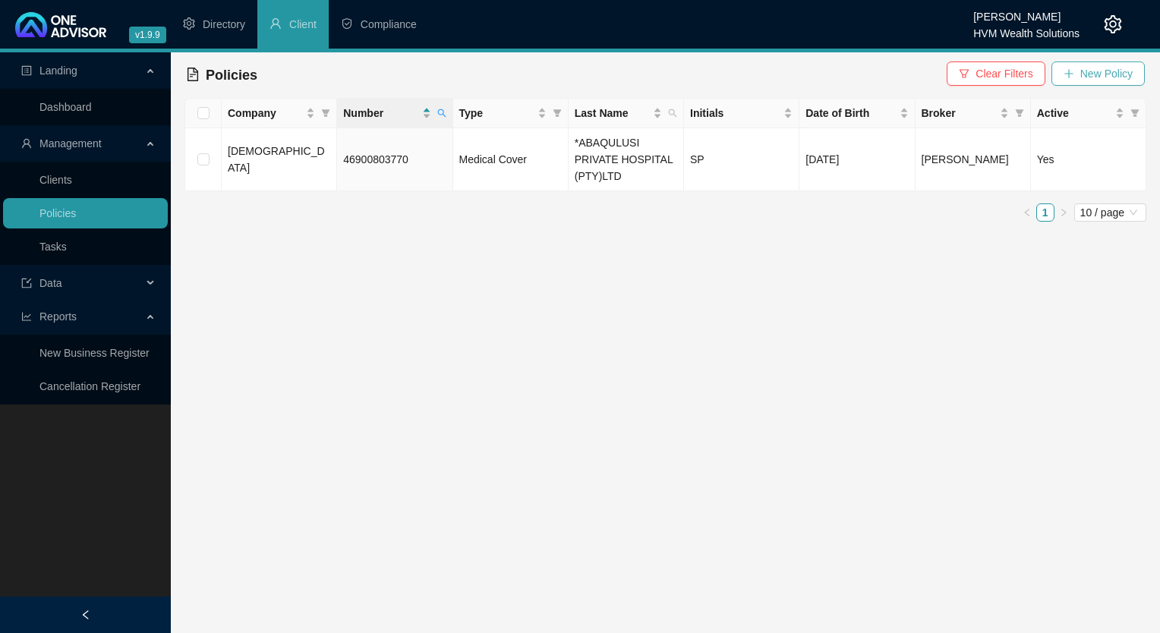
click at [1110, 71] on span "New Policy" at bounding box center [1106, 73] width 52 height 17
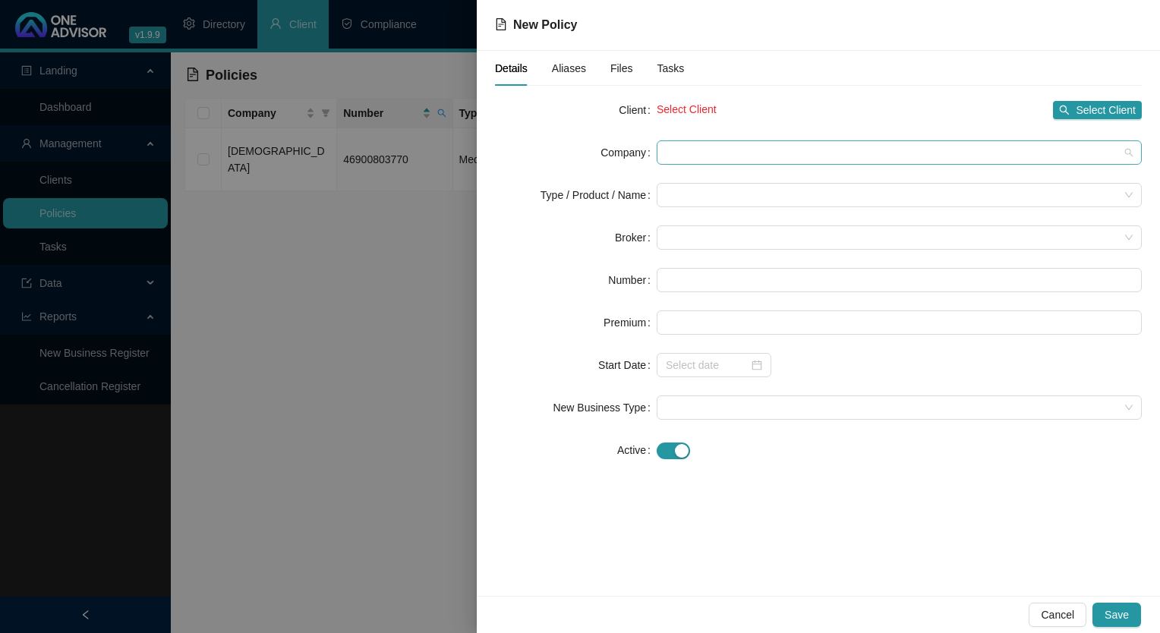
click at [694, 145] on span at bounding box center [899, 152] width 467 height 23
drag, startPoint x: 694, startPoint y: 145, endPoint x: 1086, endPoint y: 107, distance: 393.4
click at [1086, 107] on span "Select Client" at bounding box center [1105, 110] width 60 height 17
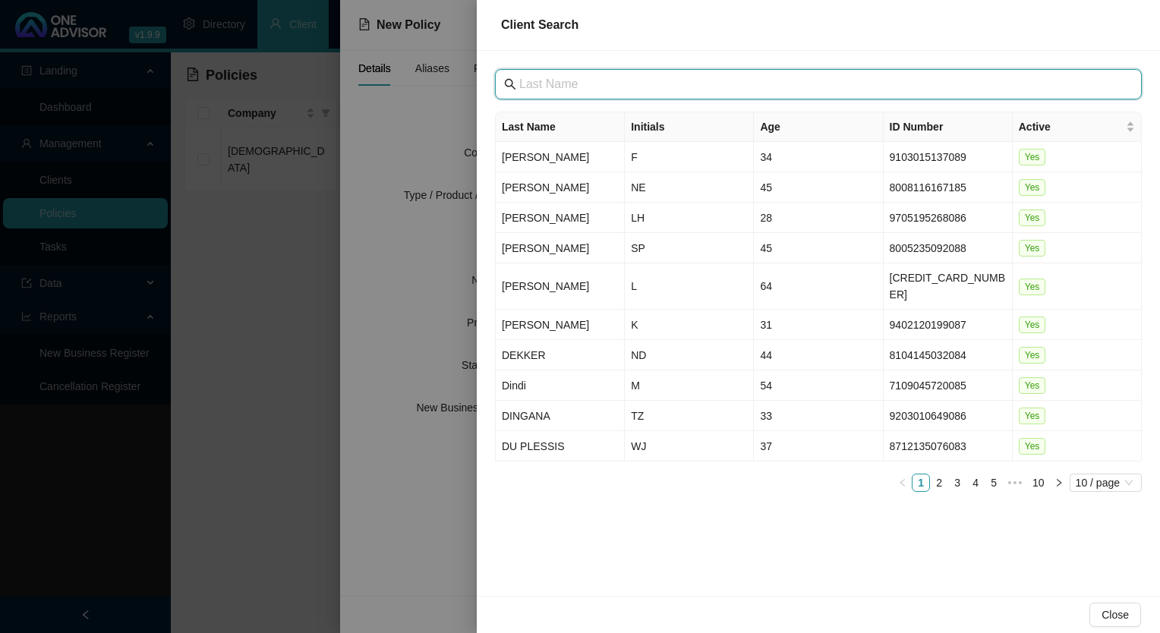
paste input "[GEOGRAPHIC_DATA]"
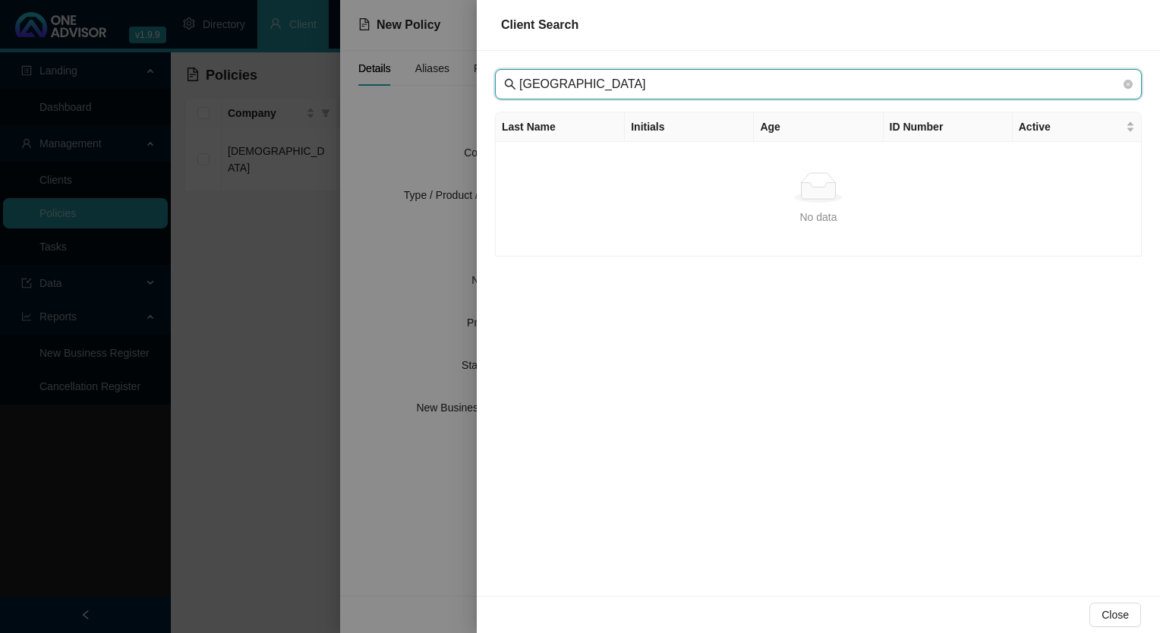
click at [542, 80] on input "[GEOGRAPHIC_DATA]" at bounding box center [819, 84] width 601 height 18
type input "[GEOGRAPHIC_DATA]"
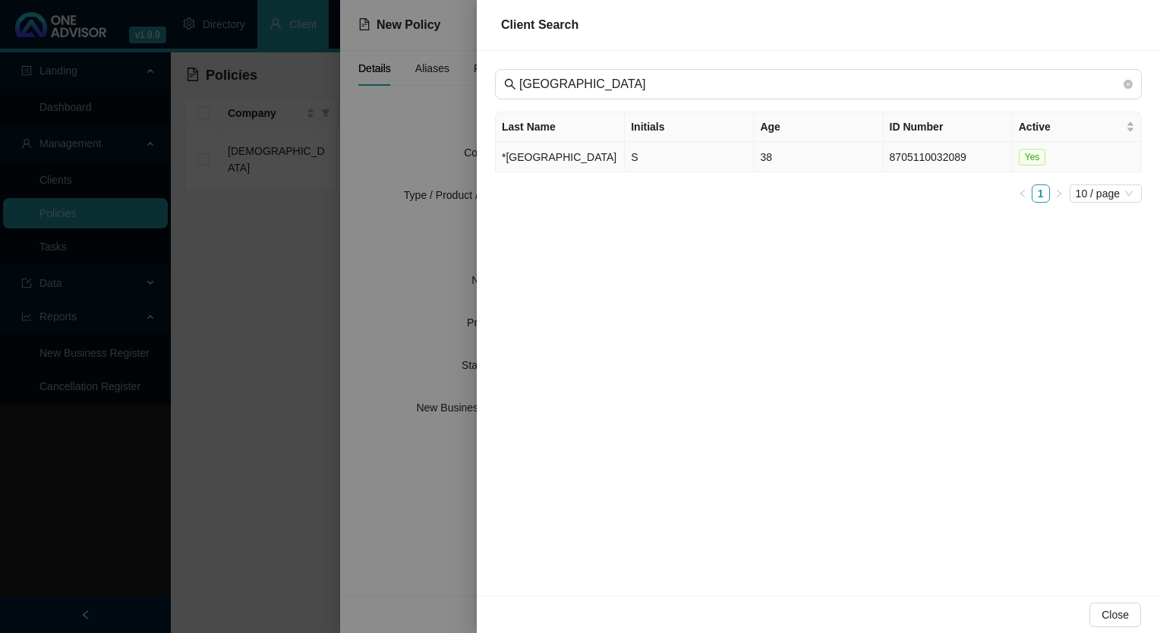
click at [546, 168] on td "*[GEOGRAPHIC_DATA]" at bounding box center [560, 157] width 129 height 30
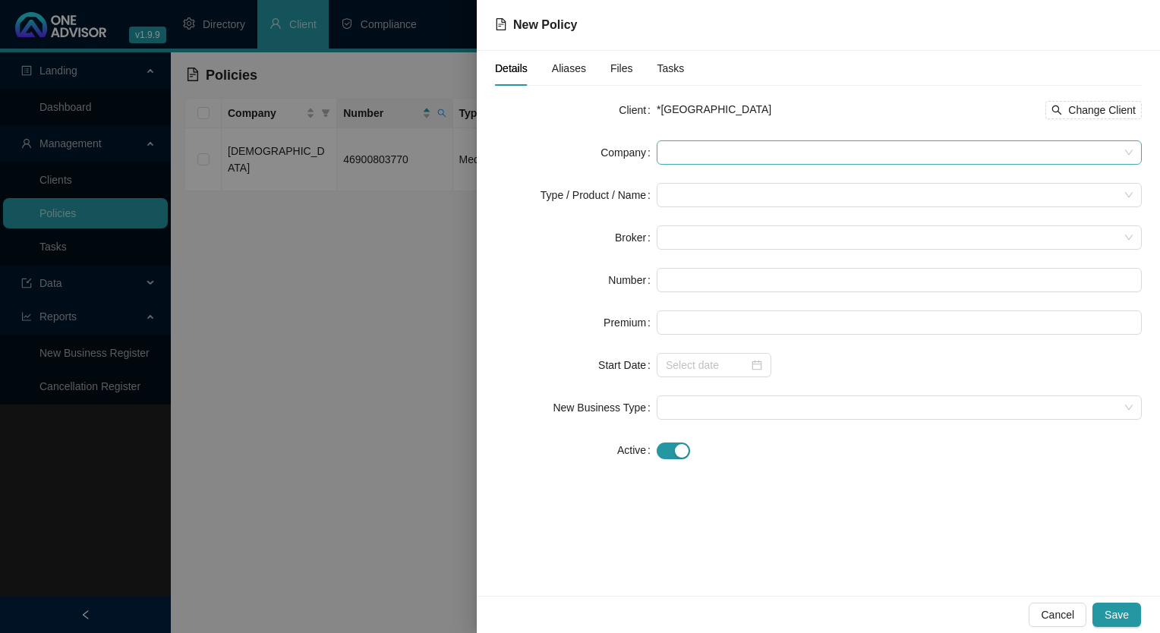
click at [791, 153] on span at bounding box center [899, 152] width 467 height 23
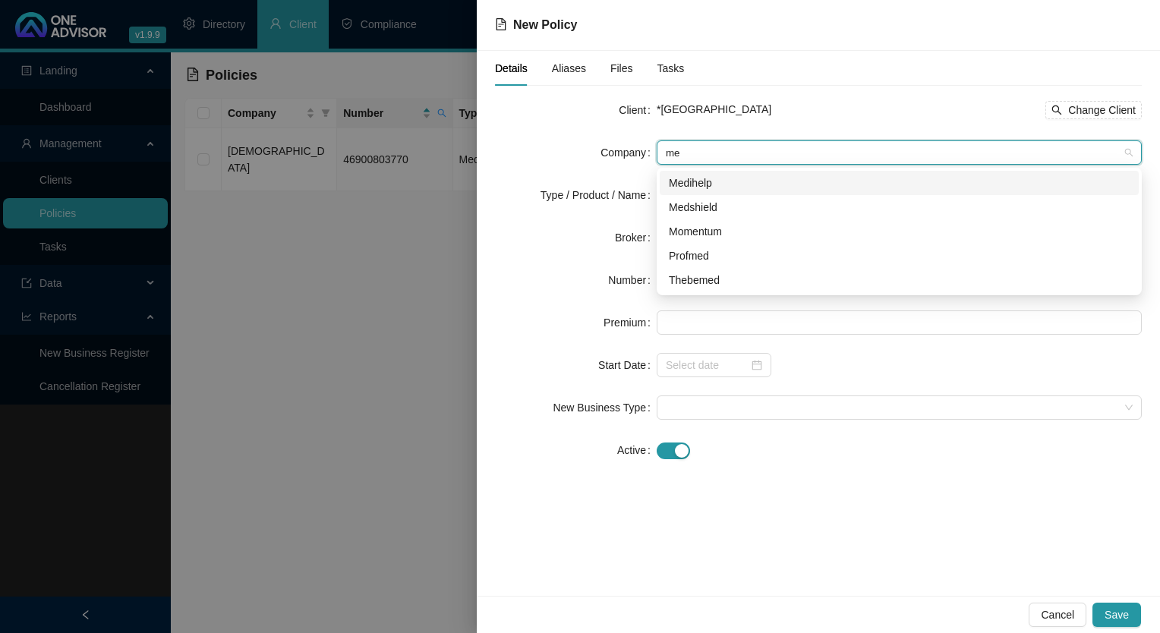
type input "med"
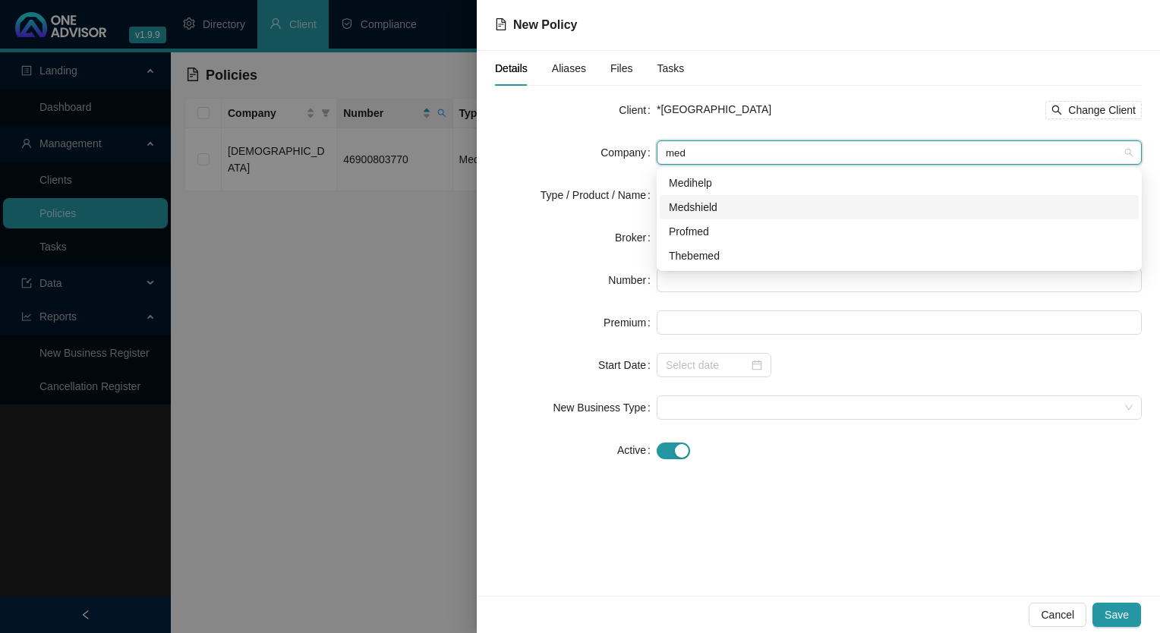
click at [692, 209] on div "Medshield" at bounding box center [899, 207] width 461 height 17
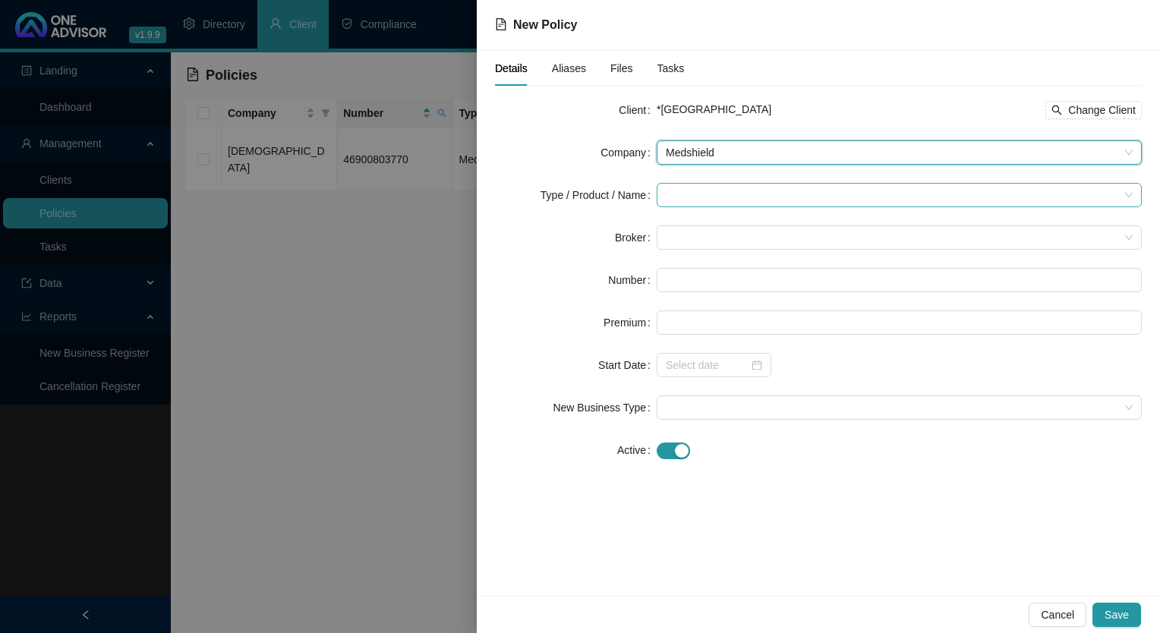
click at [692, 199] on input "search" at bounding box center [892, 195] width 453 height 23
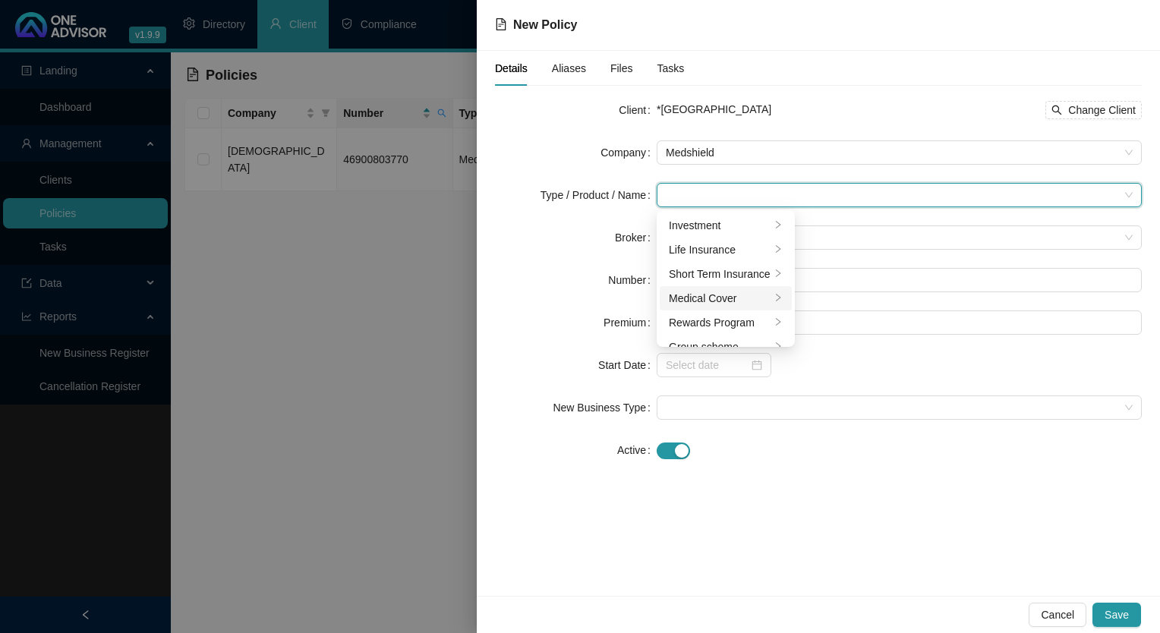
click at [713, 299] on div "Medical Cover" at bounding box center [720, 298] width 102 height 17
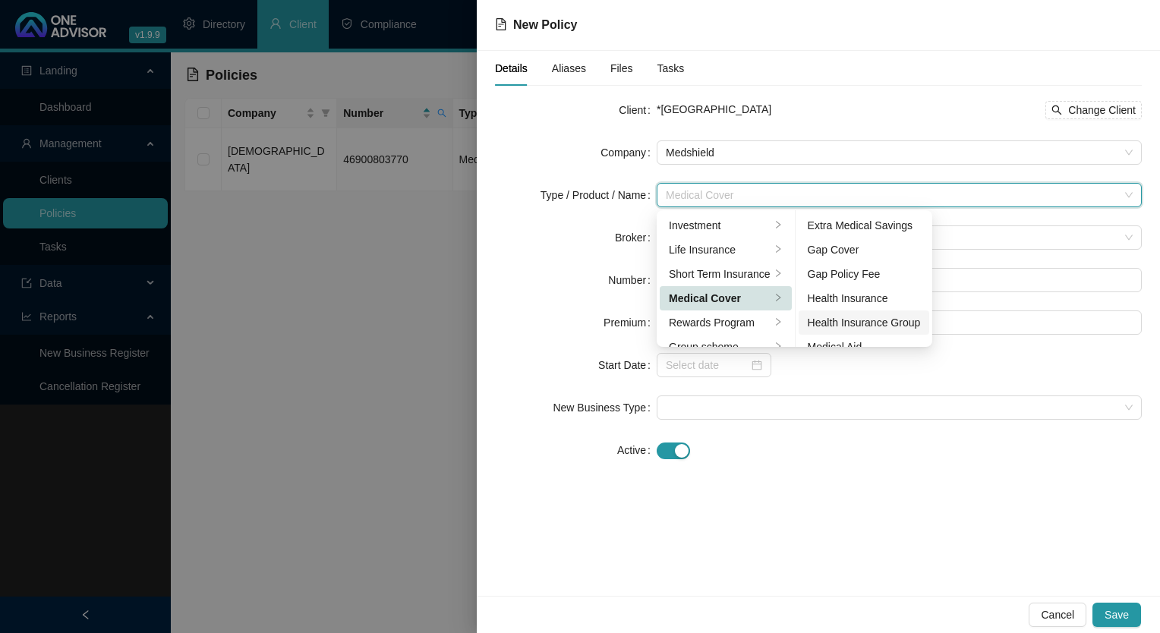
scroll to position [76, 0]
click at [859, 296] on div "Medical Aid Group" at bounding box center [863, 295] width 113 height 17
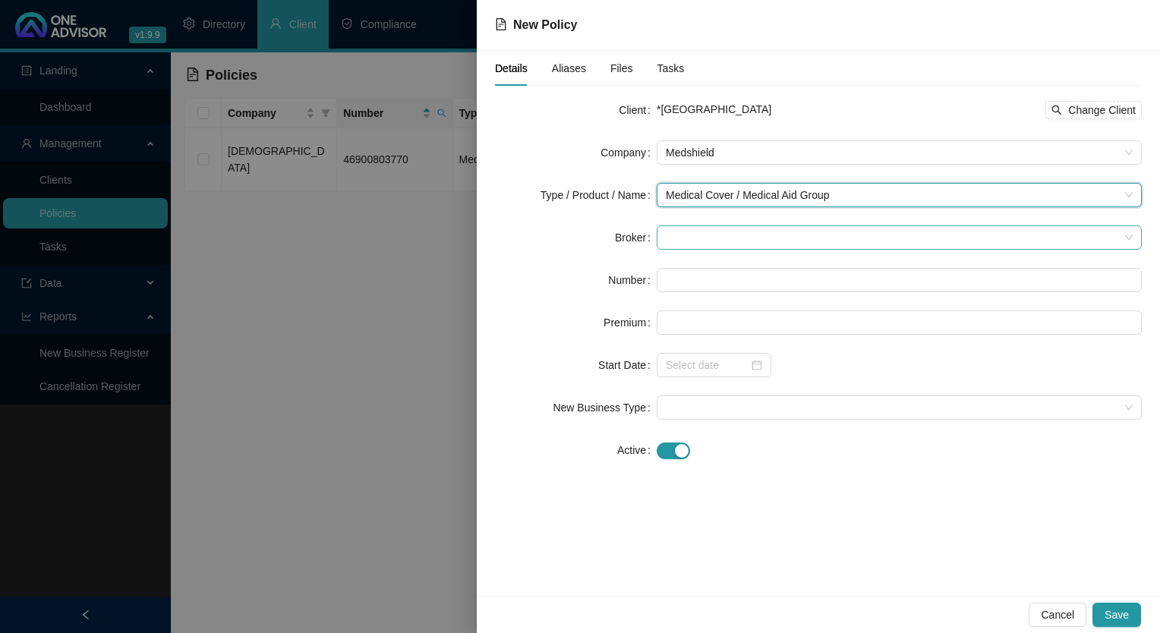
click at [762, 234] on span at bounding box center [899, 237] width 467 height 23
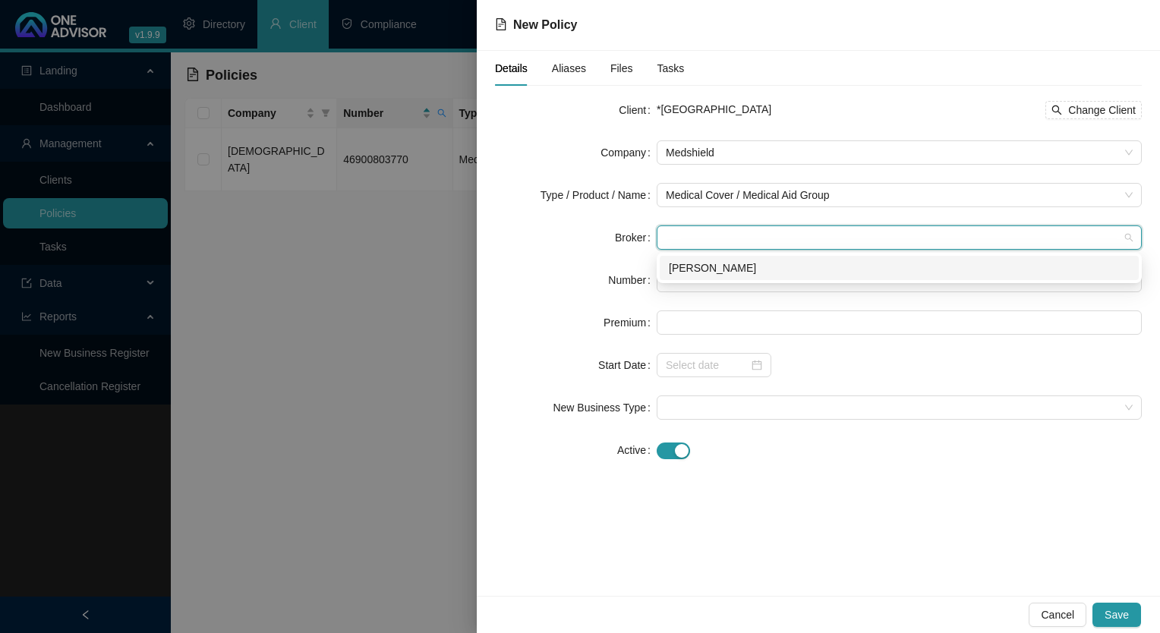
click at [765, 275] on div "[PERSON_NAME]" at bounding box center [899, 268] width 461 height 17
click at [758, 278] on input "text" at bounding box center [898, 280] width 485 height 24
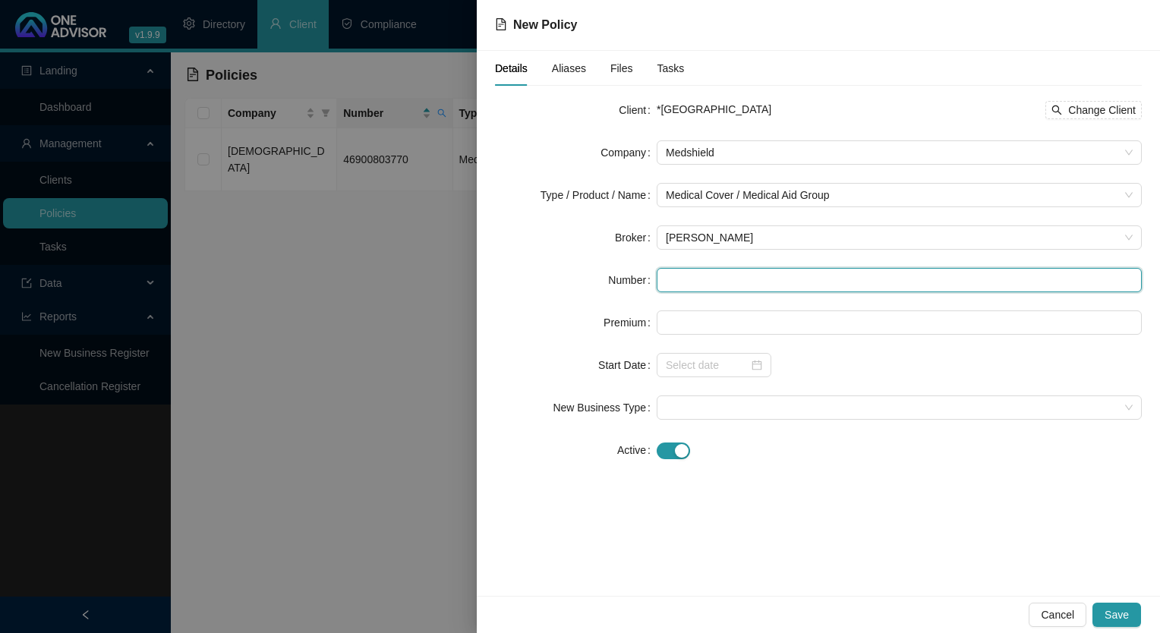
click at [713, 275] on input "text" at bounding box center [898, 280] width 485 height 24
paste input "55900700998"
type input "55900700998"
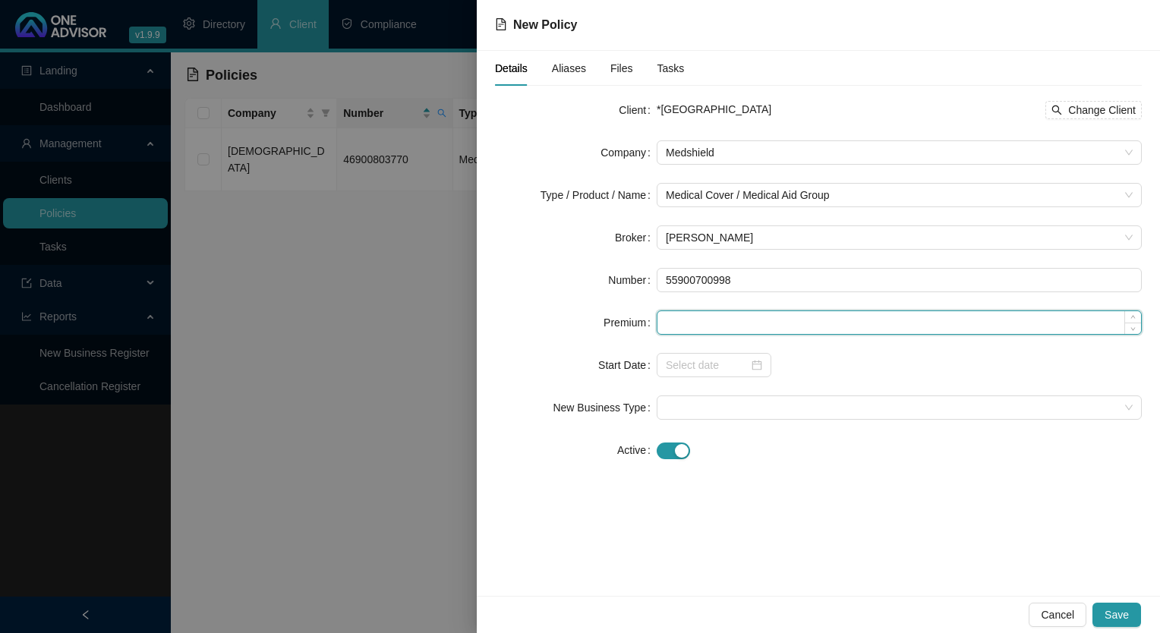
click at [689, 326] on input at bounding box center [898, 322] width 483 height 23
click at [675, 327] on input at bounding box center [898, 322] width 483 height 23
paste input "3042"
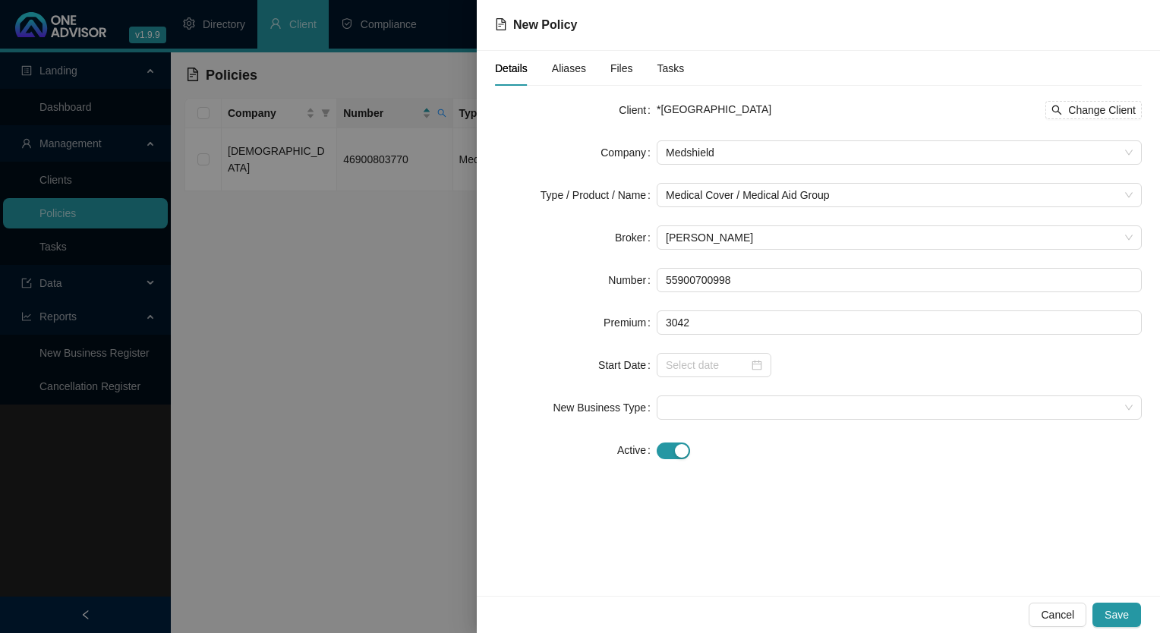
type input "3042.00"
click at [786, 534] on div "Details Aliases Files Tasks Client *EDEN GARDENS PRIVATE HOSPITAL Change Client…" at bounding box center [818, 323] width 683 height 545
click at [738, 363] on input at bounding box center [707, 365] width 83 height 17
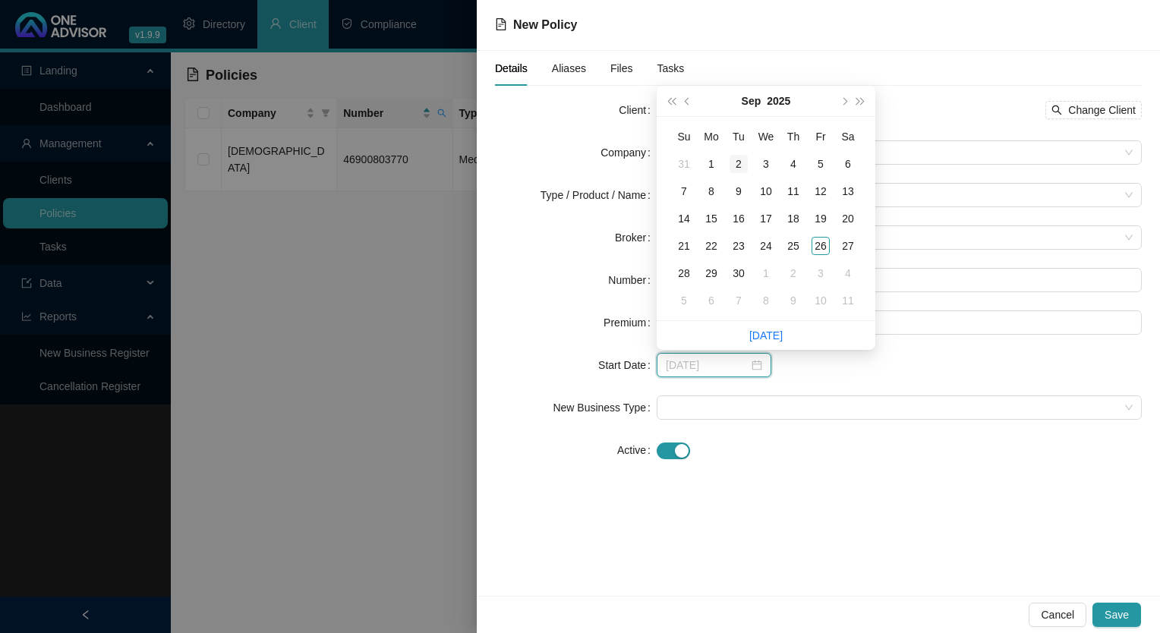
type input "[DATE]"
click at [691, 104] on button "prev-year" at bounding box center [687, 101] width 17 height 30
type input "[DATE]"
click at [823, 162] on div "1" at bounding box center [820, 164] width 18 height 18
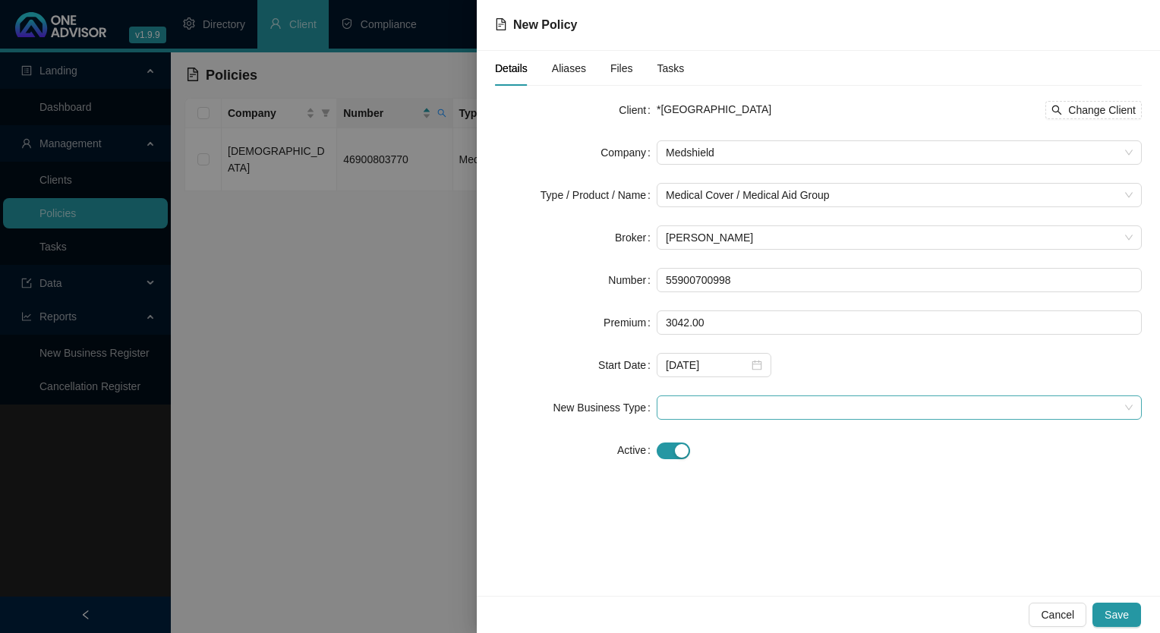
click at [732, 398] on span at bounding box center [899, 407] width 467 height 23
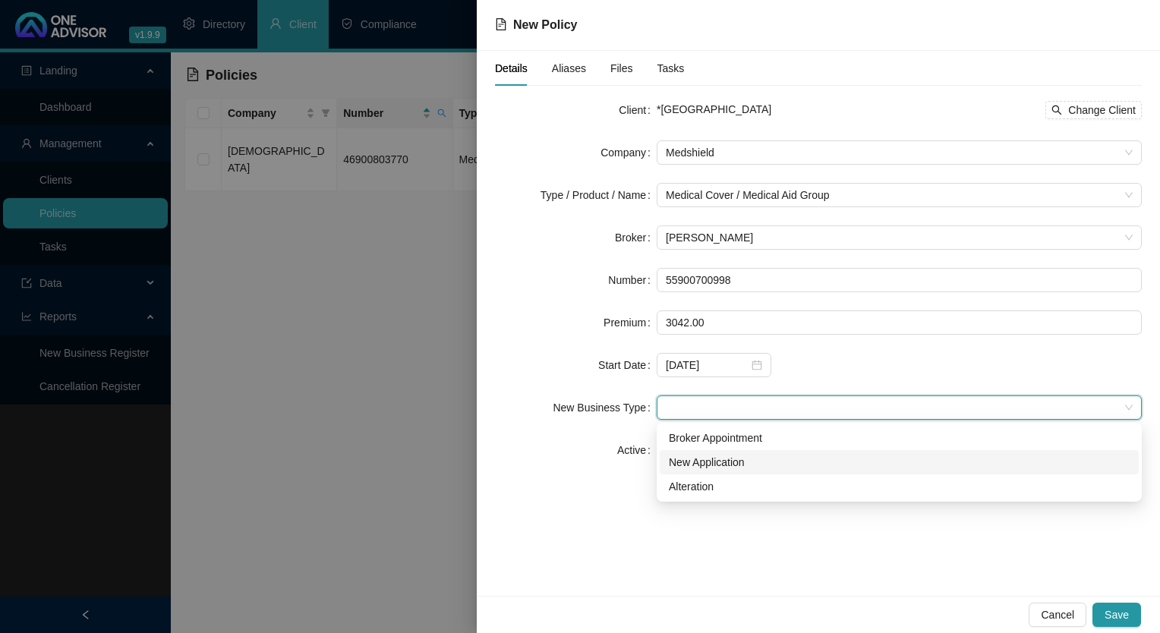
click at [722, 456] on div "New Application" at bounding box center [899, 462] width 461 height 17
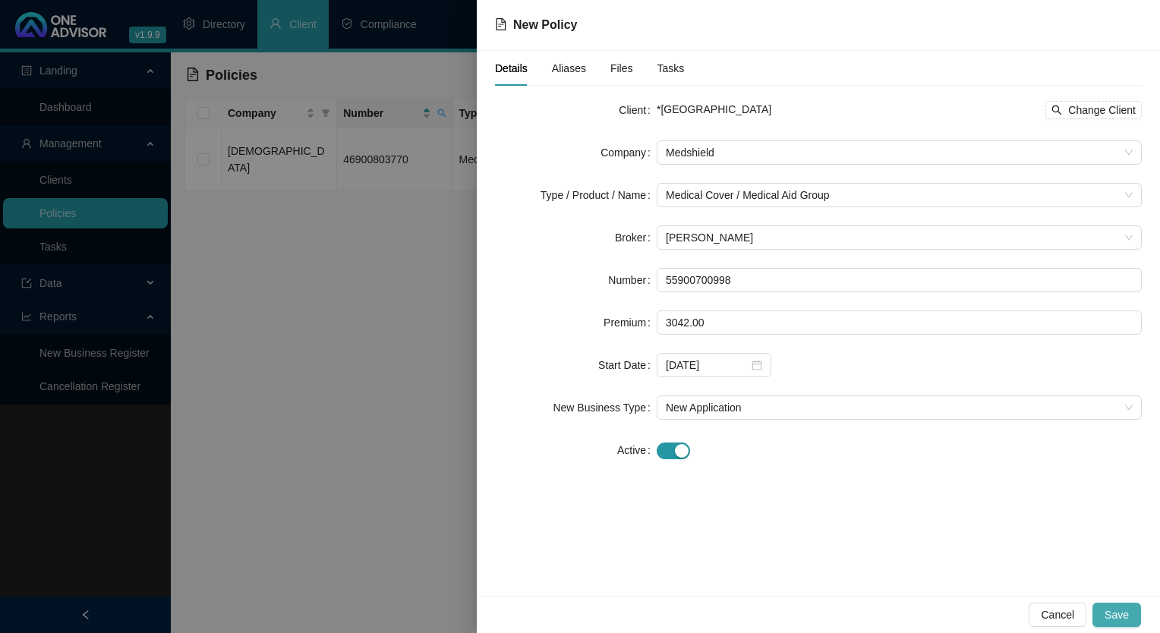
click at [1113, 615] on span "Save" at bounding box center [1116, 614] width 24 height 17
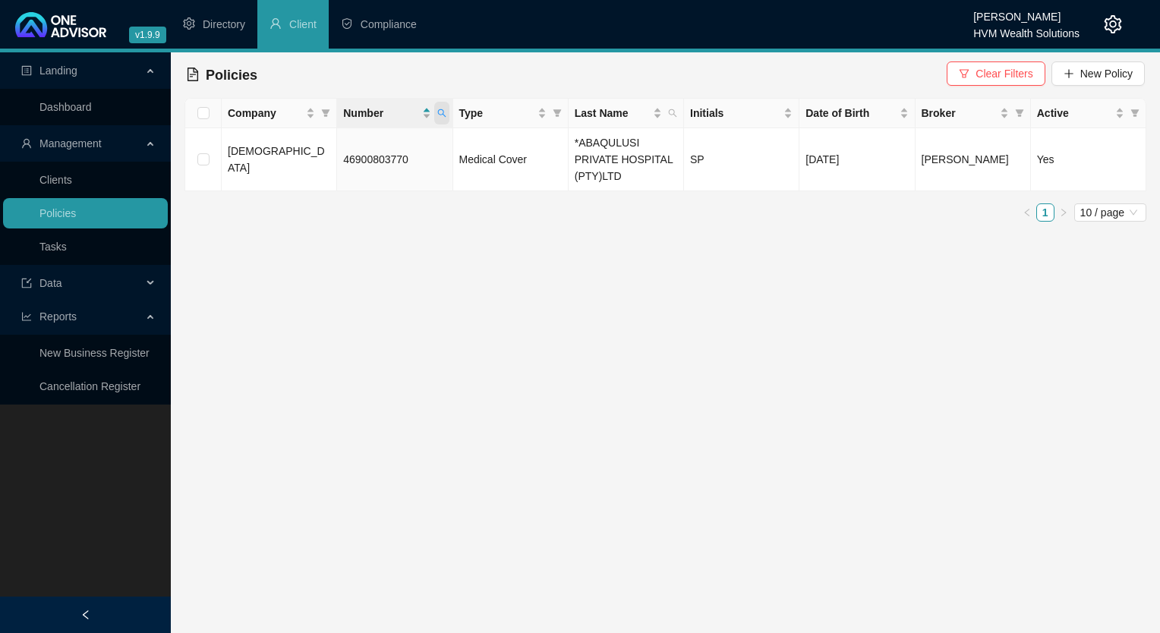
click at [440, 107] on span at bounding box center [441, 113] width 15 height 23
drag, startPoint x: 319, startPoint y: 137, endPoint x: 335, endPoint y: 159, distance: 27.2
click at [320, 136] on input "55900700998" at bounding box center [372, 146] width 143 height 24
click at [332, 150] on input "55900700998" at bounding box center [372, 146] width 143 height 24
type input "55900700998"
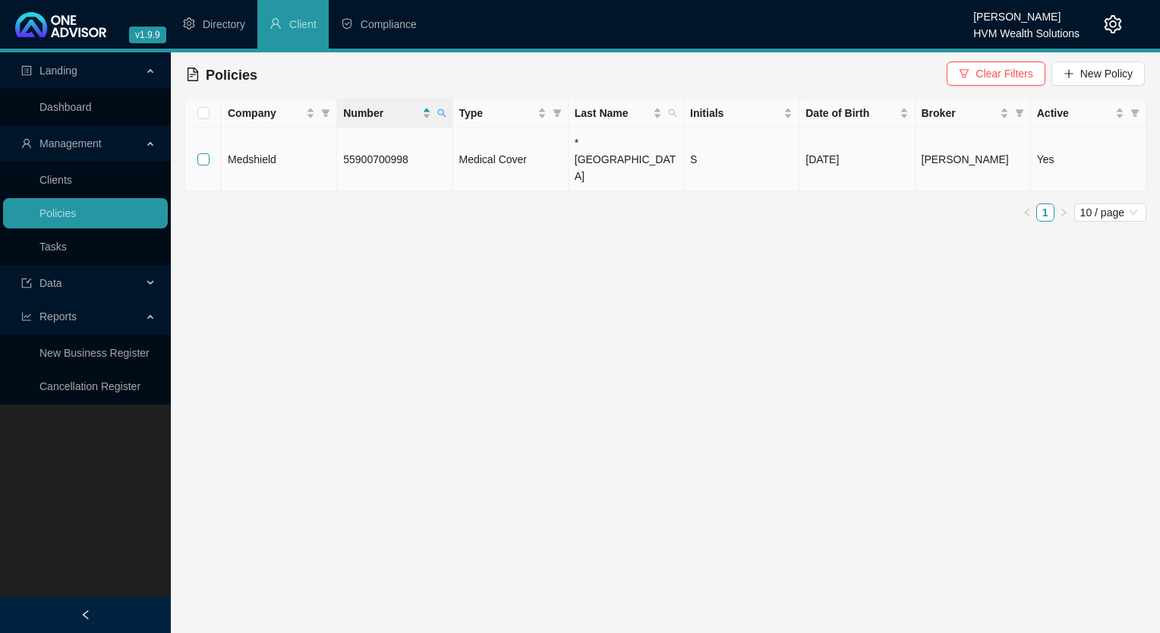
click at [206, 153] on input "checkbox" at bounding box center [203, 159] width 12 height 12
checkbox input "true"
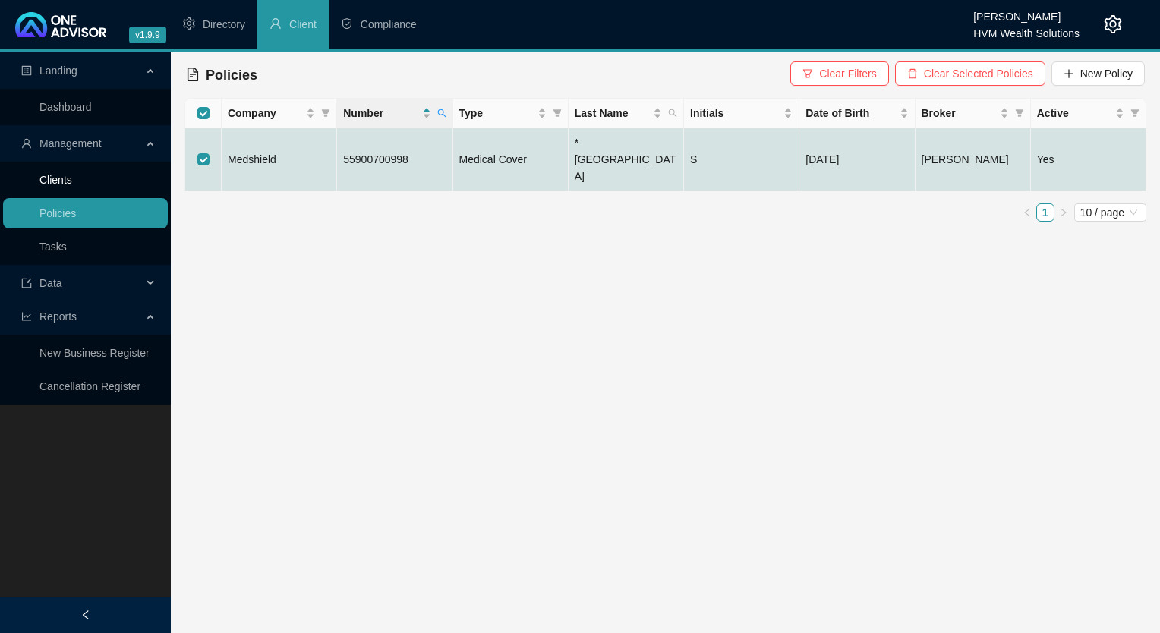
click at [68, 186] on link "Clients" at bounding box center [55, 180] width 33 height 12
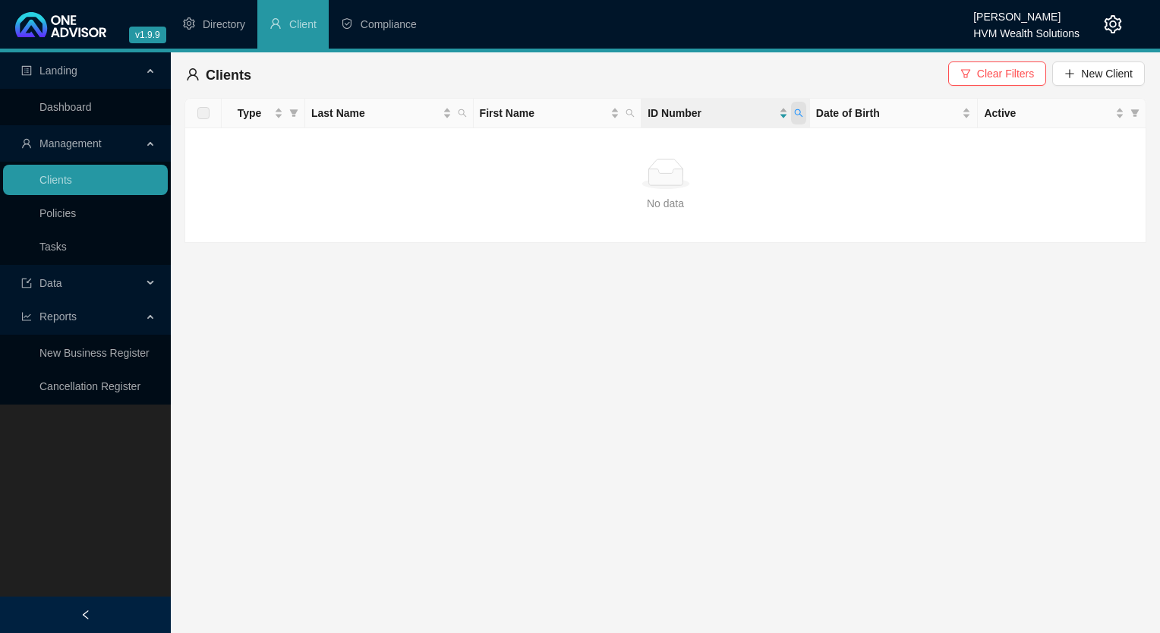
click at [798, 109] on icon "search" at bounding box center [798, 113] width 9 height 9
type input "7111090744085"
click at [695, 175] on span "Search" at bounding box center [699, 173] width 33 height 17
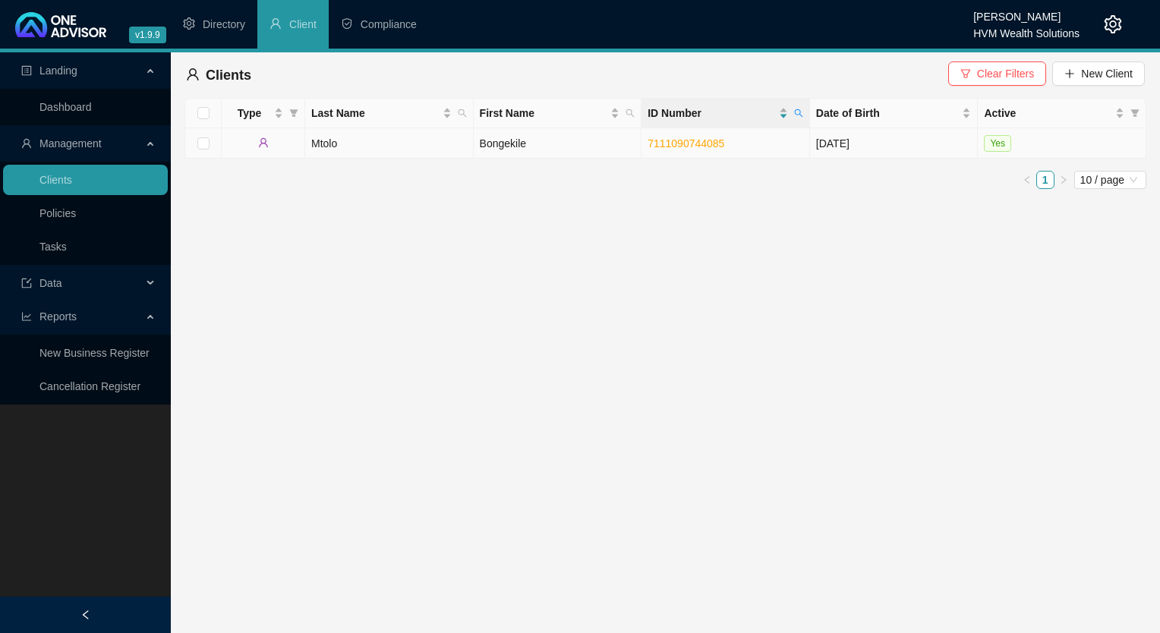
click at [371, 138] on td "Mtolo" at bounding box center [389, 143] width 168 height 30
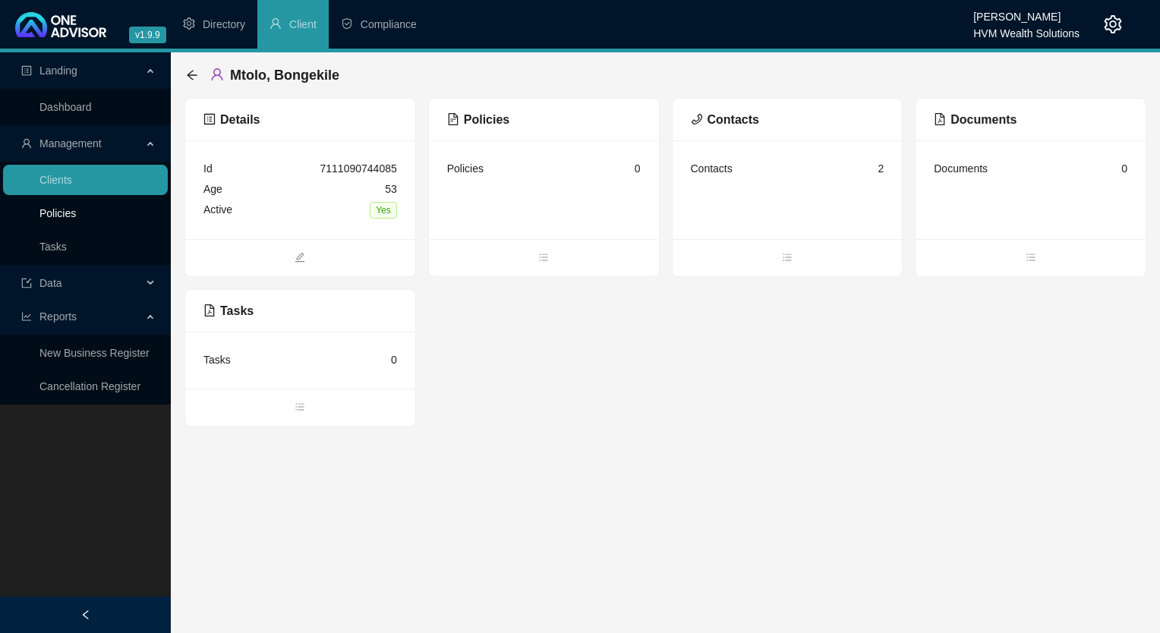
click at [61, 208] on link "Policies" at bounding box center [57, 213] width 36 height 12
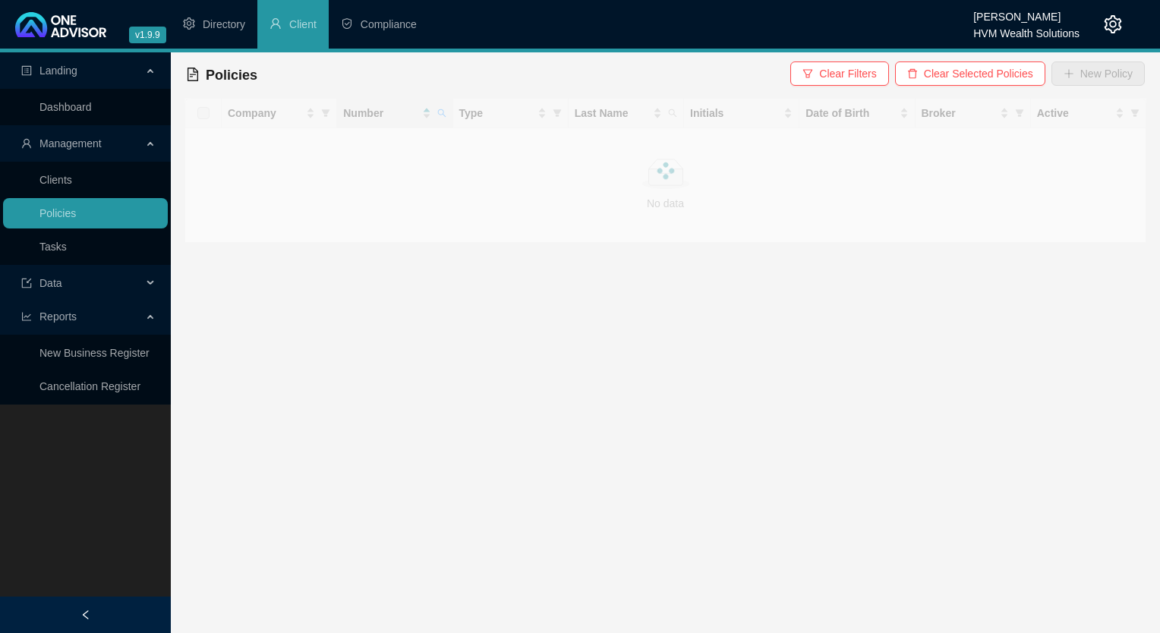
checkbox input "true"
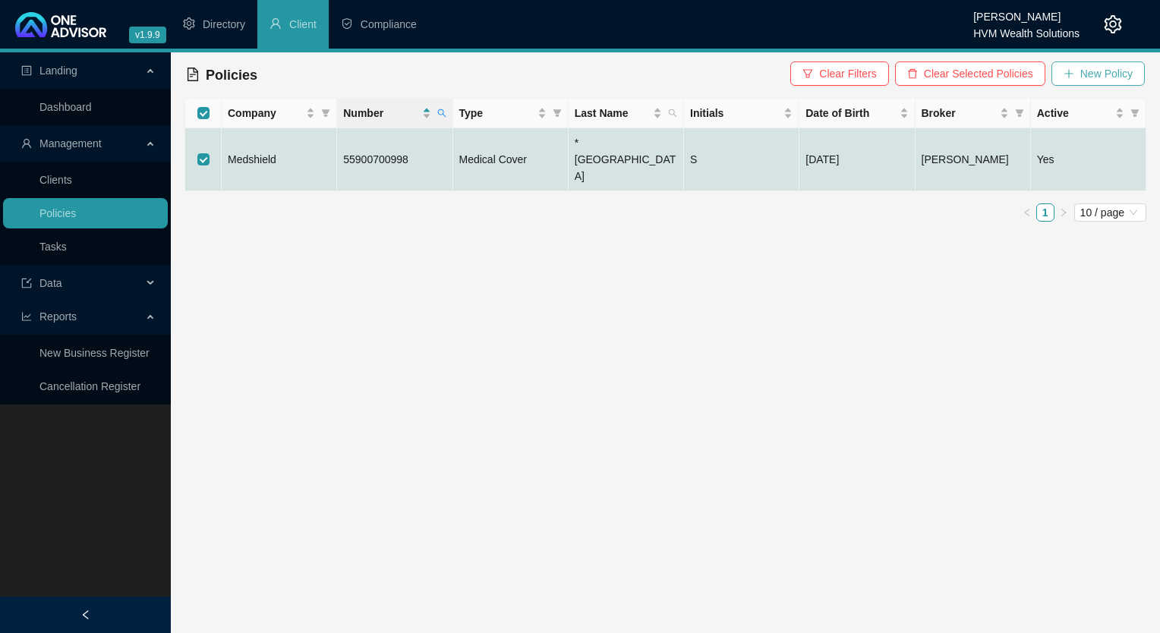
click at [1085, 70] on span "New Policy" at bounding box center [1106, 73] width 52 height 17
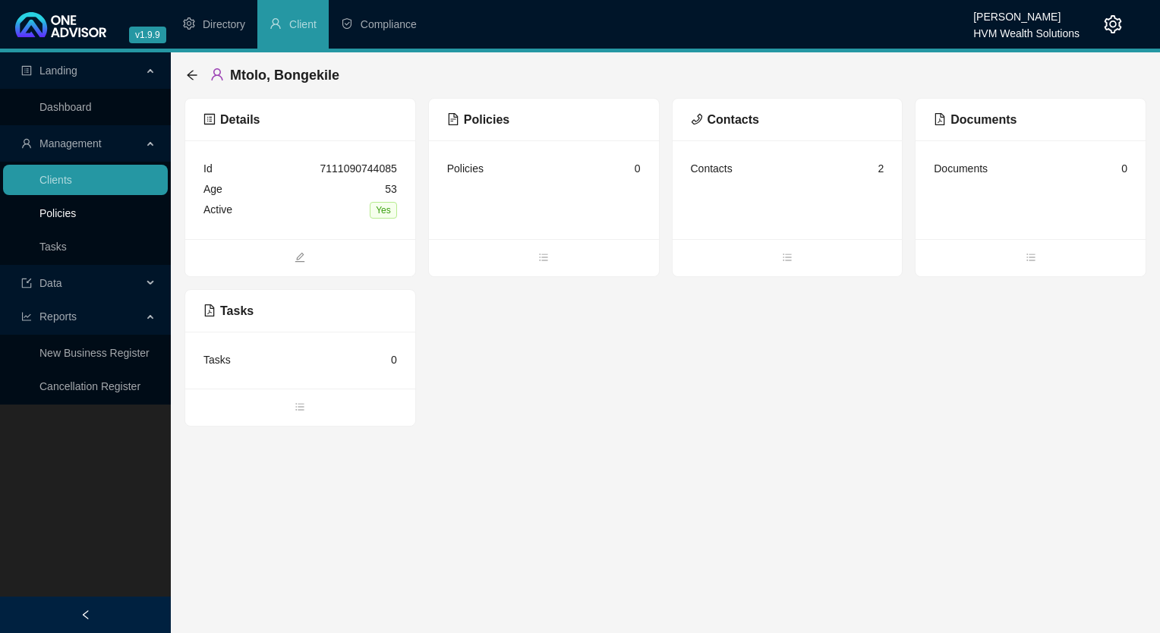
click at [76, 208] on link "Policies" at bounding box center [57, 213] width 36 height 12
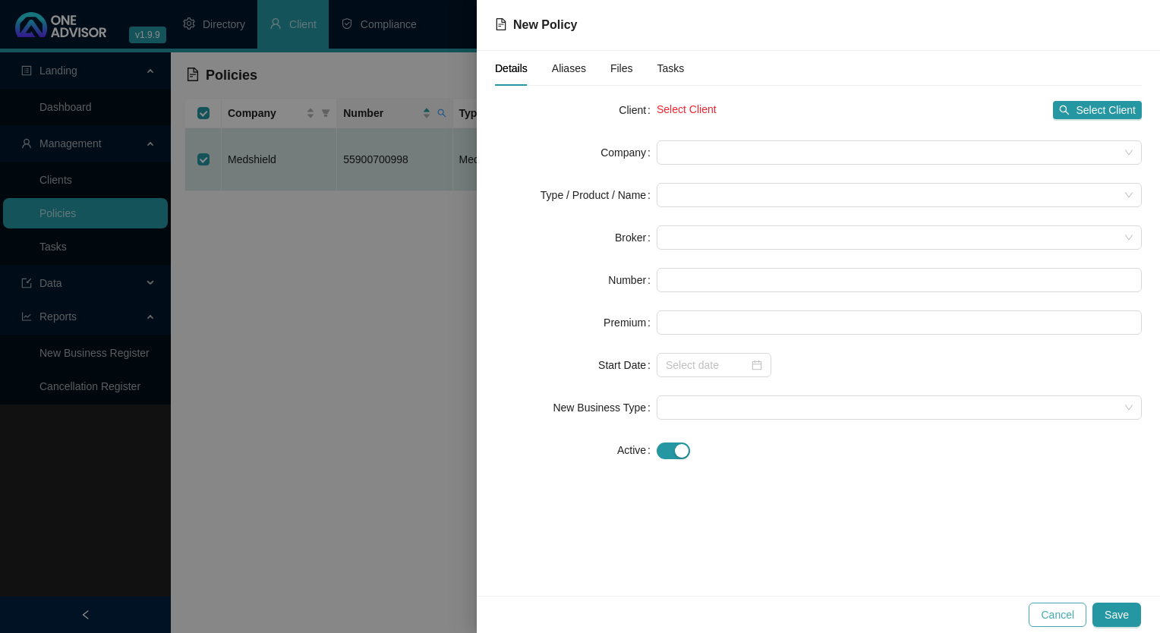
click at [1062, 612] on span "Cancel" at bounding box center [1056, 614] width 33 height 17
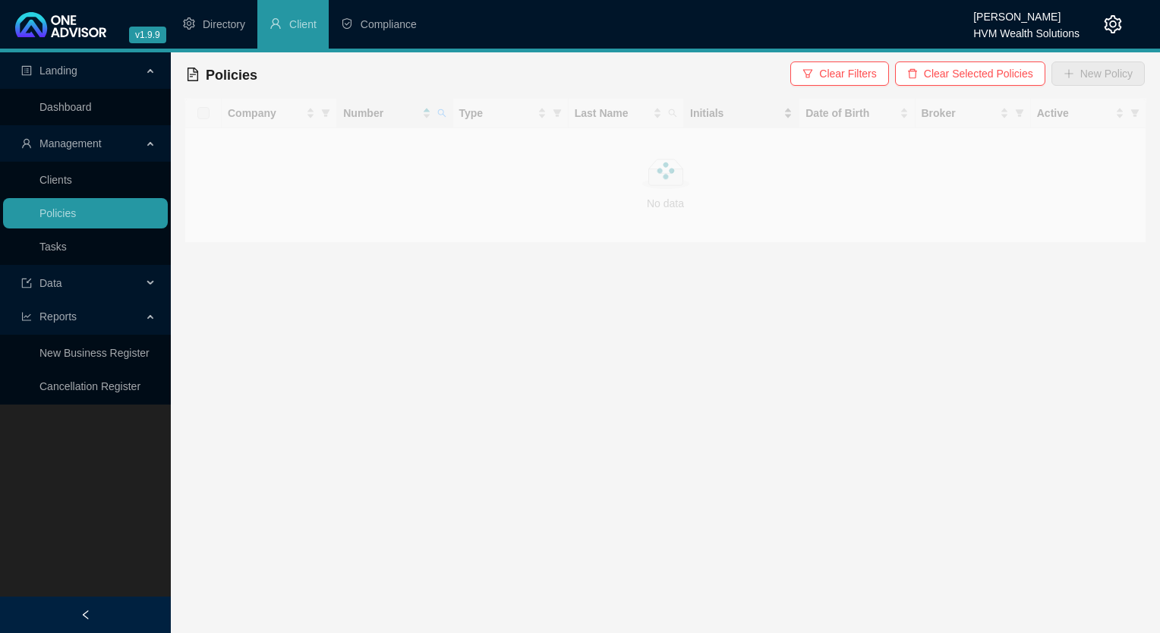
checkbox input "true"
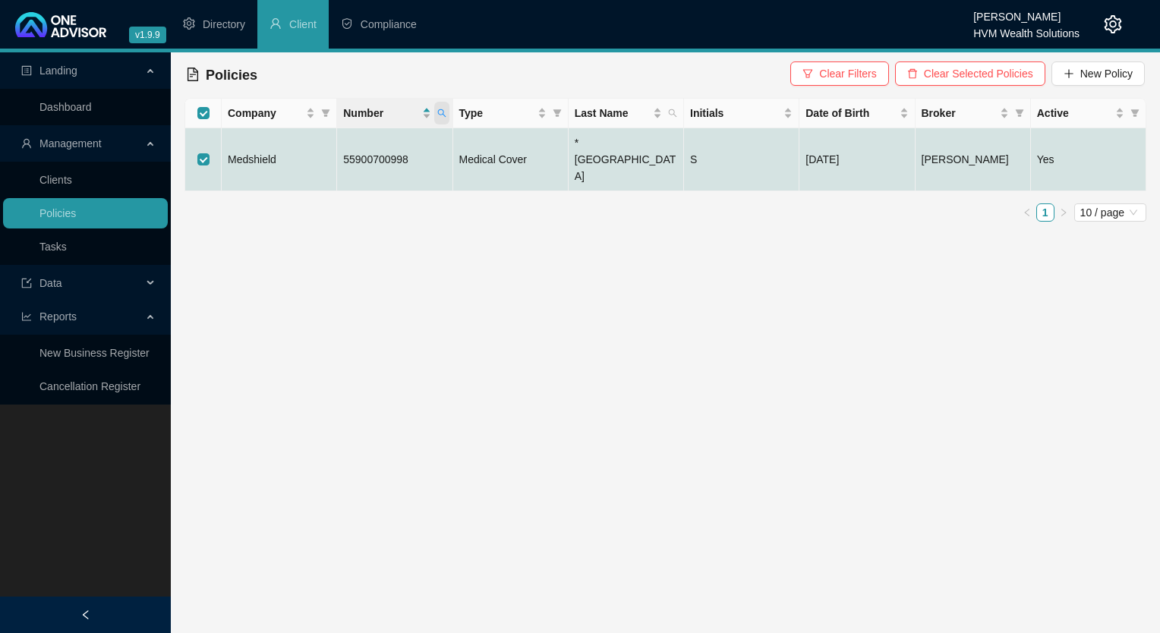
click at [443, 112] on icon "search" at bounding box center [441, 113] width 9 height 9
paste input "64474"
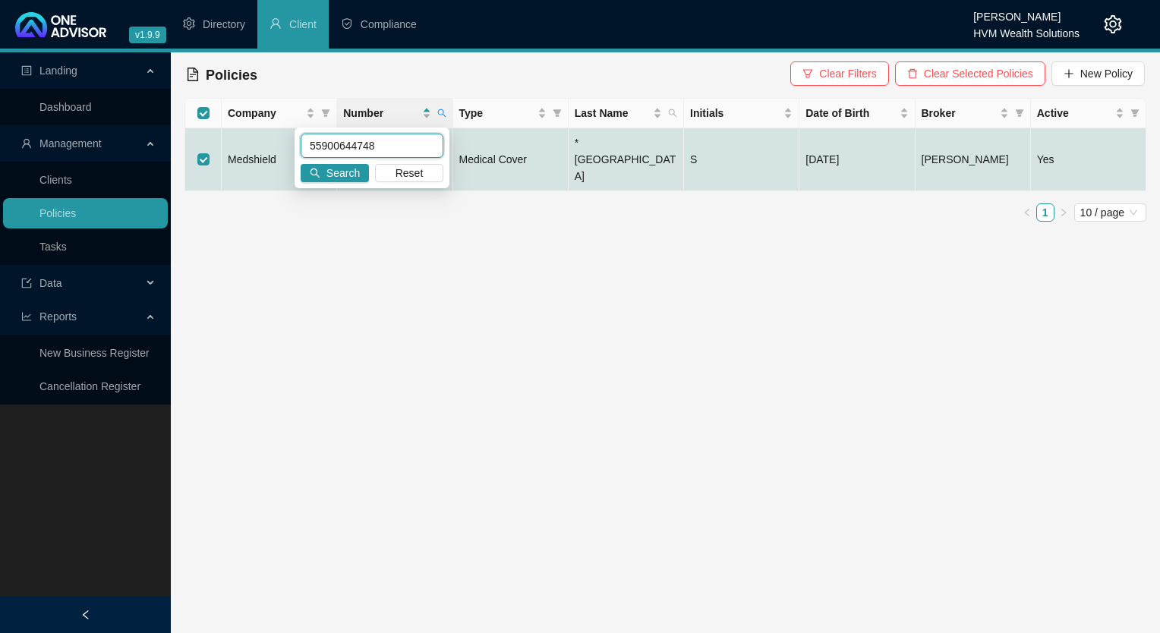
click at [321, 144] on input "55900644748" at bounding box center [372, 146] width 143 height 24
type input "559900644748"
click at [343, 168] on span "Search" at bounding box center [342, 173] width 33 height 17
checkbox input "false"
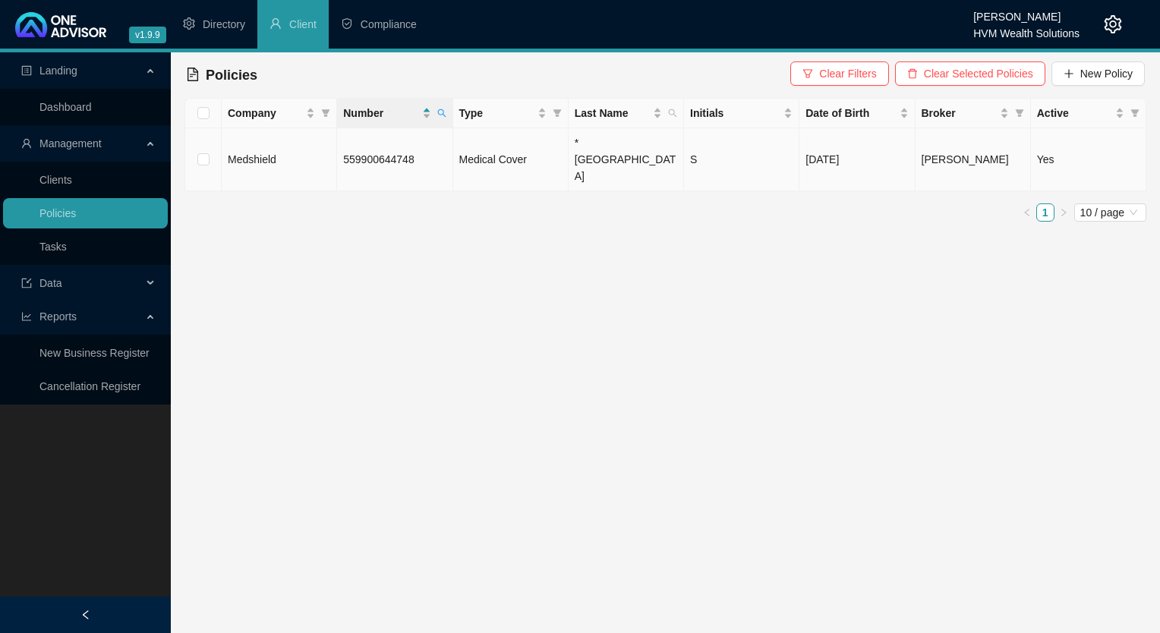
click at [322, 147] on td "Medshield" at bounding box center [279, 159] width 115 height 63
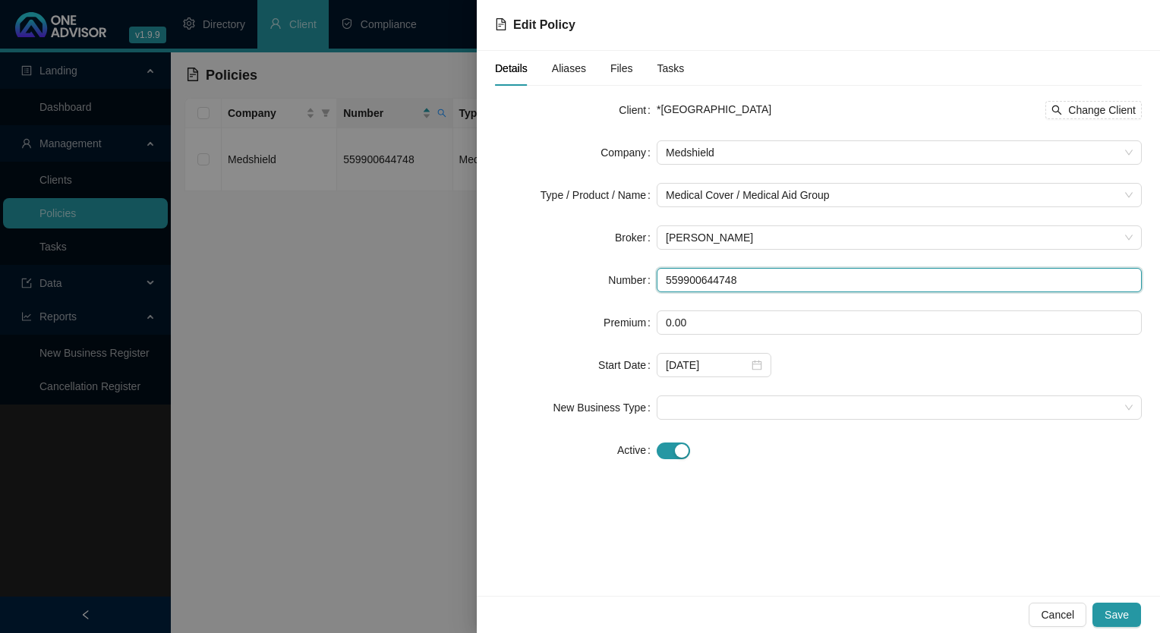
click at [683, 275] on input "559900644748" at bounding box center [898, 280] width 485 height 24
type input "55900644748"
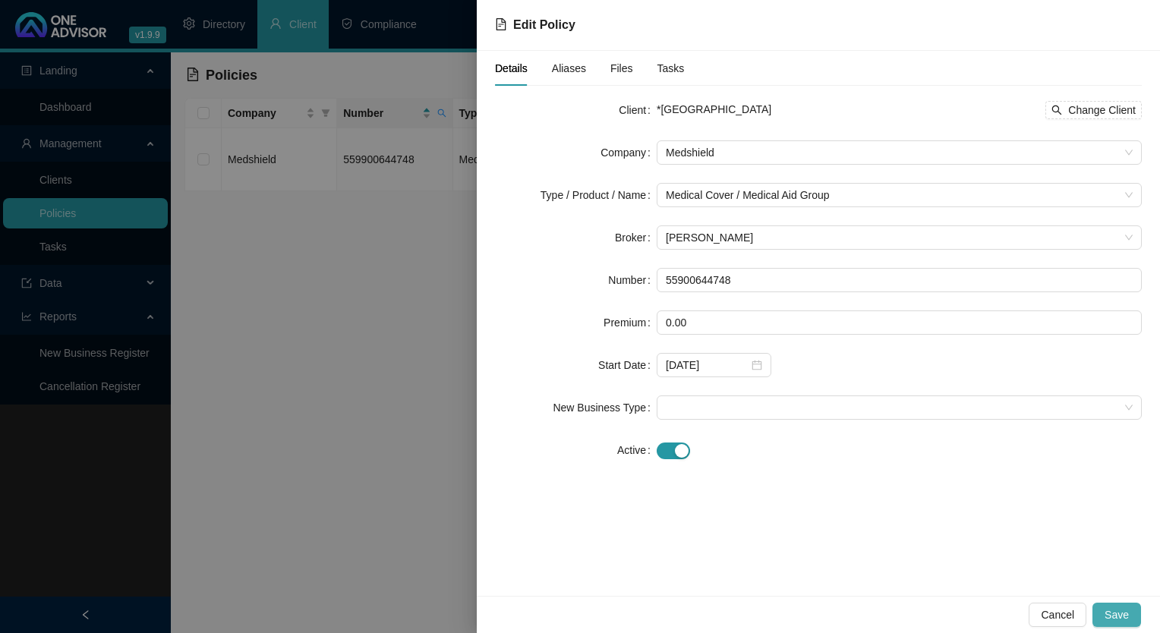
click at [1114, 607] on span "Save" at bounding box center [1116, 614] width 24 height 17
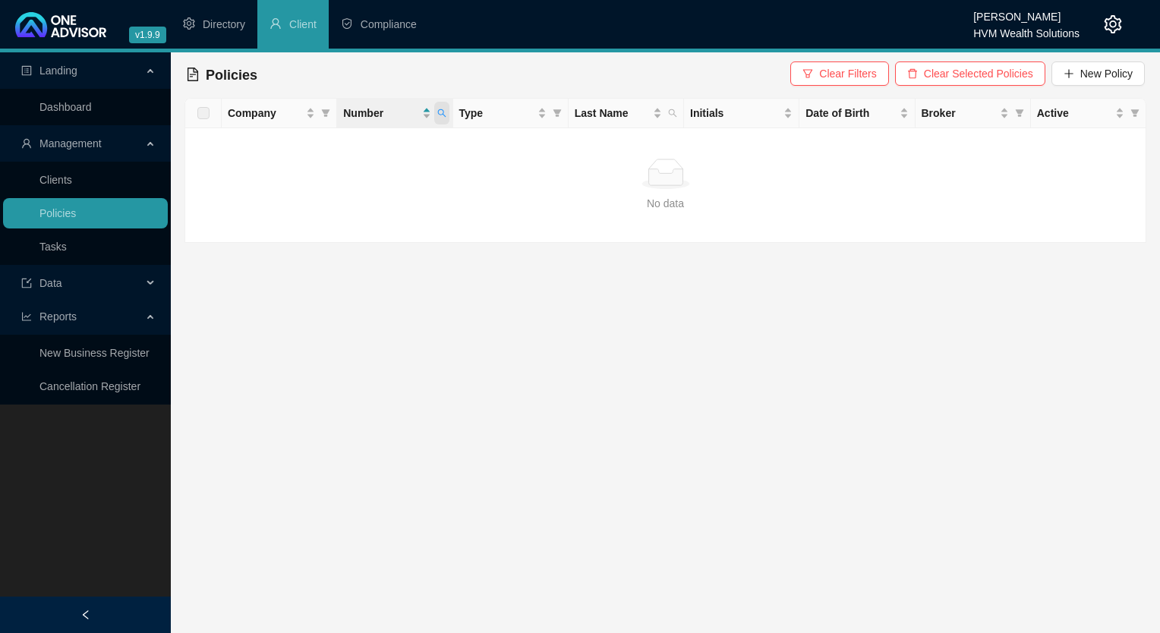
click at [443, 115] on icon "search" at bounding box center [441, 113] width 9 height 9
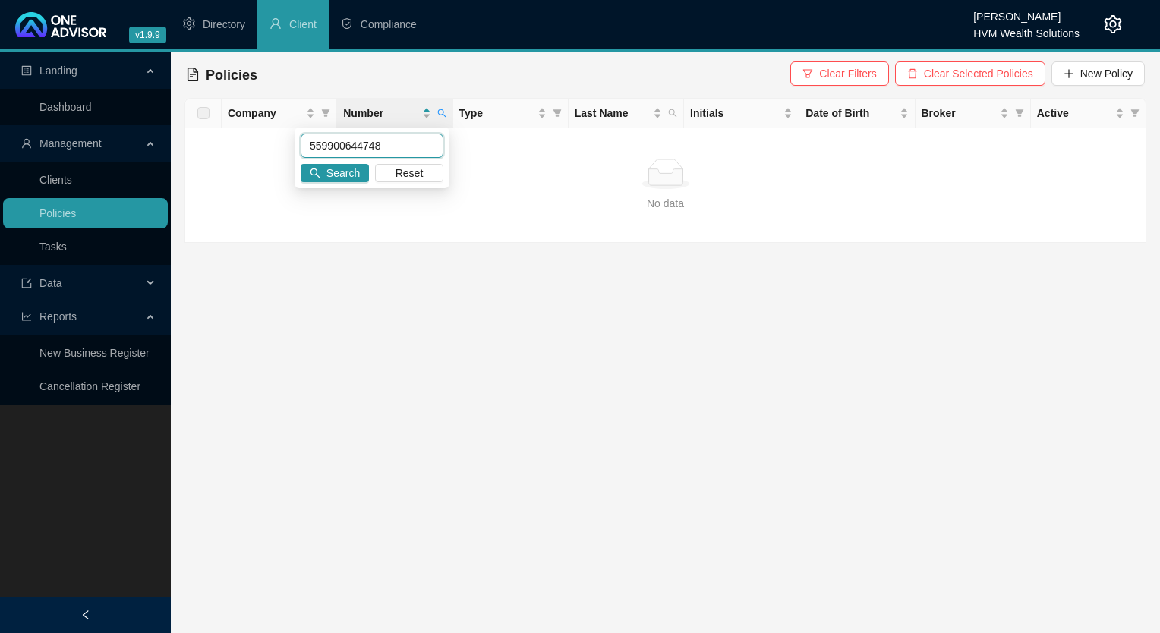
click at [328, 146] on input "559900644748" at bounding box center [372, 146] width 143 height 24
type input "55900644748"
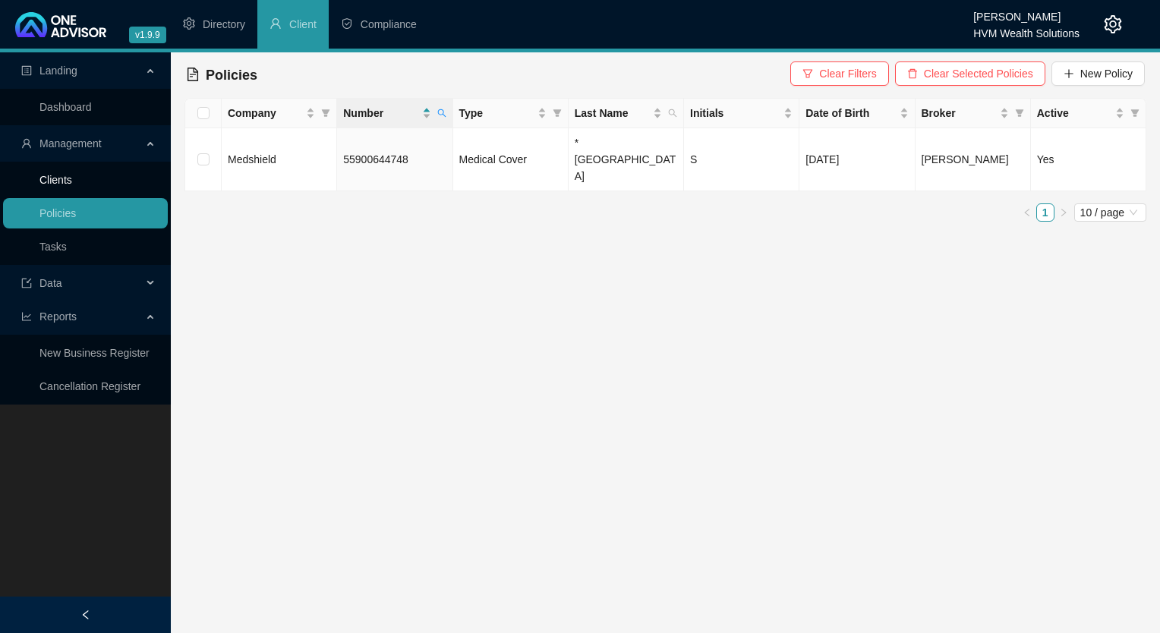
click at [72, 174] on link "Clients" at bounding box center [55, 180] width 33 height 12
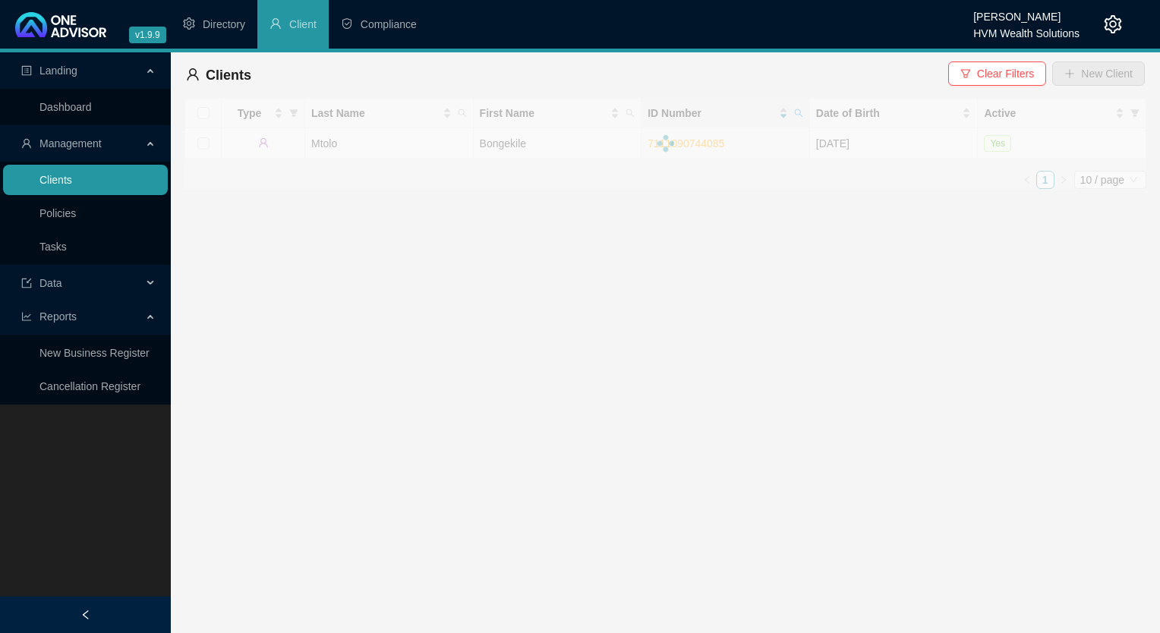
click at [68, 178] on link "Clients" at bounding box center [55, 180] width 33 height 12
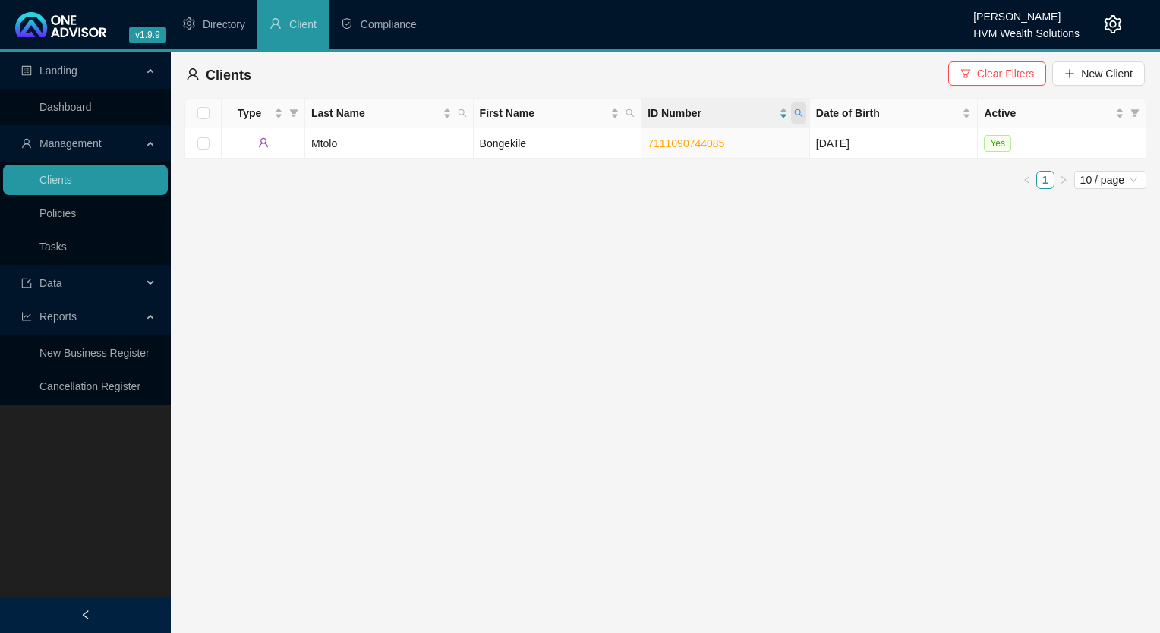
click at [792, 115] on span at bounding box center [798, 113] width 15 height 23
paste input "8705150975080"
type input "8705150975080"
click at [682, 172] on button "Search" at bounding box center [691, 173] width 68 height 18
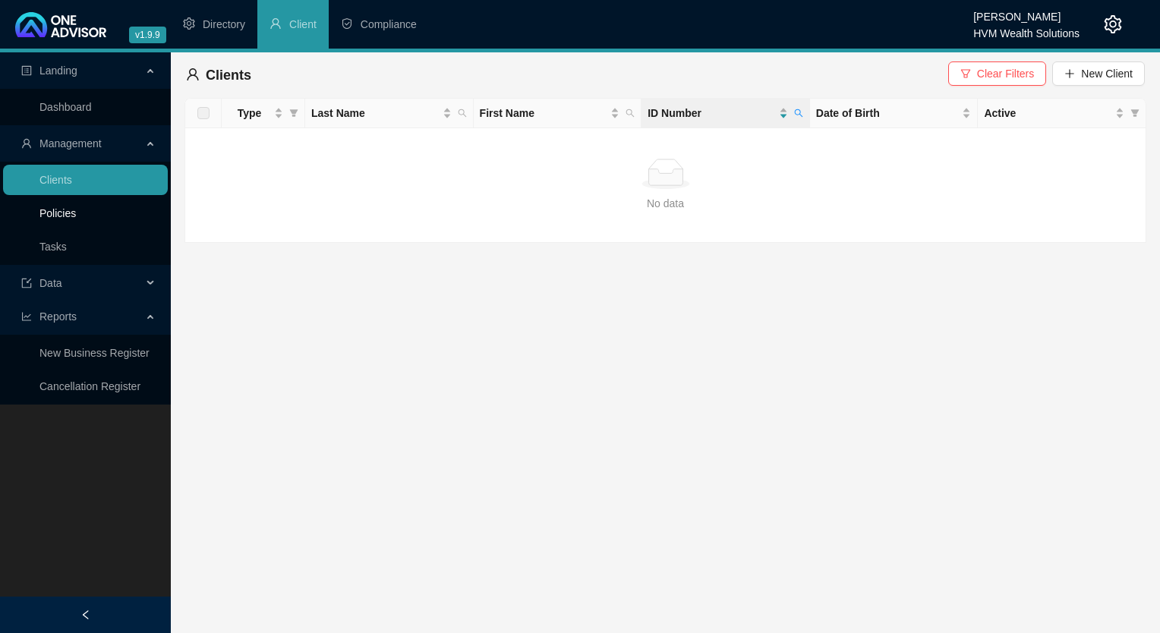
click at [63, 207] on link "Policies" at bounding box center [57, 213] width 36 height 12
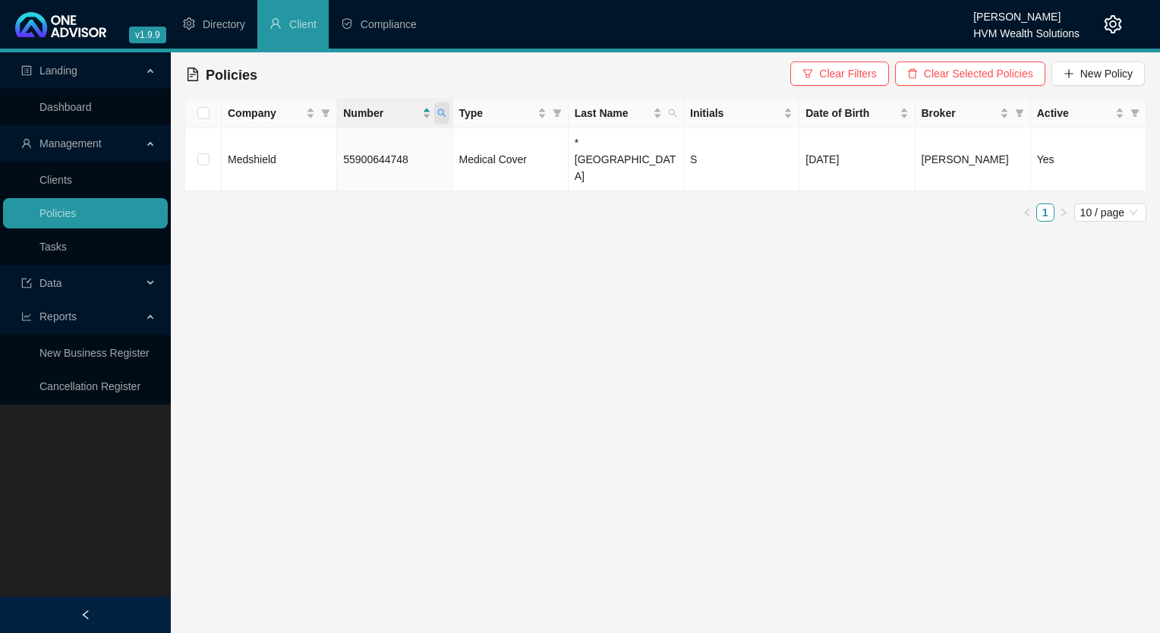
click at [434, 117] on span at bounding box center [441, 113] width 15 height 23
type input "55900700981"
click at [342, 175] on span "Search" at bounding box center [342, 173] width 33 height 17
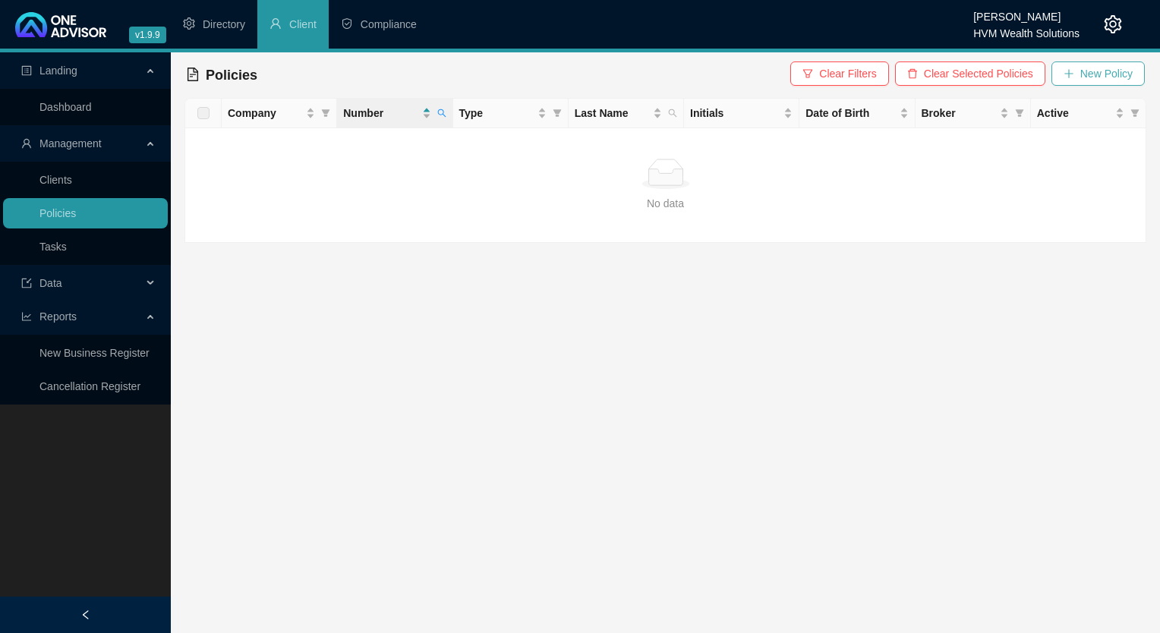
click at [1093, 77] on span "New Policy" at bounding box center [1106, 73] width 52 height 17
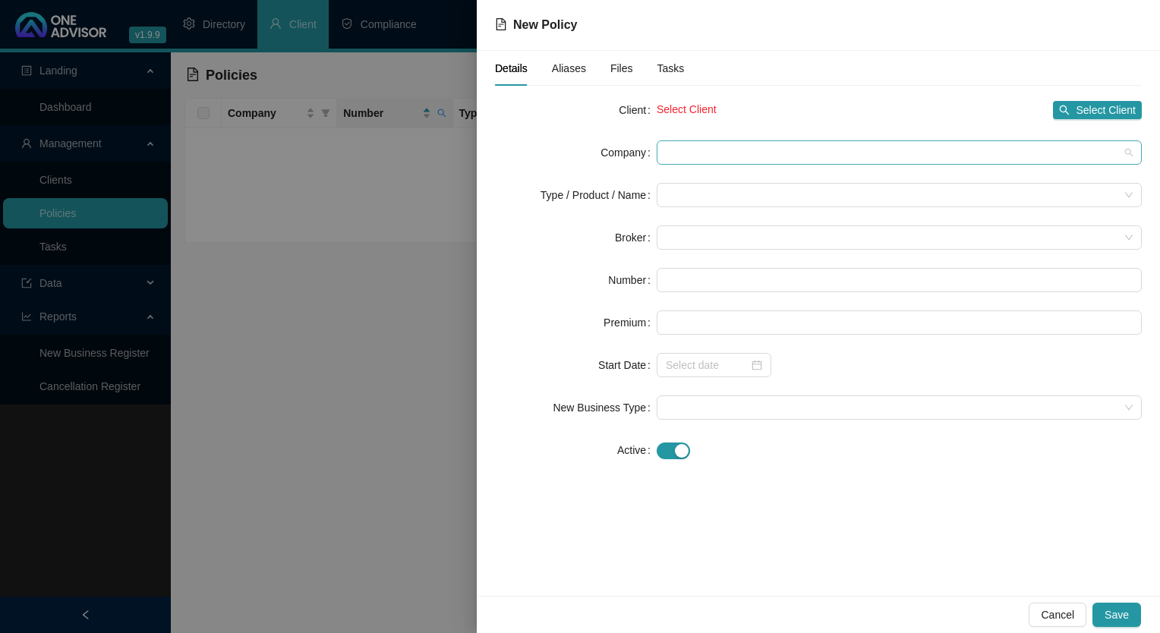
click at [716, 140] on div at bounding box center [898, 152] width 485 height 24
drag, startPoint x: 712, startPoint y: 146, endPoint x: 683, endPoint y: 147, distance: 28.8
click at [685, 147] on span at bounding box center [899, 152] width 467 height 23
drag, startPoint x: 682, startPoint y: 149, endPoint x: 1119, endPoint y: 115, distance: 437.7
click at [1119, 115] on span "Select Client" at bounding box center [1105, 110] width 60 height 17
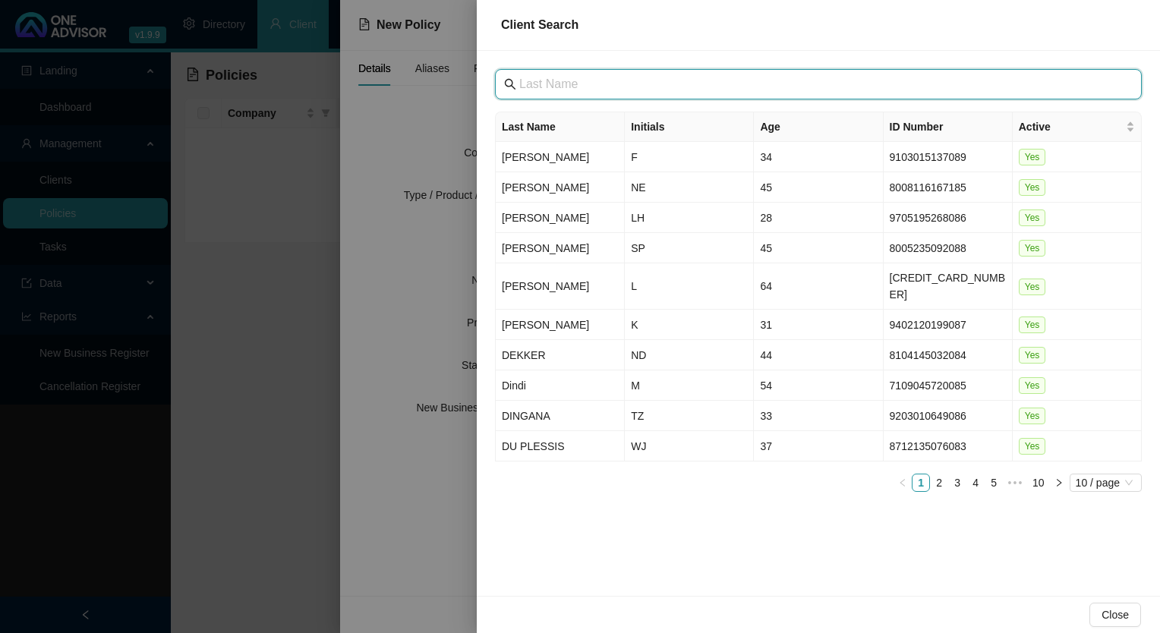
paste input "[GEOGRAPHIC_DATA]"
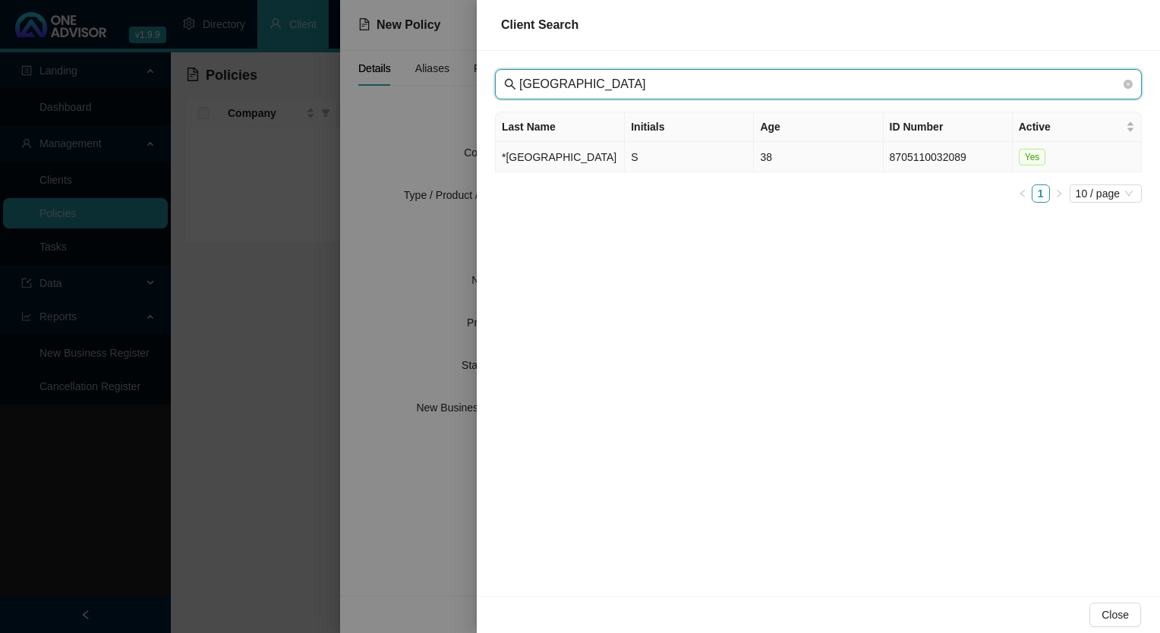
type input "[GEOGRAPHIC_DATA]"
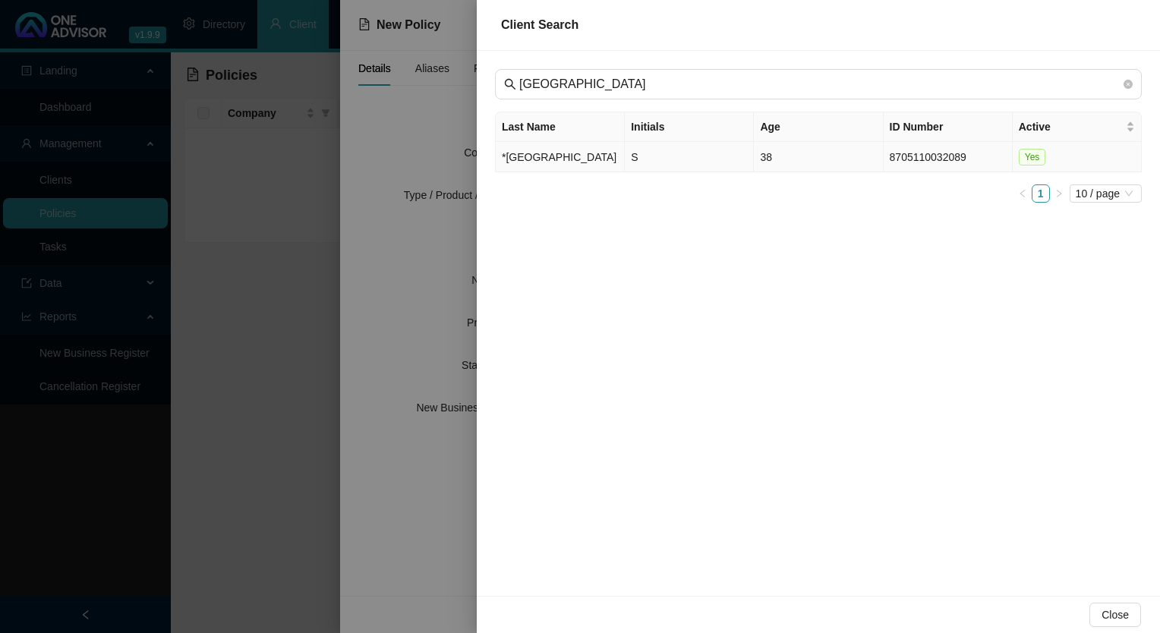
click at [550, 165] on td "*[GEOGRAPHIC_DATA]" at bounding box center [560, 157] width 129 height 30
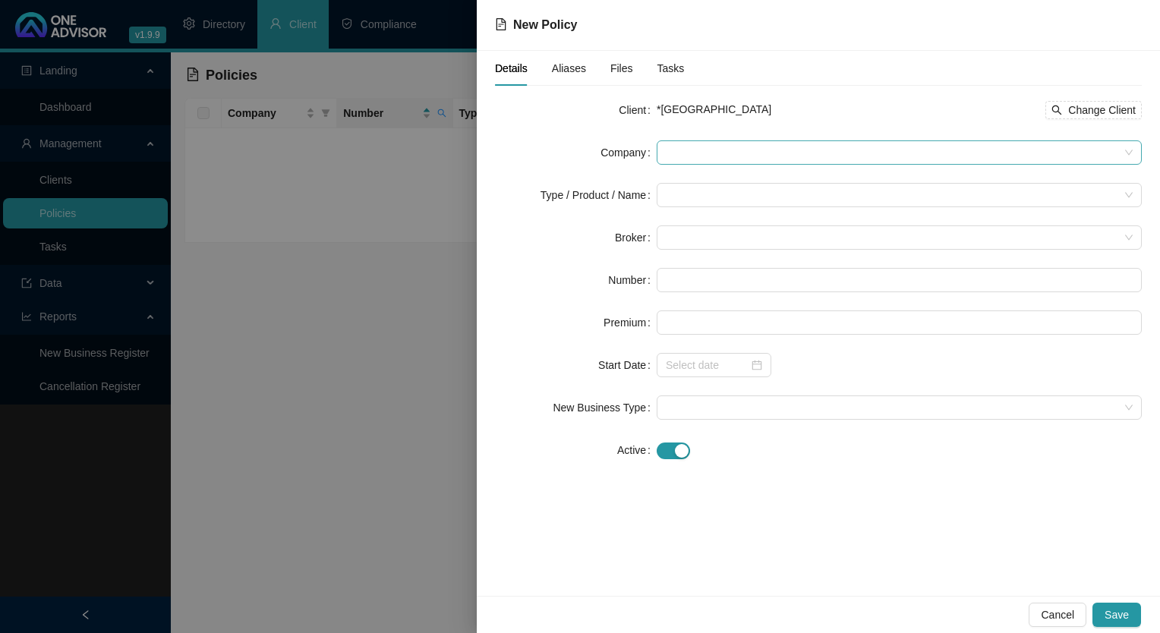
click at [733, 153] on span at bounding box center [899, 152] width 467 height 23
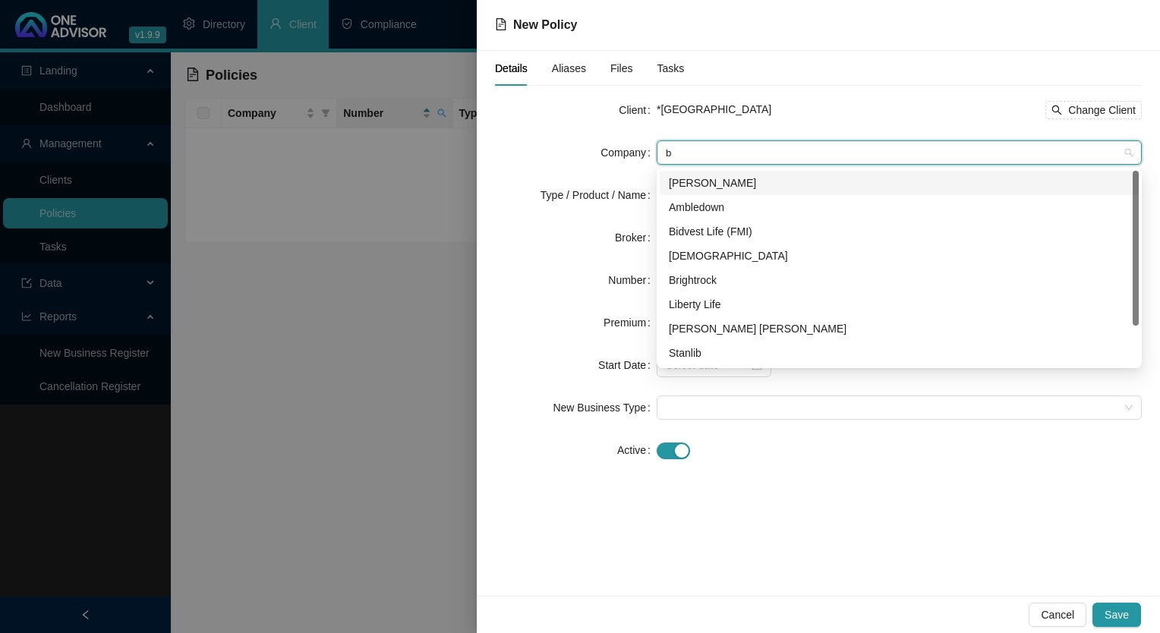
type input "bo"
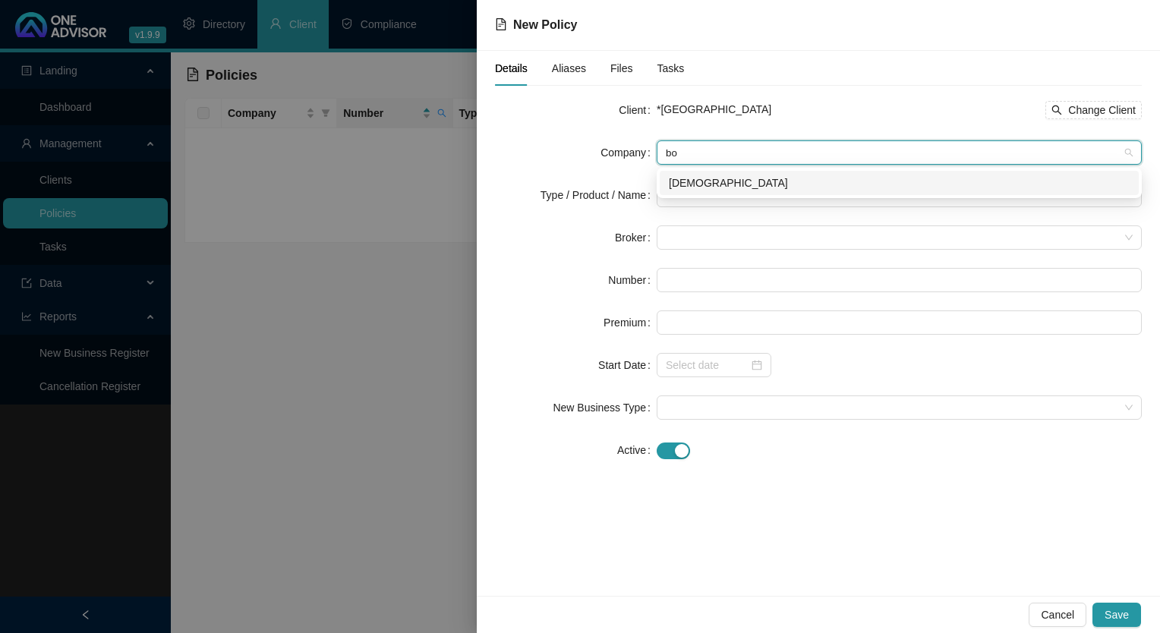
click at [747, 181] on div "[DEMOGRAPHIC_DATA]" at bounding box center [899, 183] width 461 height 17
click at [700, 186] on input "search" at bounding box center [892, 195] width 453 height 23
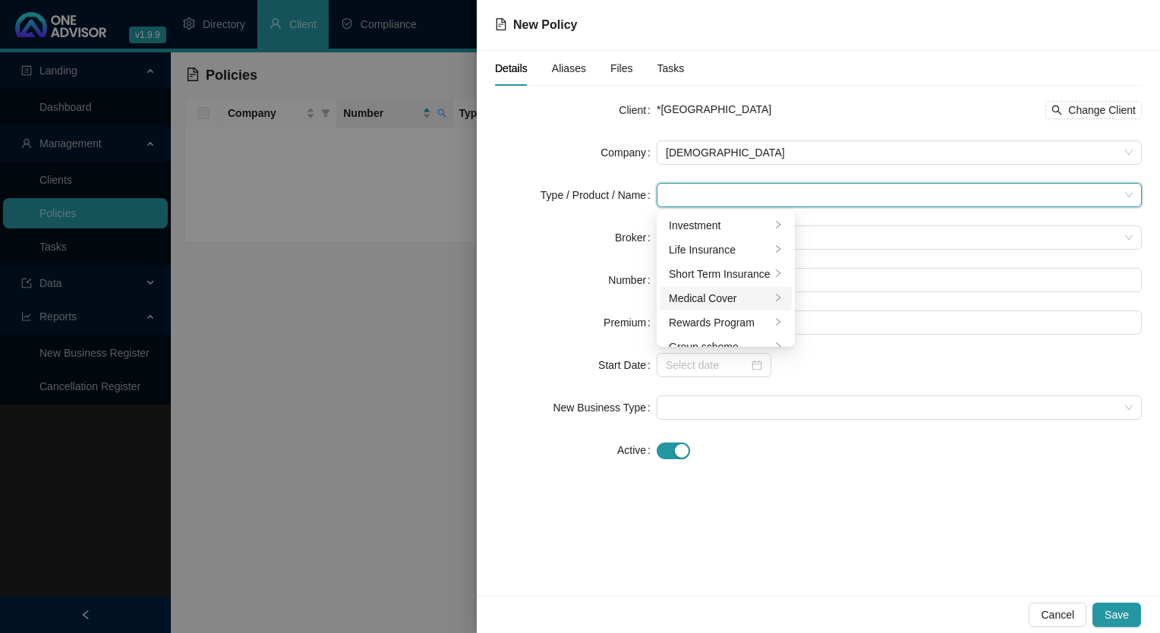
click at [723, 299] on div "Medical Cover" at bounding box center [720, 298] width 102 height 17
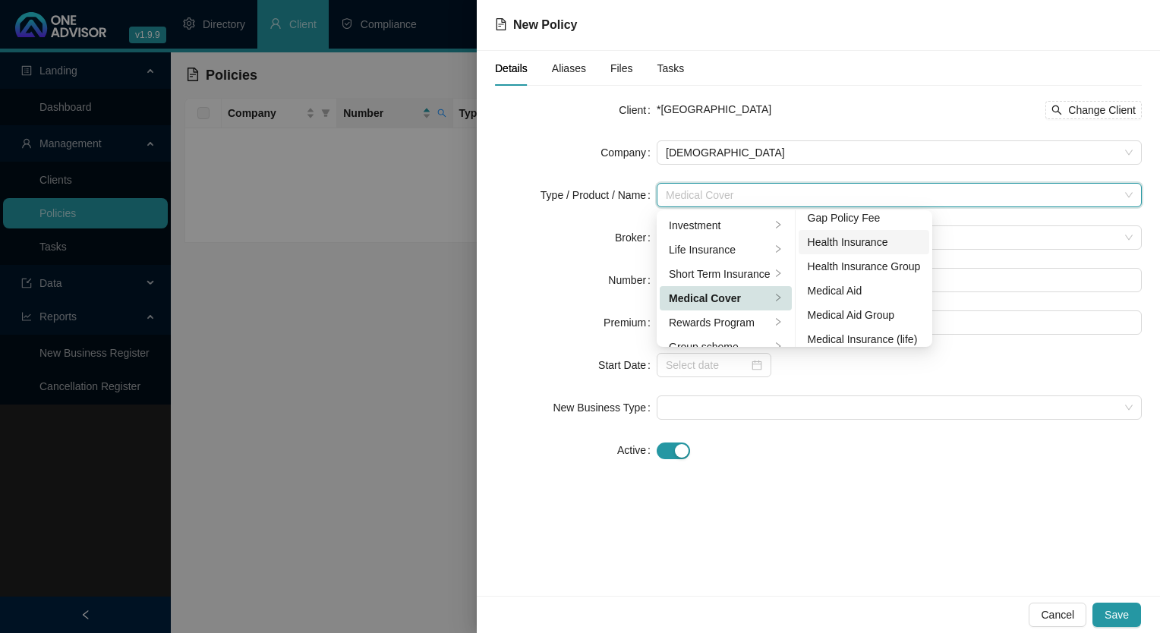
scroll to position [76, 0]
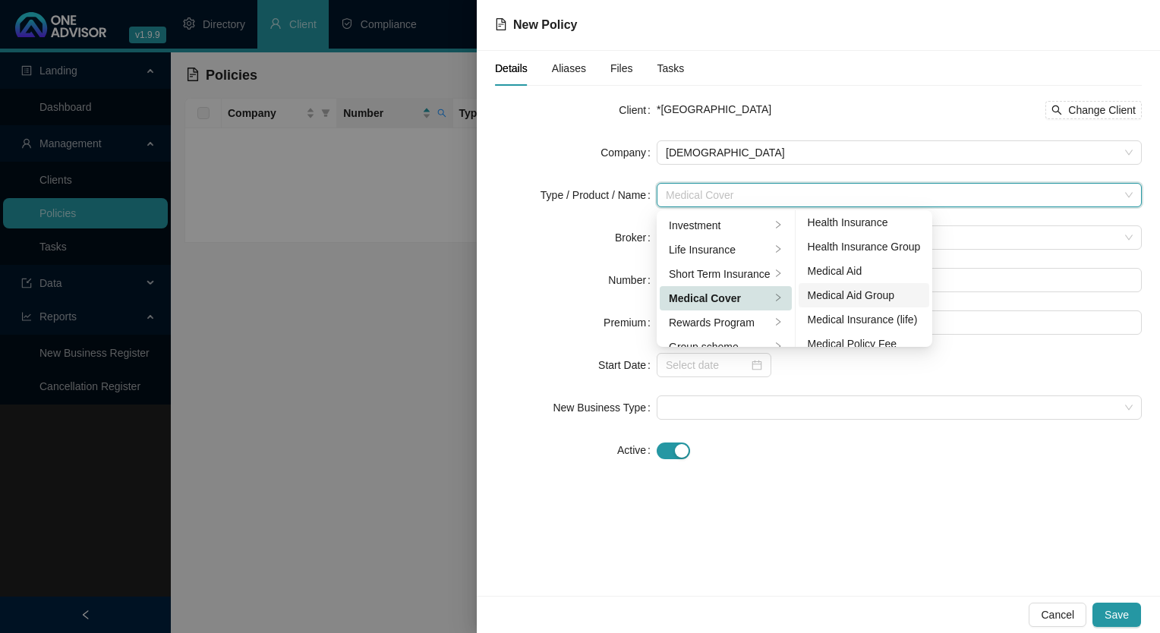
click at [893, 301] on div "Medical Aid Group" at bounding box center [863, 295] width 113 height 17
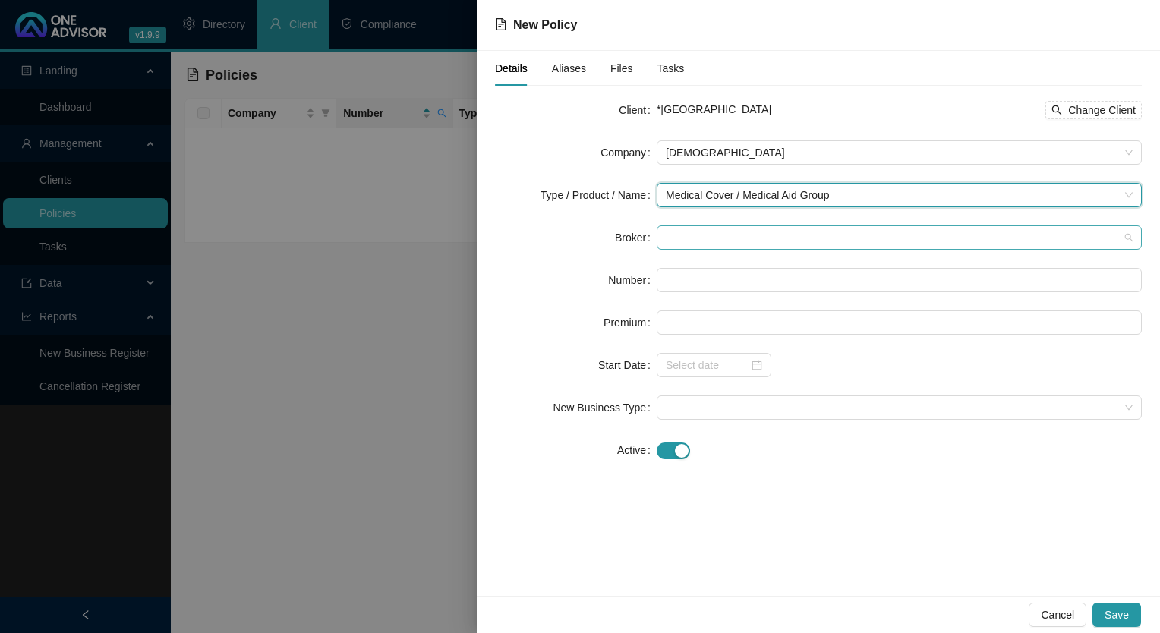
click at [703, 227] on span at bounding box center [899, 237] width 467 height 23
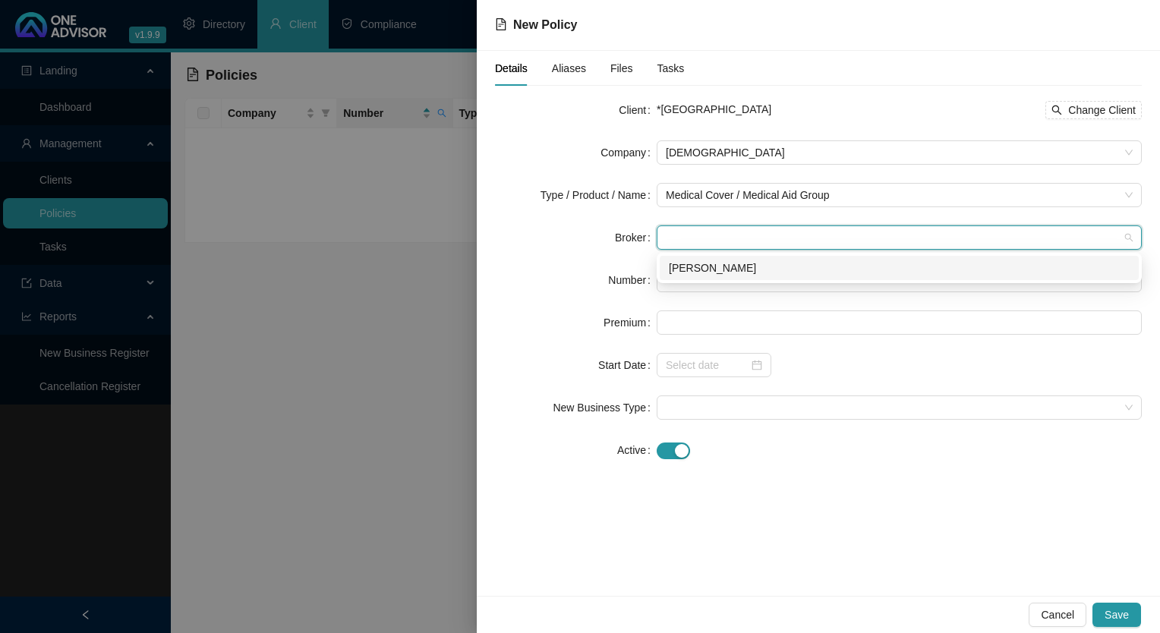
click at [704, 266] on div "[PERSON_NAME]" at bounding box center [899, 268] width 461 height 17
click at [713, 285] on input "text" at bounding box center [898, 280] width 485 height 24
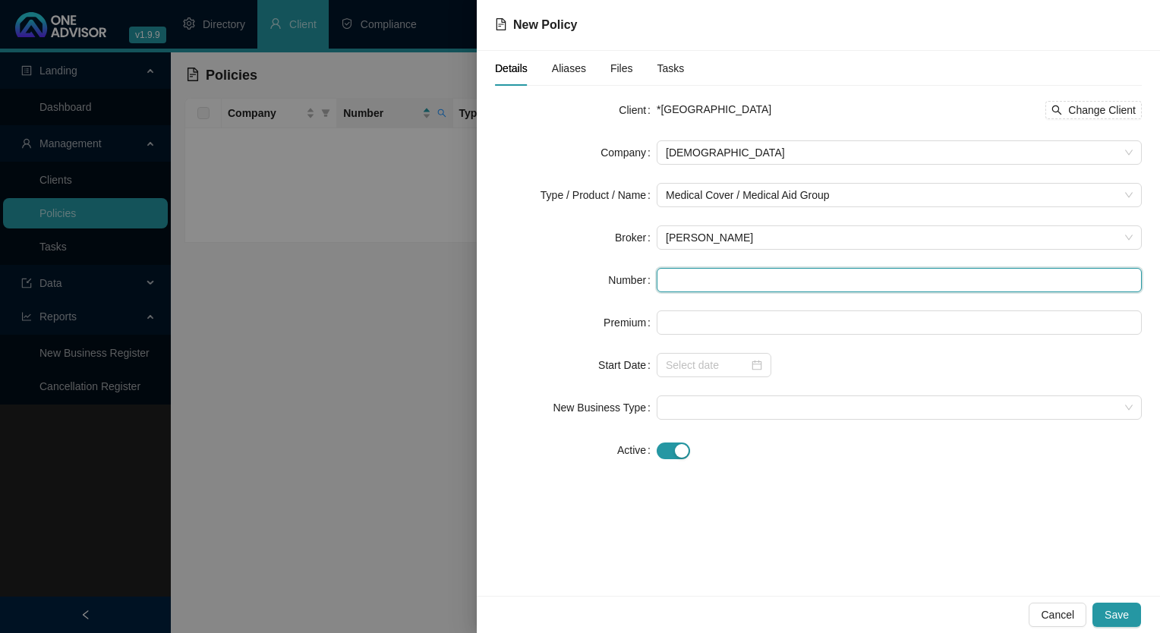
click at [700, 282] on input "text" at bounding box center [898, 280] width 485 height 24
paste input "55900700981"
click at [668, 283] on input "55900700981" at bounding box center [898, 280] width 485 height 24
click at [667, 279] on input "55900700981" at bounding box center [898, 280] width 485 height 24
type input "55900700981"
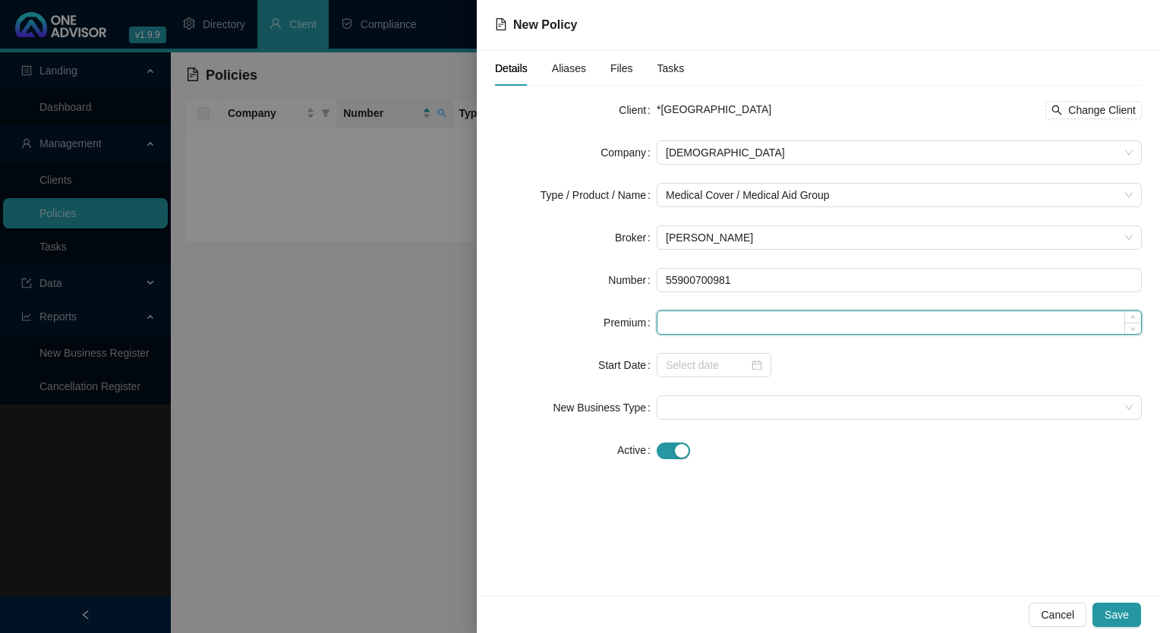
click at [679, 326] on input at bounding box center [898, 322] width 483 height 23
click at [720, 320] on input at bounding box center [898, 322] width 483 height 23
paste input "3042"
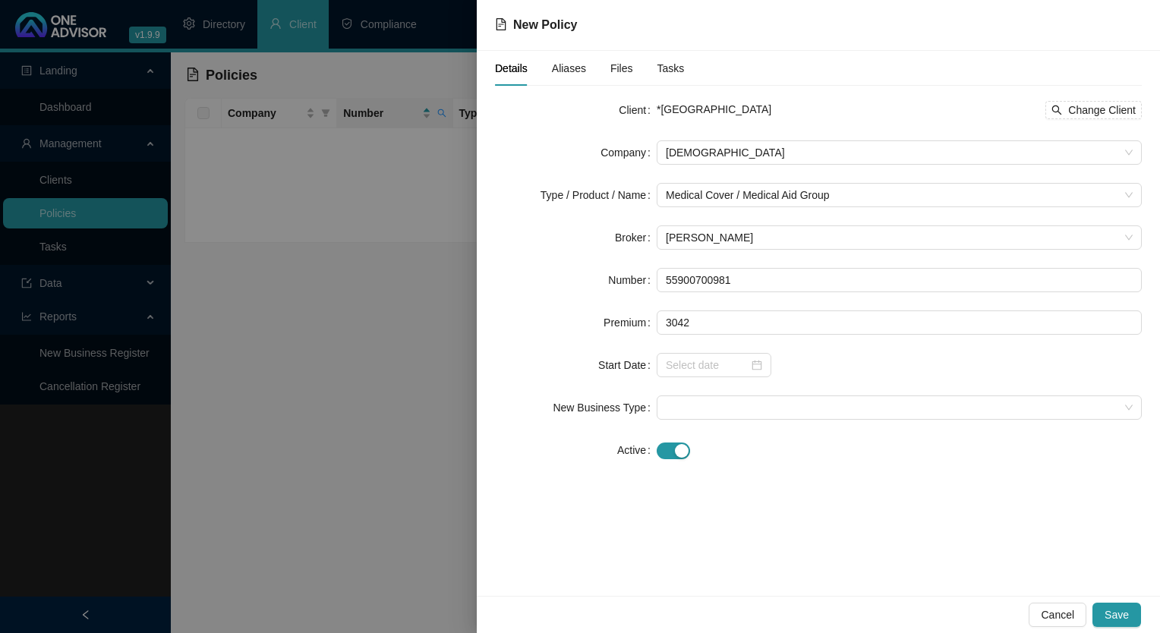
type input "3042.00"
click at [864, 496] on div "Details Aliases Files Tasks Client *EDEN GARDENS PRIVATE HOSPITAL Change Client…" at bounding box center [818, 323] width 683 height 545
click at [728, 362] on input at bounding box center [707, 365] width 83 height 17
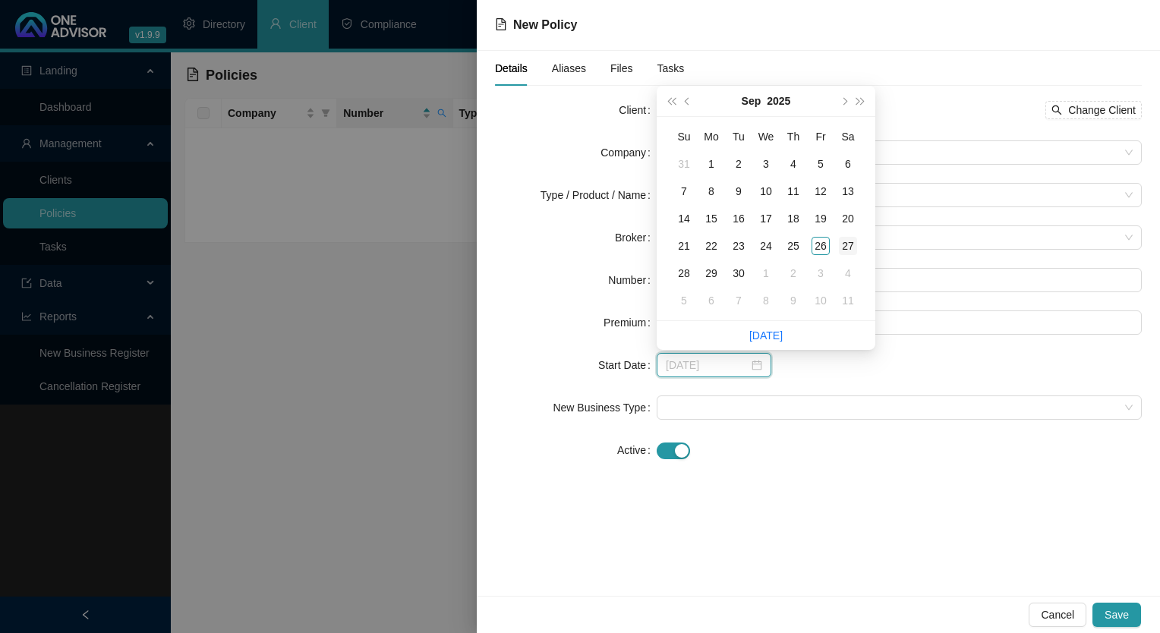
type input "[DATE]"
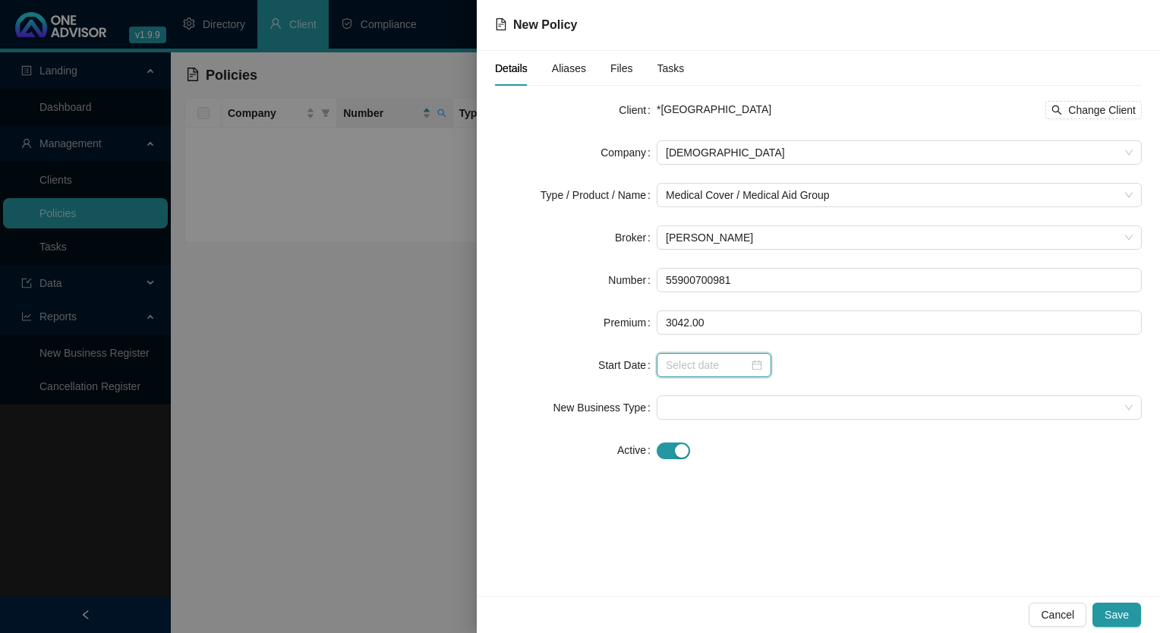
click at [720, 365] on input at bounding box center [707, 365] width 83 height 17
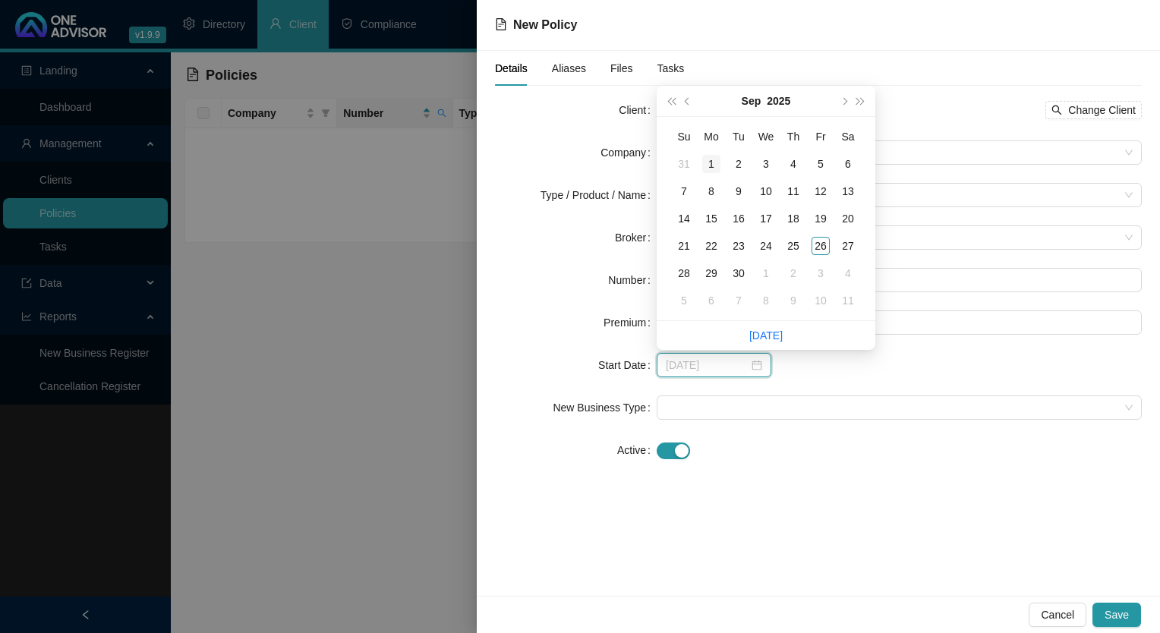
type input "[DATE]"
click at [687, 105] on button "prev-year" at bounding box center [687, 101] width 17 height 30
click at [710, 303] on div "1" at bounding box center [711, 300] width 18 height 18
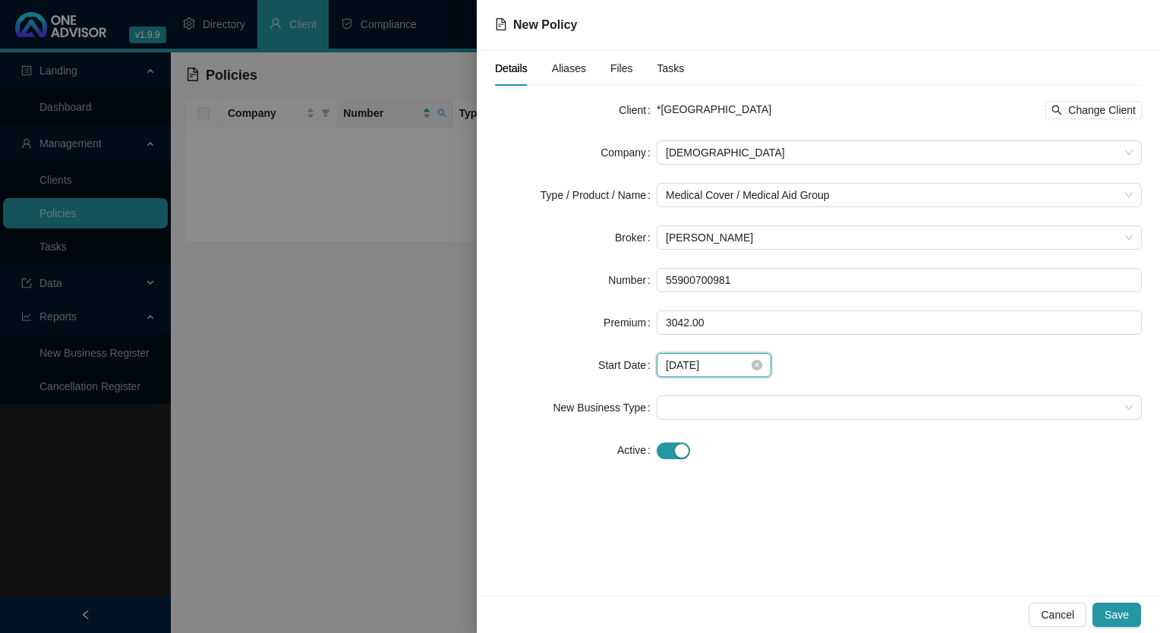
click at [707, 368] on input "[DATE]" at bounding box center [707, 365] width 83 height 17
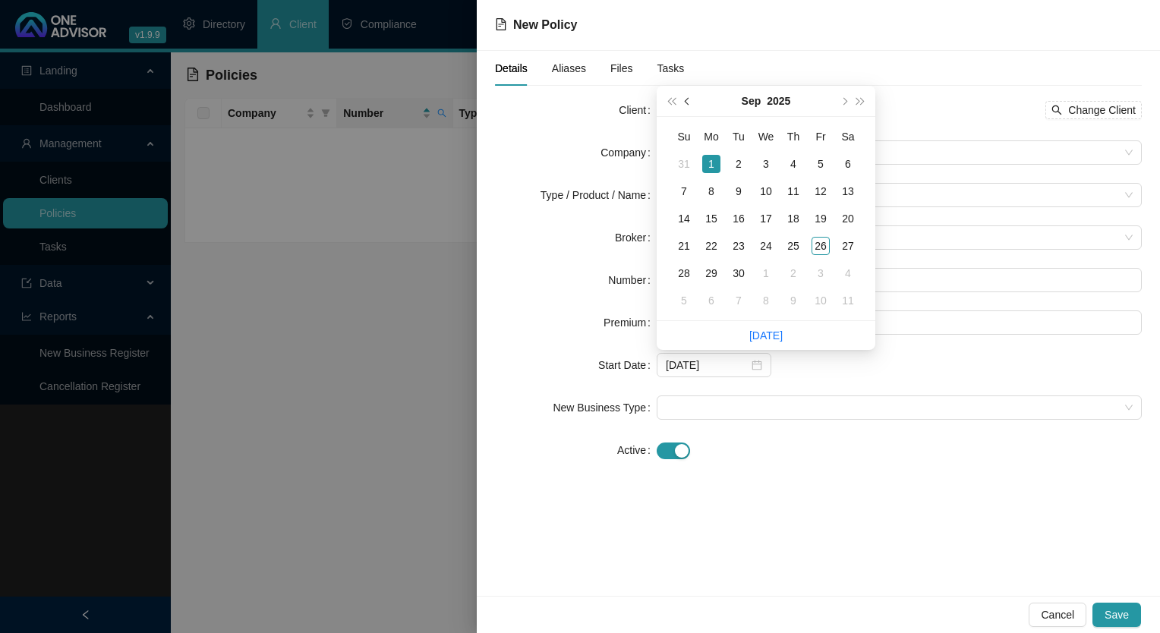
click at [683, 98] on button "prev-year" at bounding box center [687, 101] width 17 height 30
type input "[DATE]"
click at [825, 165] on div "1" at bounding box center [820, 164] width 18 height 18
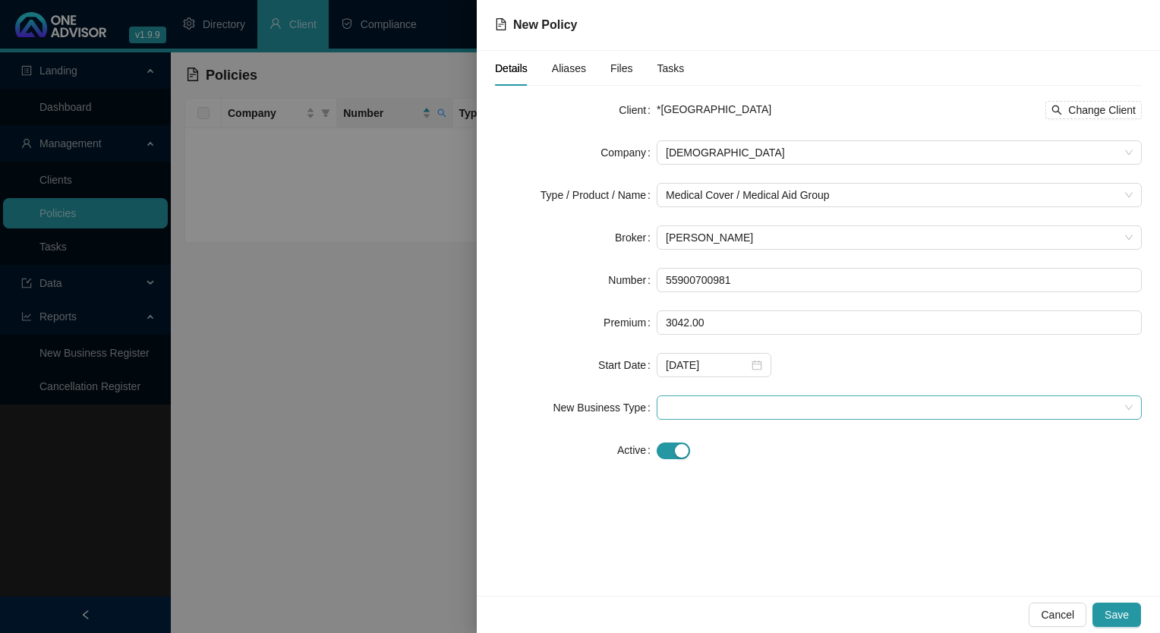
click at [817, 416] on span at bounding box center [899, 407] width 467 height 23
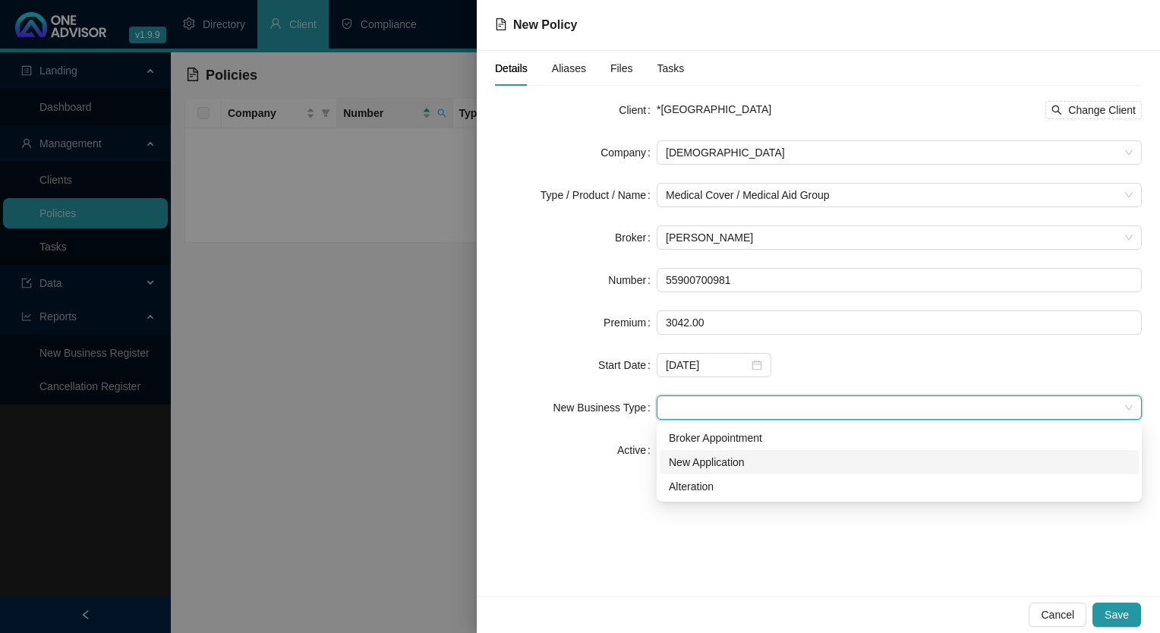
click at [737, 458] on div "New Application" at bounding box center [899, 462] width 461 height 17
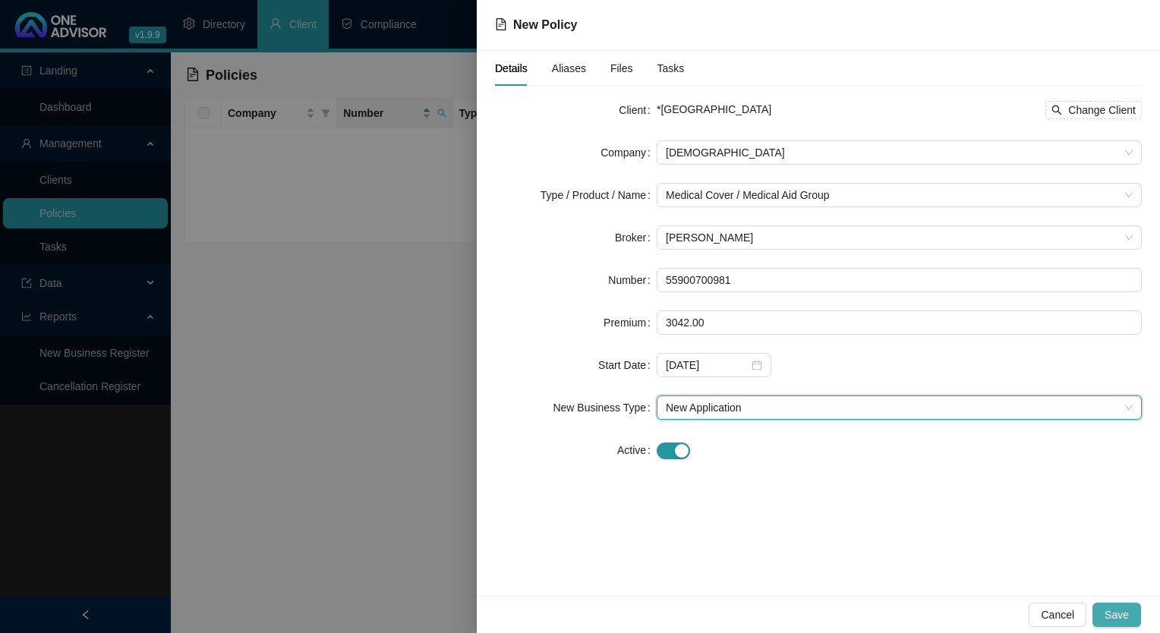
click at [1108, 610] on span "Save" at bounding box center [1116, 614] width 24 height 17
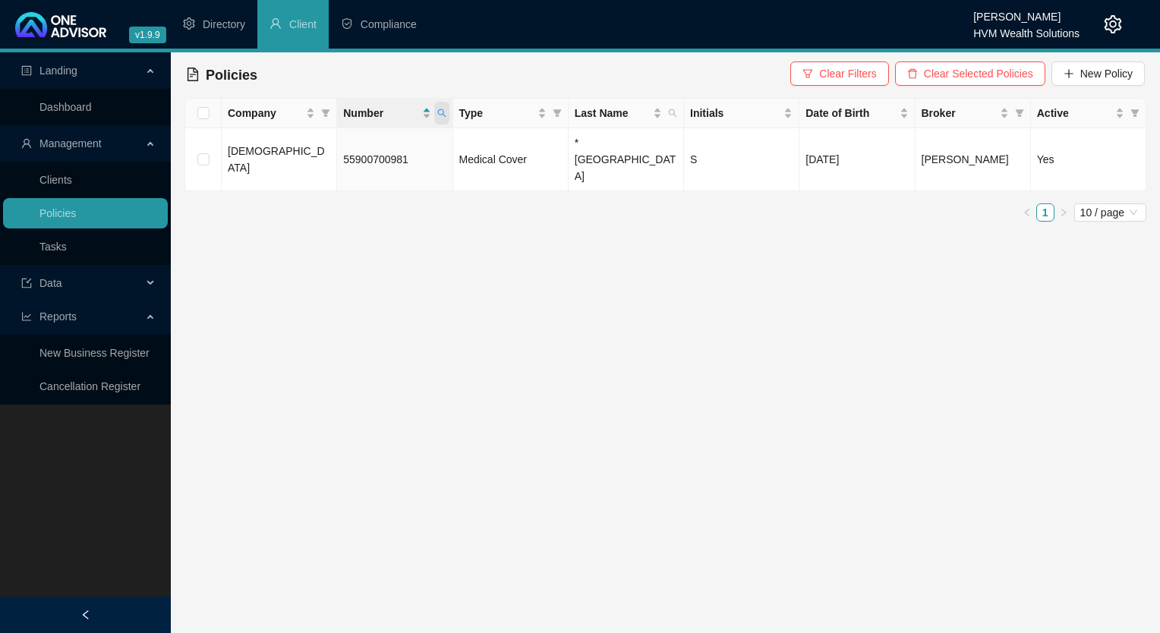
drag, startPoint x: 444, startPoint y: 108, endPoint x: 433, endPoint y: 118, distance: 15.0
click at [444, 108] on span at bounding box center [441, 113] width 15 height 23
drag, startPoint x: 397, startPoint y: 148, endPoint x: 389, endPoint y: 147, distance: 8.4
click at [389, 147] on input "55900700981" at bounding box center [372, 146] width 143 height 24
drag, startPoint x: 389, startPoint y: 147, endPoint x: 263, endPoint y: 139, distance: 125.5
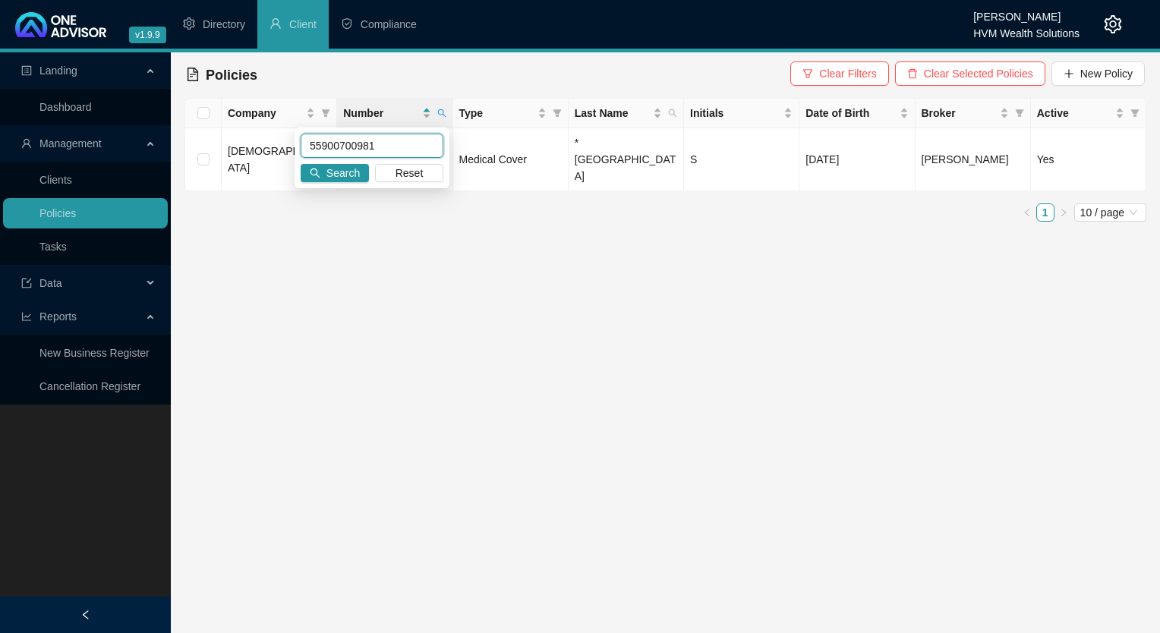
click at [260, 140] on body "v1.9.9 [PERSON_NAME] HVM Wealth Solutions Directory Client Compliance Landing D…" at bounding box center [580, 316] width 1160 height 633
paste input "644748"
click at [348, 180] on span "Search" at bounding box center [342, 173] width 33 height 17
click at [411, 155] on td "55900644748" at bounding box center [394, 159] width 115 height 63
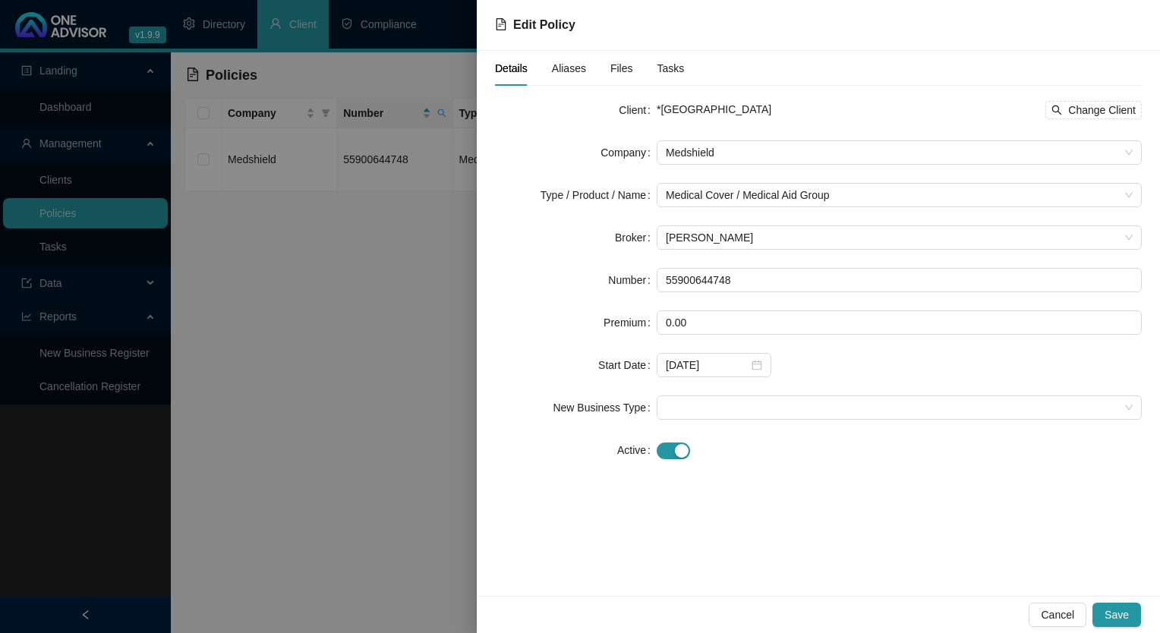
click at [1090, 615] on div "Cancel Save" at bounding box center [1084, 615] width 112 height 24
click at [1069, 610] on span "Cancel" at bounding box center [1056, 614] width 33 height 17
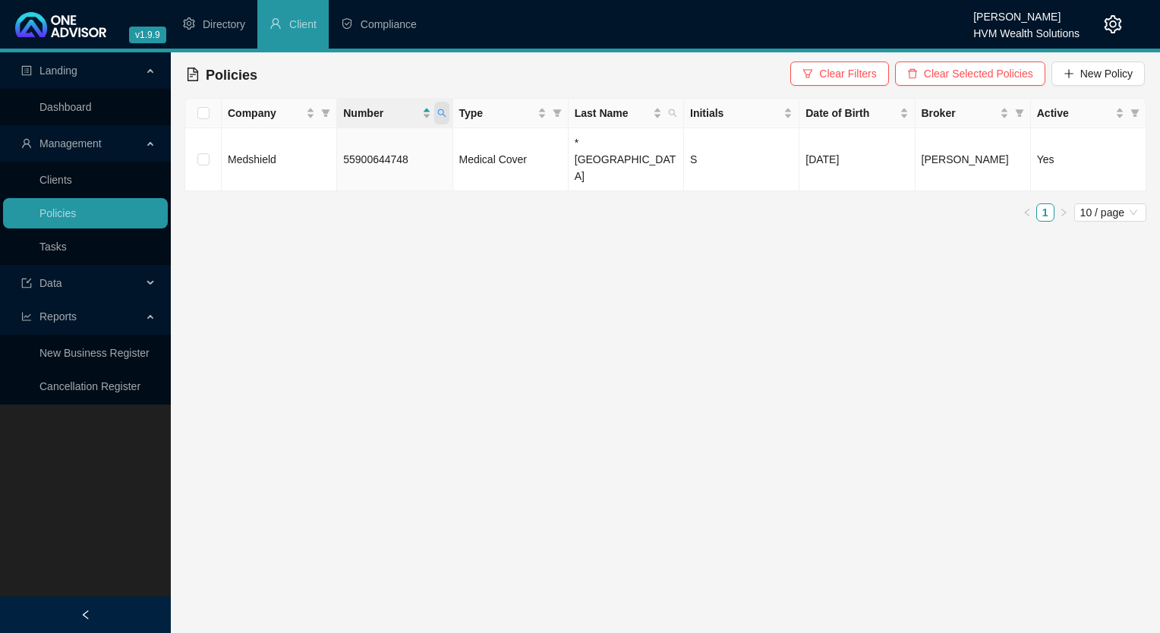
click at [442, 114] on icon "search" at bounding box center [441, 113] width 8 height 8
drag, startPoint x: 392, startPoint y: 146, endPoint x: 297, endPoint y: 141, distance: 94.2
click at [294, 140] on div "55900644748 Search Reset" at bounding box center [371, 157] width 155 height 61
paste input "70099"
type input "55900700998"
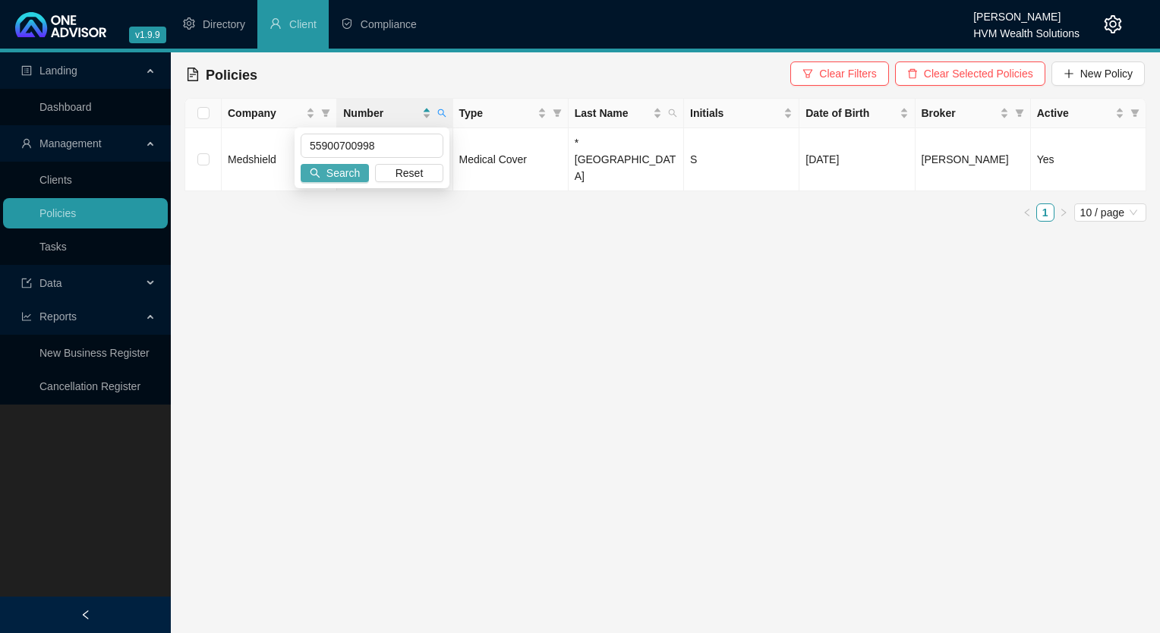
click at [341, 171] on span "Search" at bounding box center [342, 173] width 33 height 17
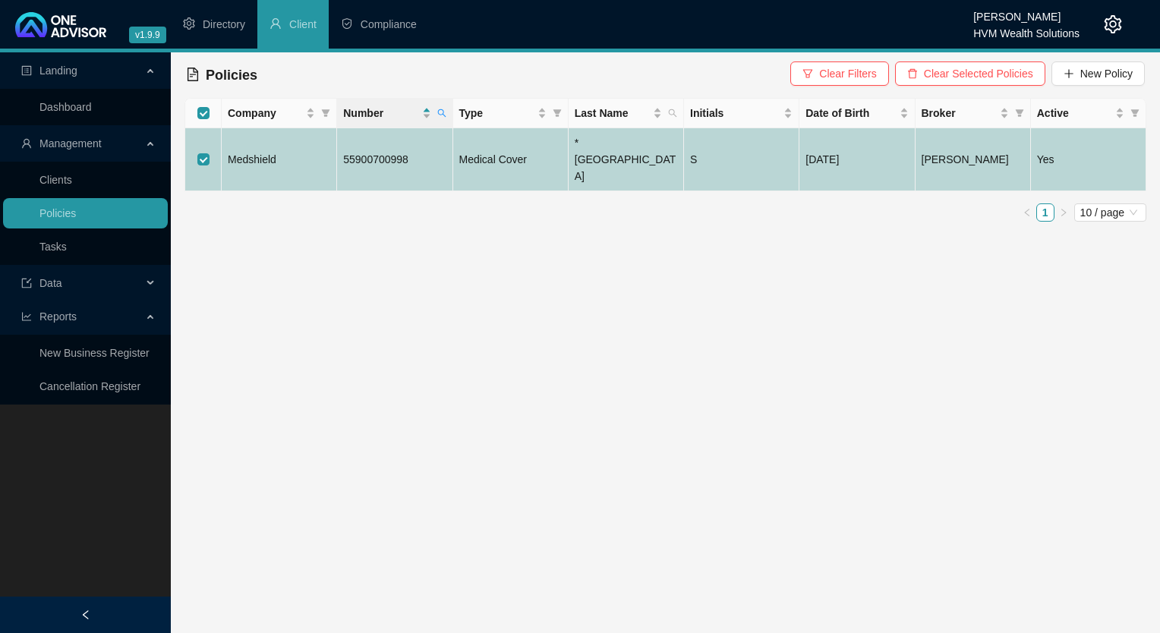
click at [367, 161] on td "55900700998" at bounding box center [394, 159] width 115 height 63
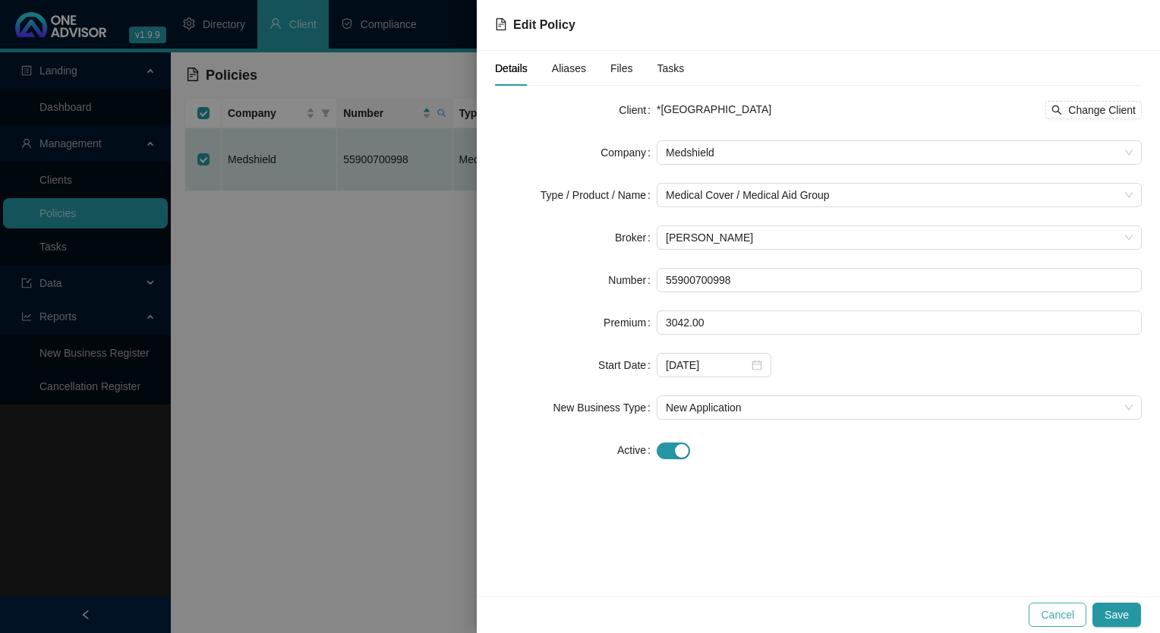
click at [1053, 609] on span "Cancel" at bounding box center [1056, 614] width 33 height 17
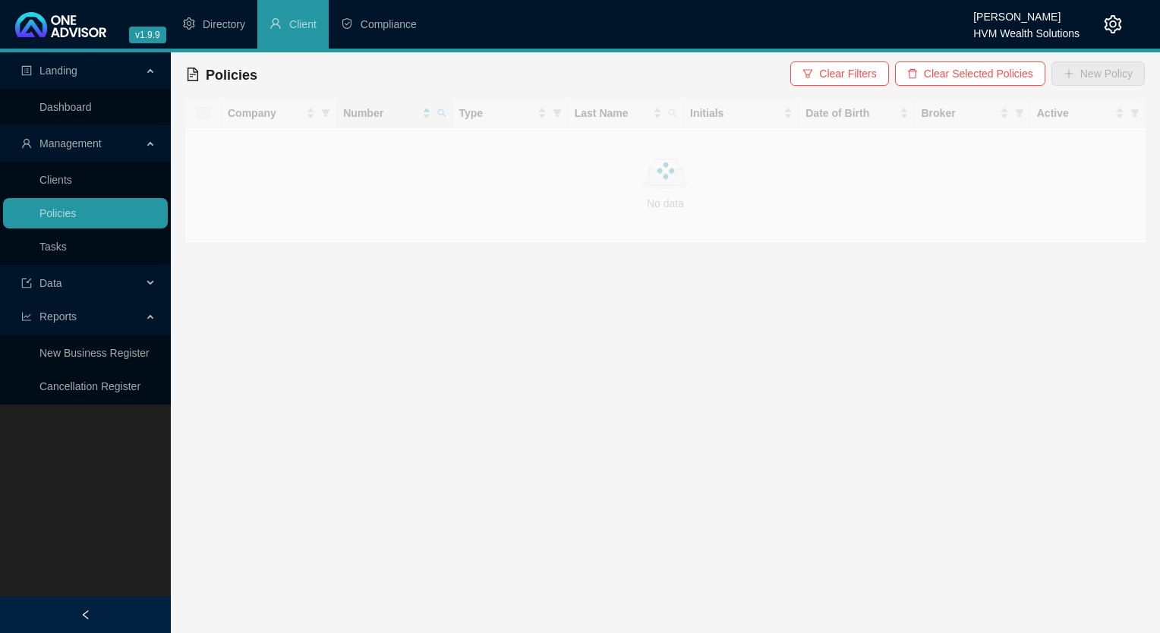
checkbox input "true"
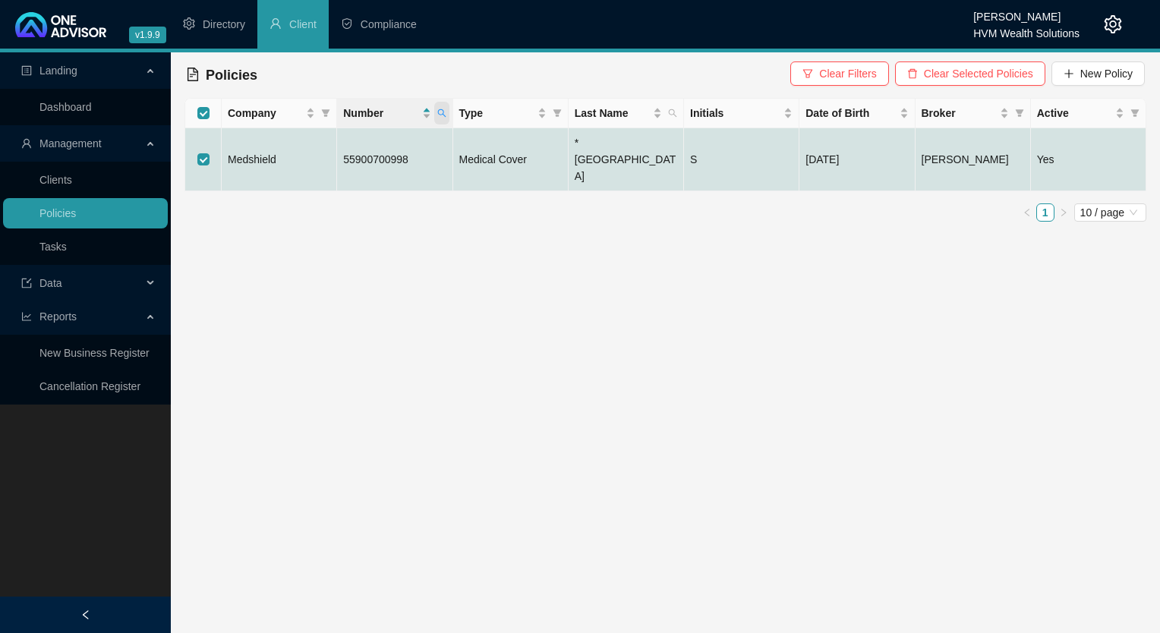
click at [442, 109] on icon "search" at bounding box center [441, 113] width 9 height 9
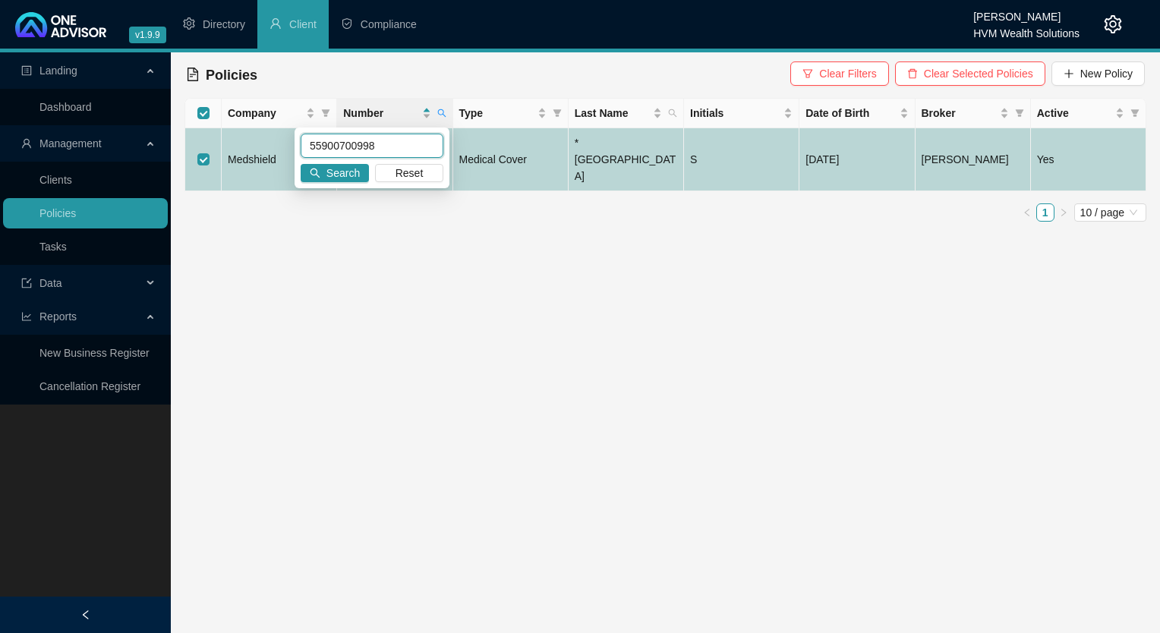
drag, startPoint x: 382, startPoint y: 141, endPoint x: 272, endPoint y: 140, distance: 110.8
click at [272, 140] on body "v1.9.9 [PERSON_NAME] HVM Wealth Solutions Directory Client Compliance Landing D…" at bounding box center [580, 316] width 1160 height 633
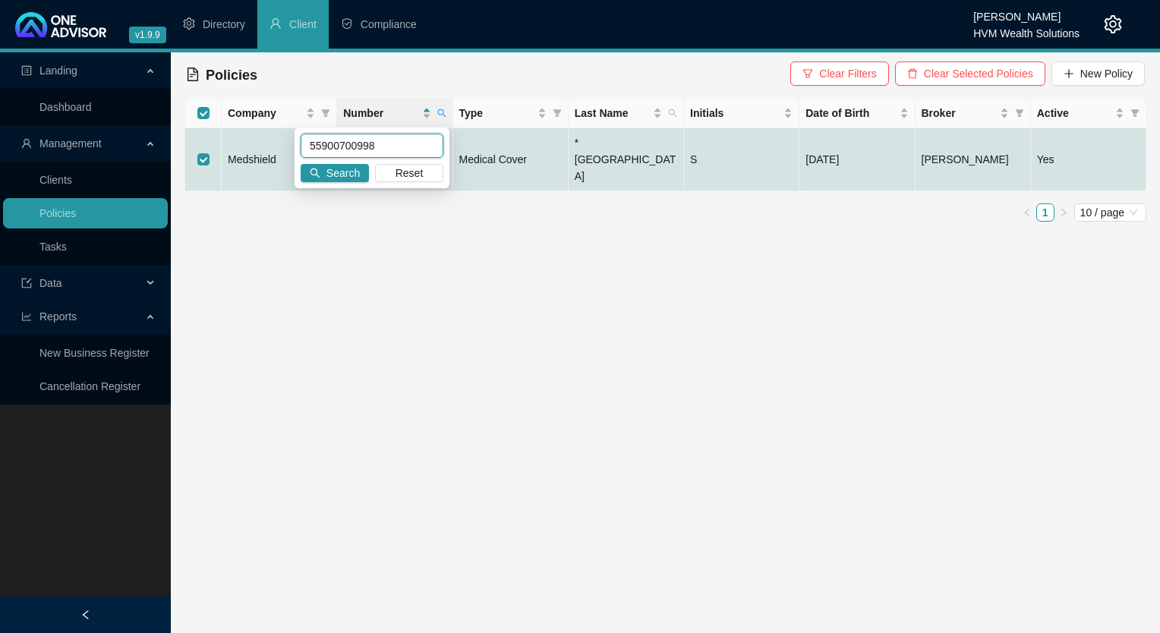
paste input "3380"
type input "55900703380"
click at [329, 171] on span "Search" at bounding box center [342, 173] width 33 height 17
checkbox input "false"
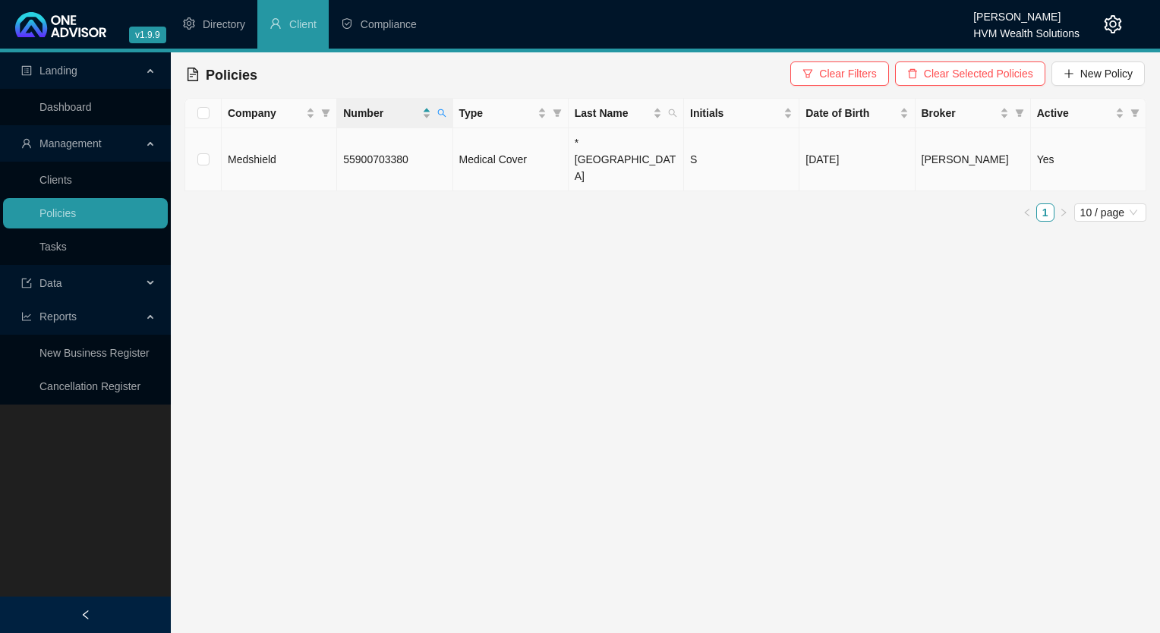
click at [408, 150] on td "55900703380" at bounding box center [394, 159] width 115 height 63
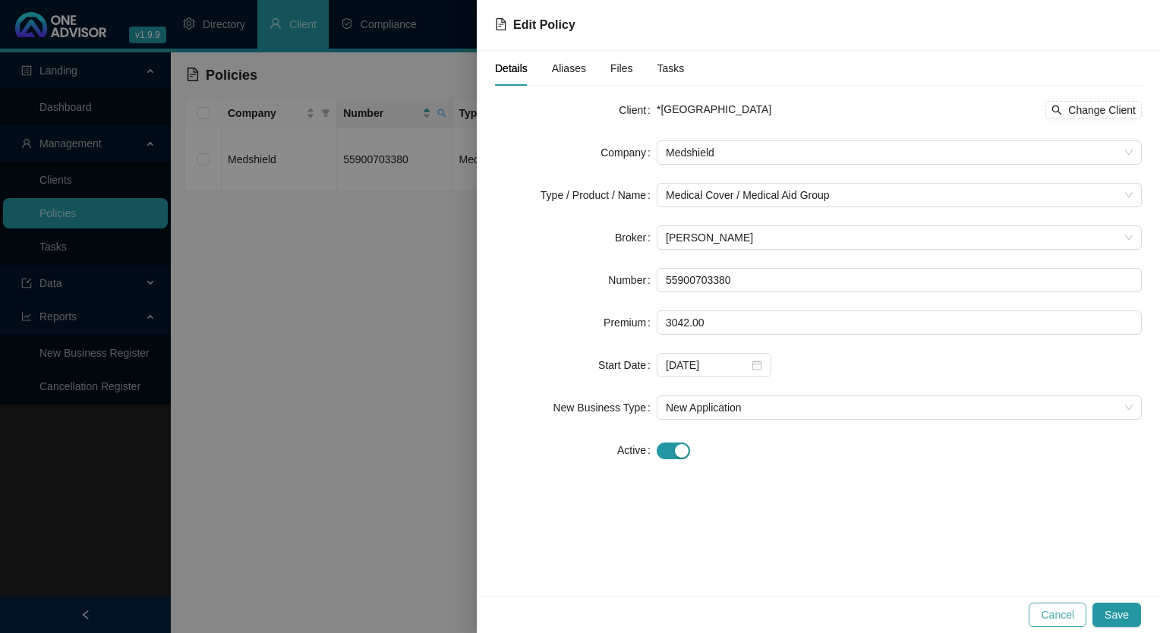
click at [1057, 625] on div "Cancel Save" at bounding box center [818, 614] width 683 height 37
click at [1051, 617] on span "Cancel" at bounding box center [1056, 614] width 33 height 17
